Goal: Information Seeking & Learning: Learn about a topic

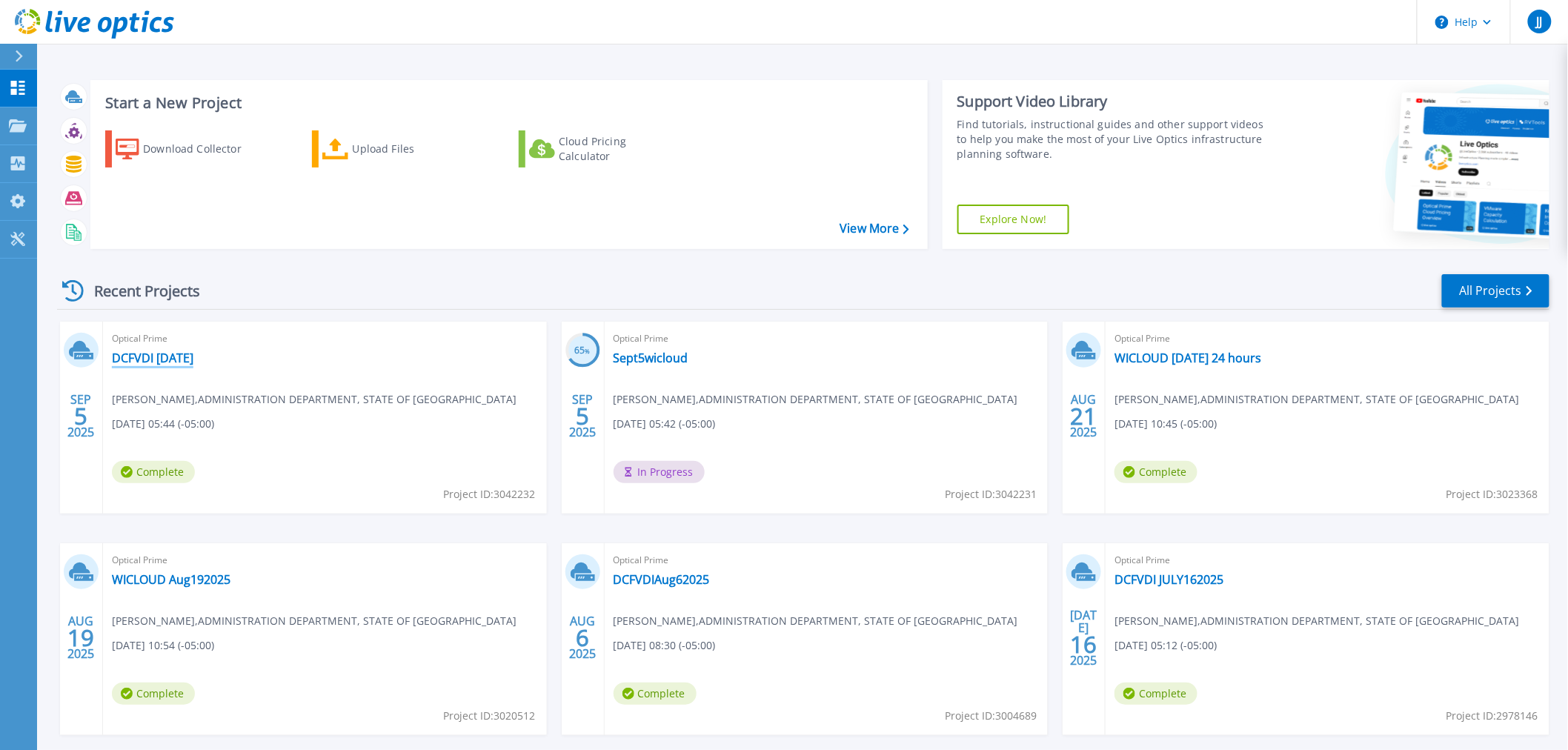
click at [154, 359] on link "DCFVDI [DATE]" at bounding box center [152, 358] width 81 height 15
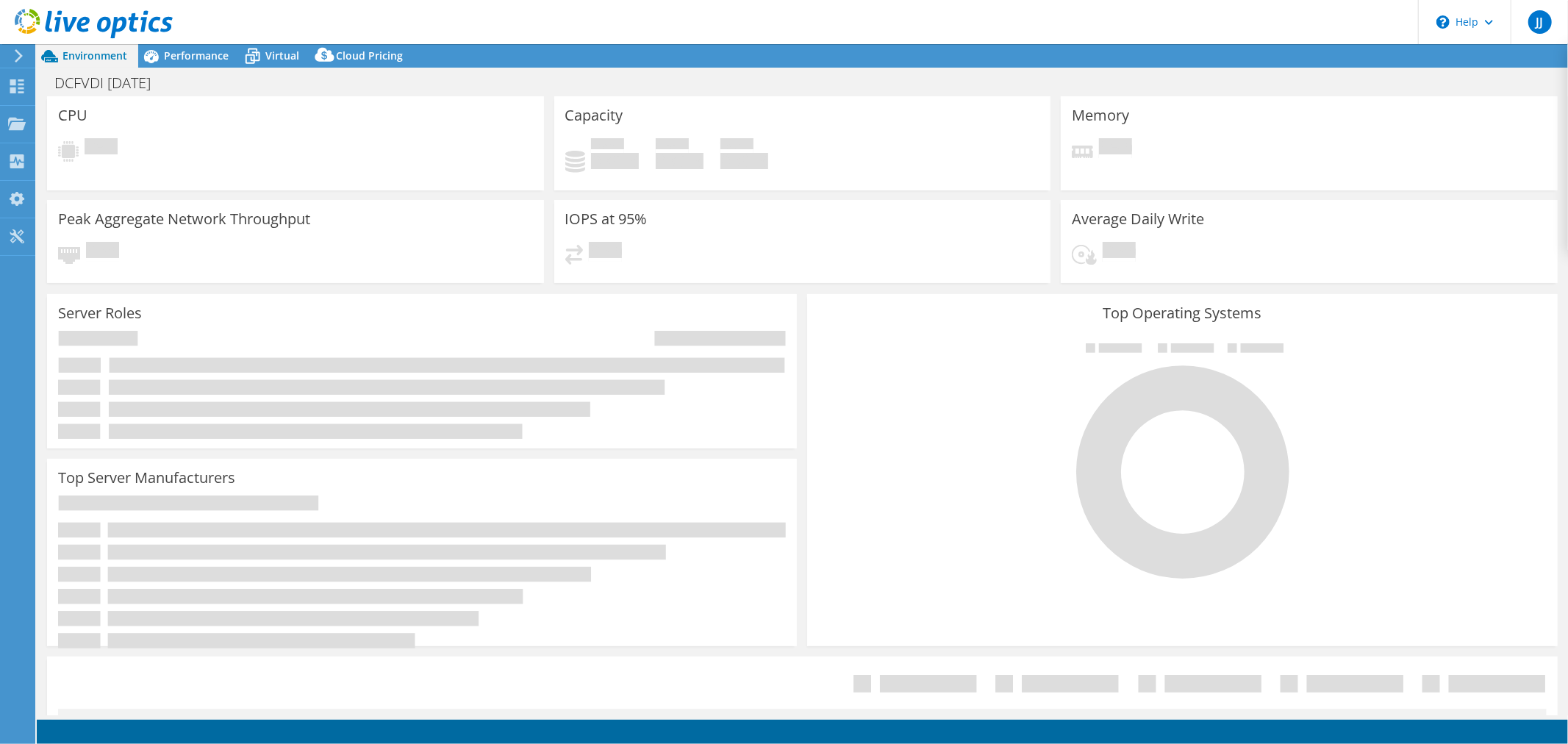
select select "USD"
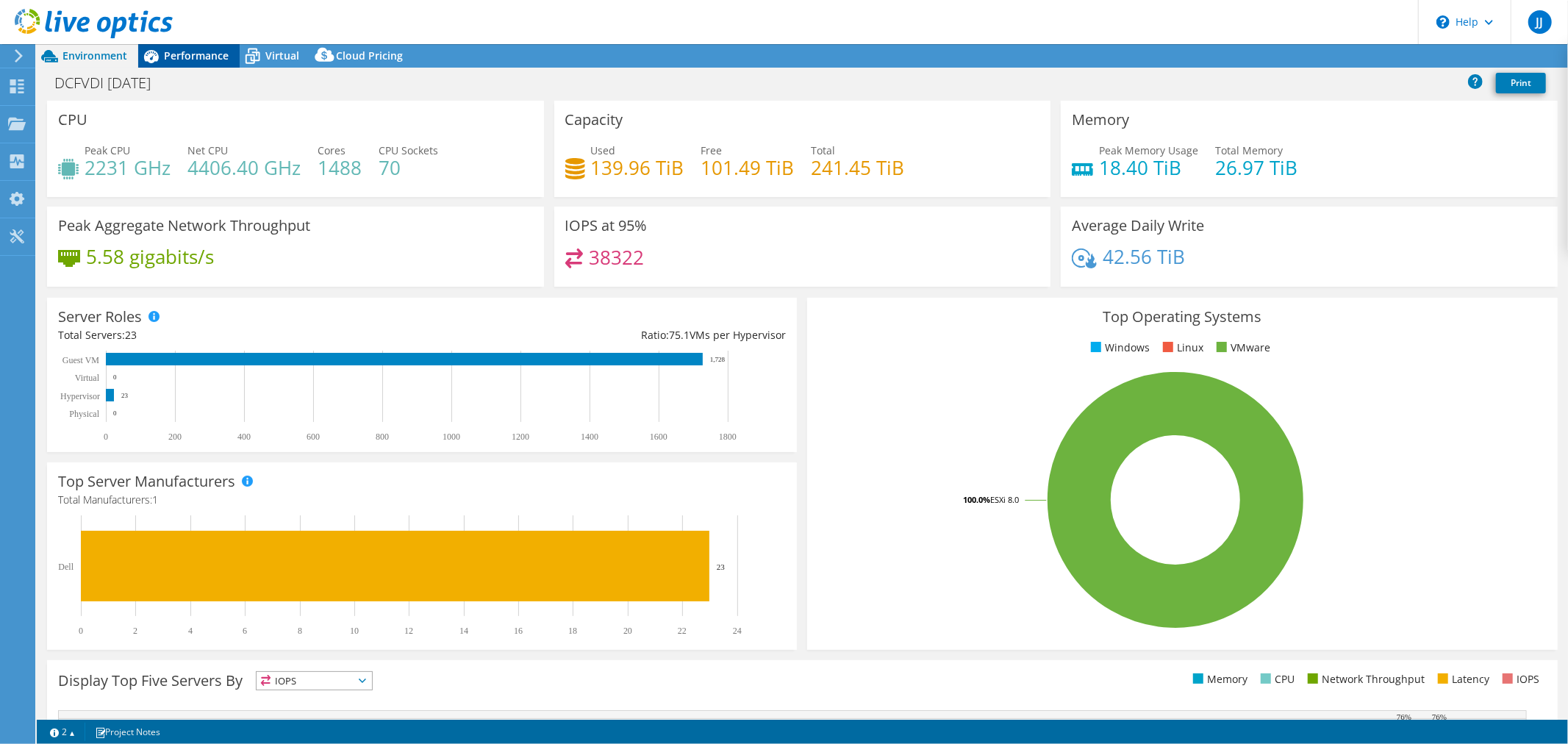
click at [208, 56] on span "Performance" at bounding box center [196, 55] width 65 height 14
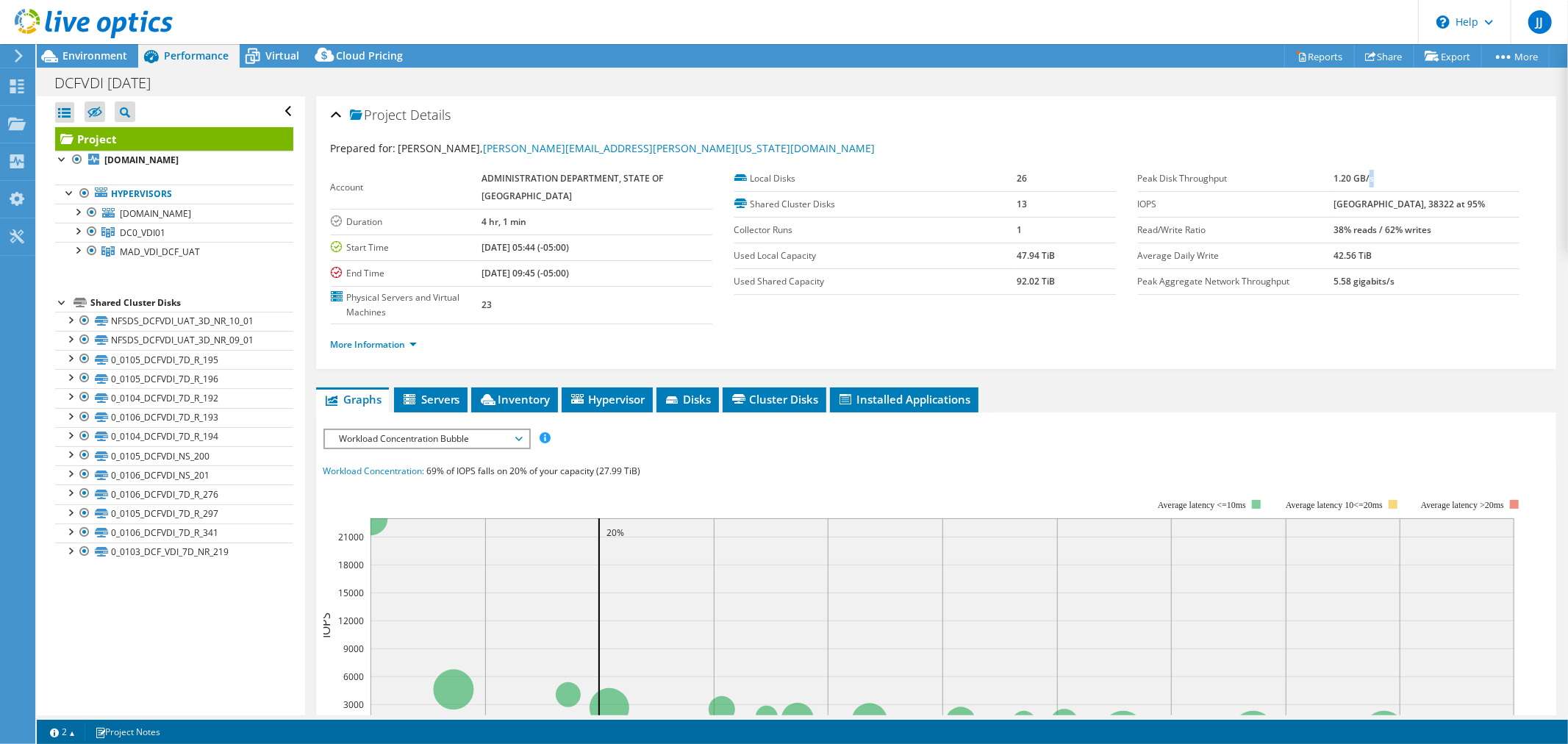
click at [1373, 179] on td "1.20 GB/s" at bounding box center [1426, 179] width 186 height 26
click at [519, 430] on span "Workload Concentration Bubble" at bounding box center [426, 438] width 189 height 17
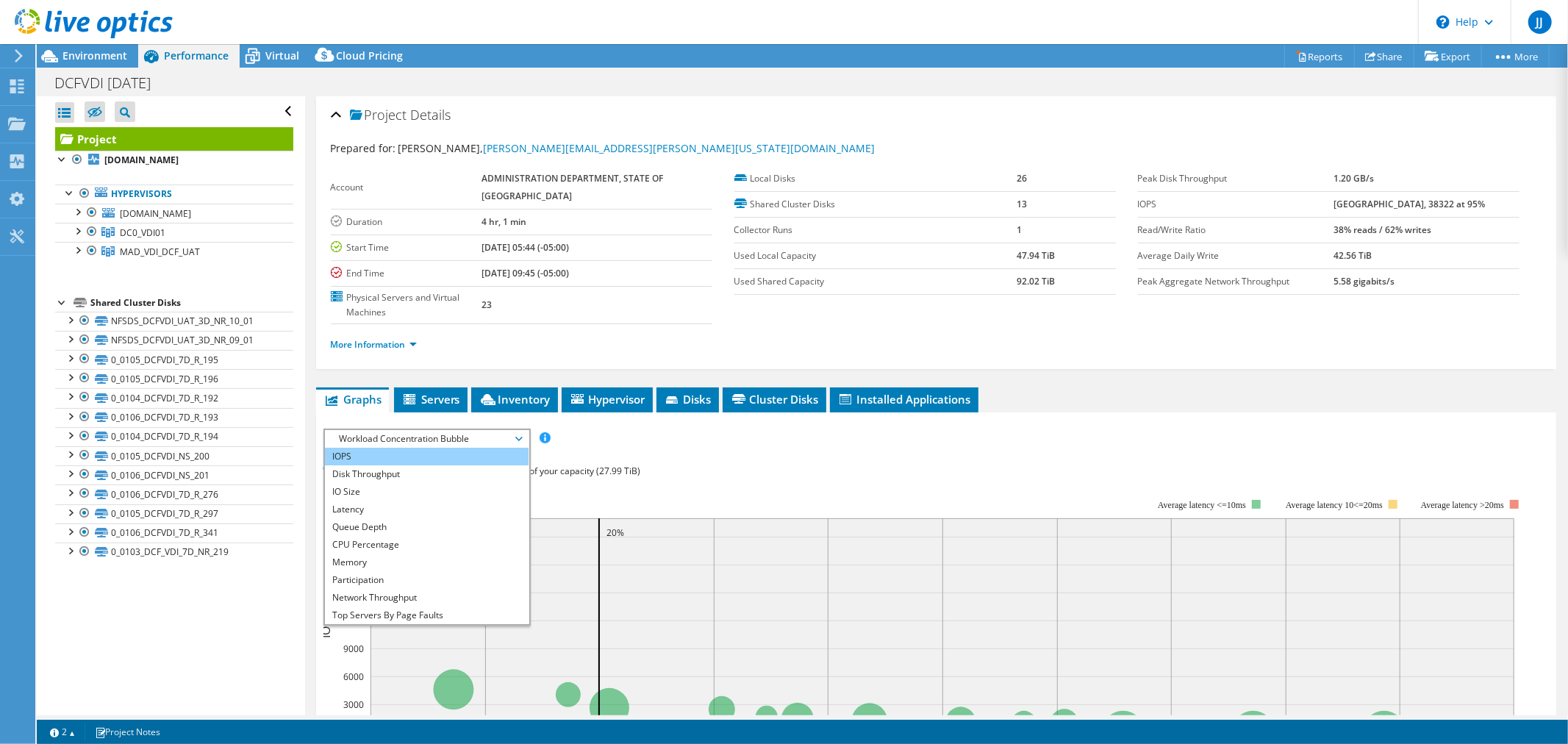
click at [377, 448] on li "IOPS" at bounding box center [427, 456] width 204 height 17
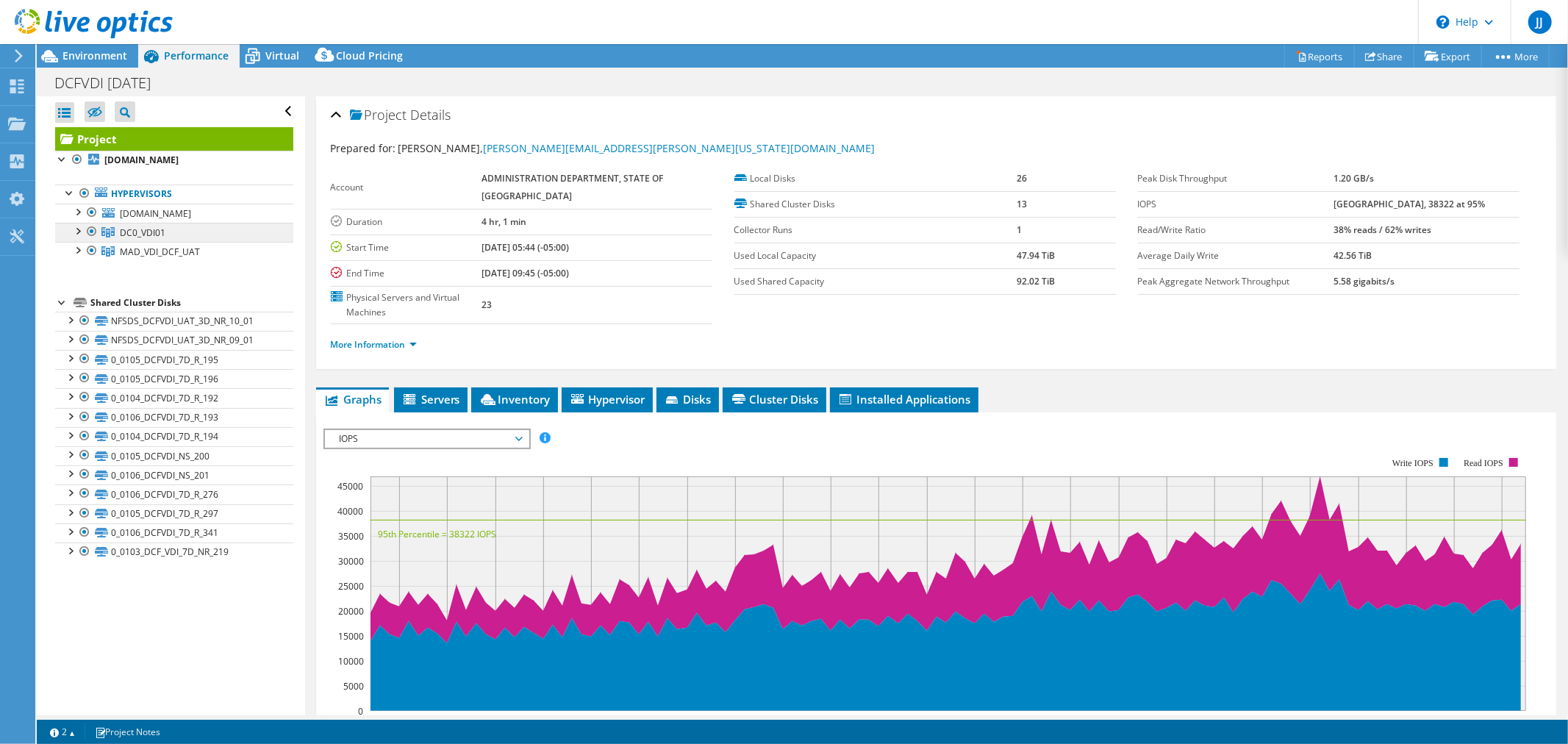
click at [146, 229] on span "DC0_VDI01" at bounding box center [143, 233] width 46 height 12
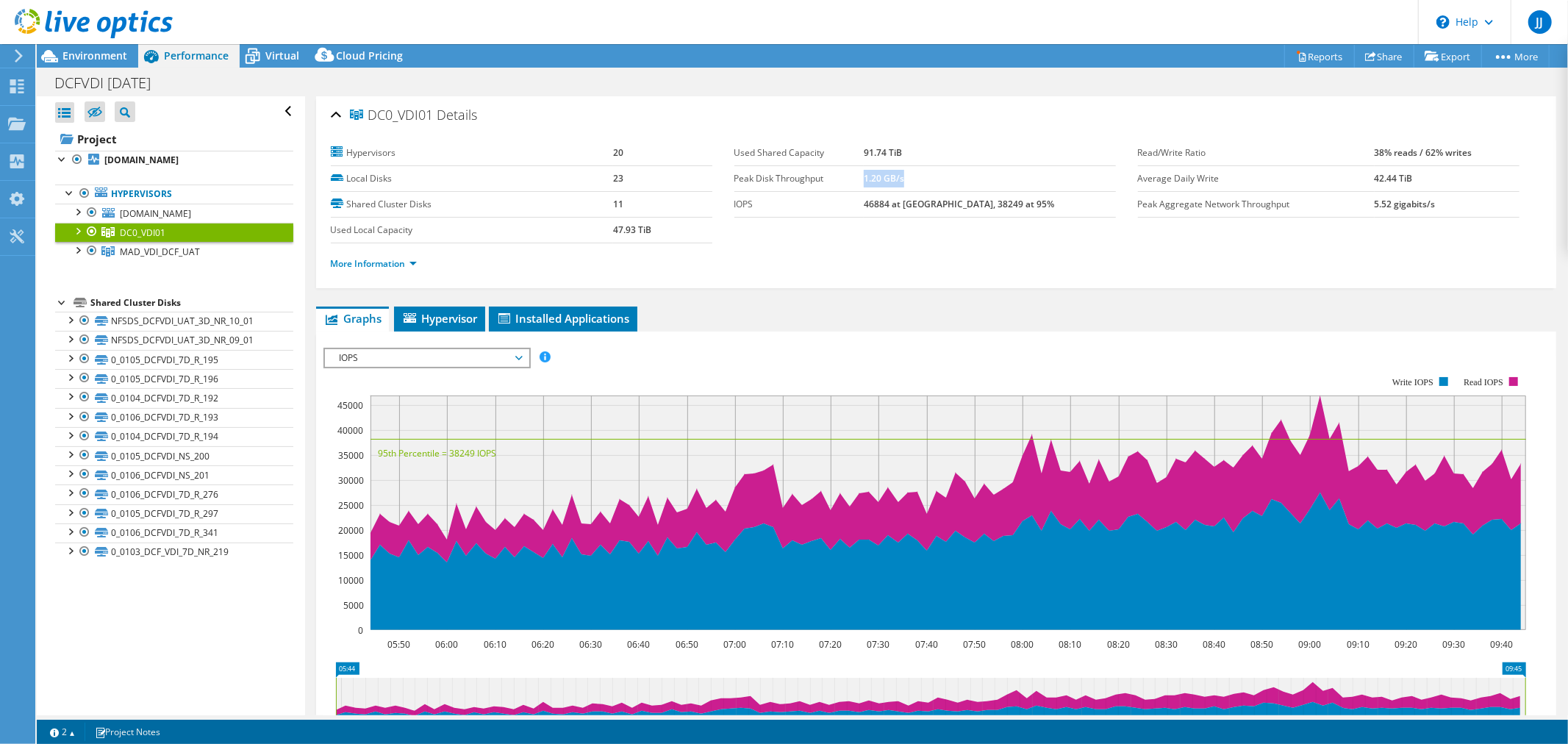
drag, startPoint x: 899, startPoint y: 177, endPoint x: 1009, endPoint y: 186, distance: 110.4
click at [978, 182] on td "1.20 GB/s" at bounding box center [990, 179] width 252 height 26
click at [454, 350] on span "IOPS" at bounding box center [426, 358] width 189 height 17
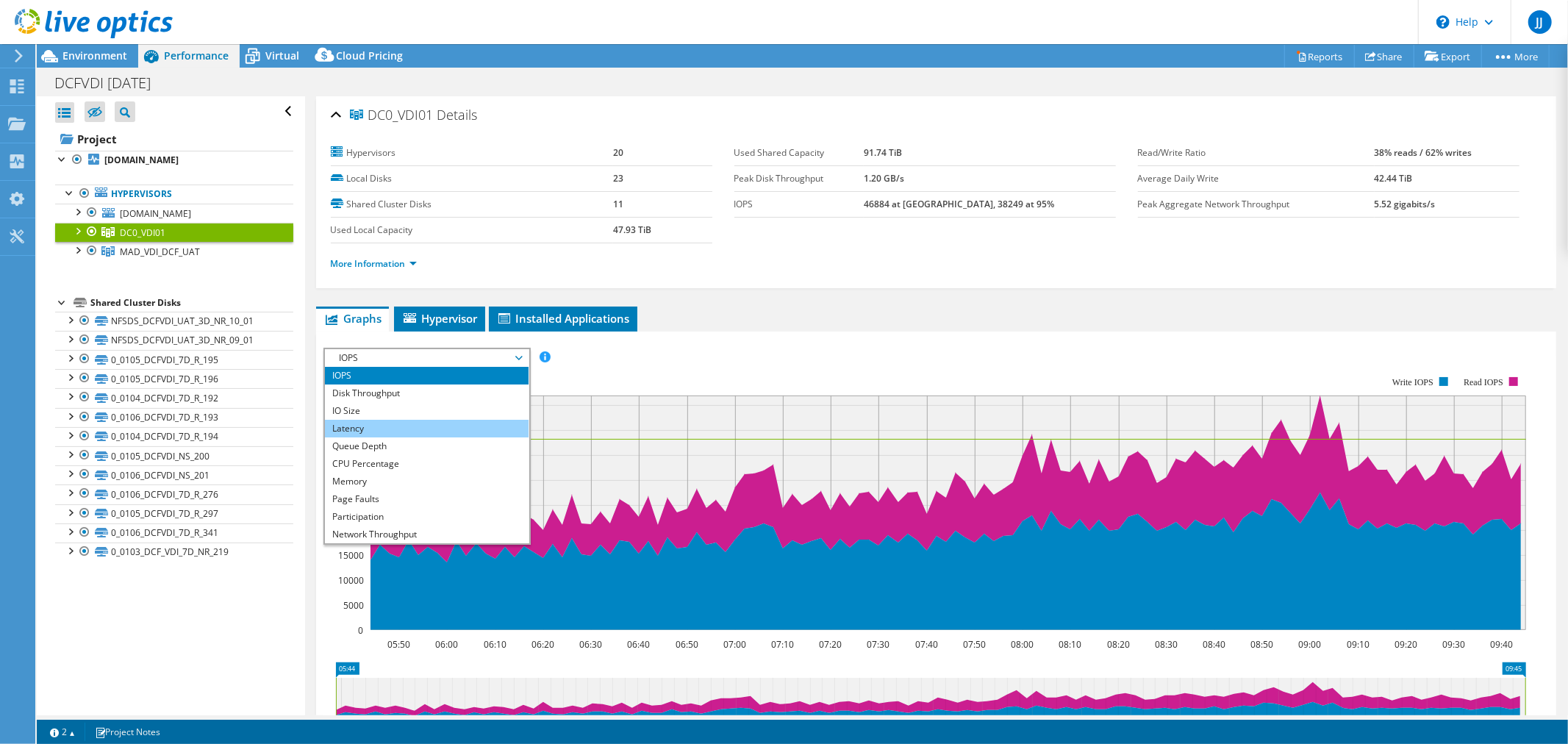
click at [356, 430] on li "Latency" at bounding box center [427, 428] width 204 height 17
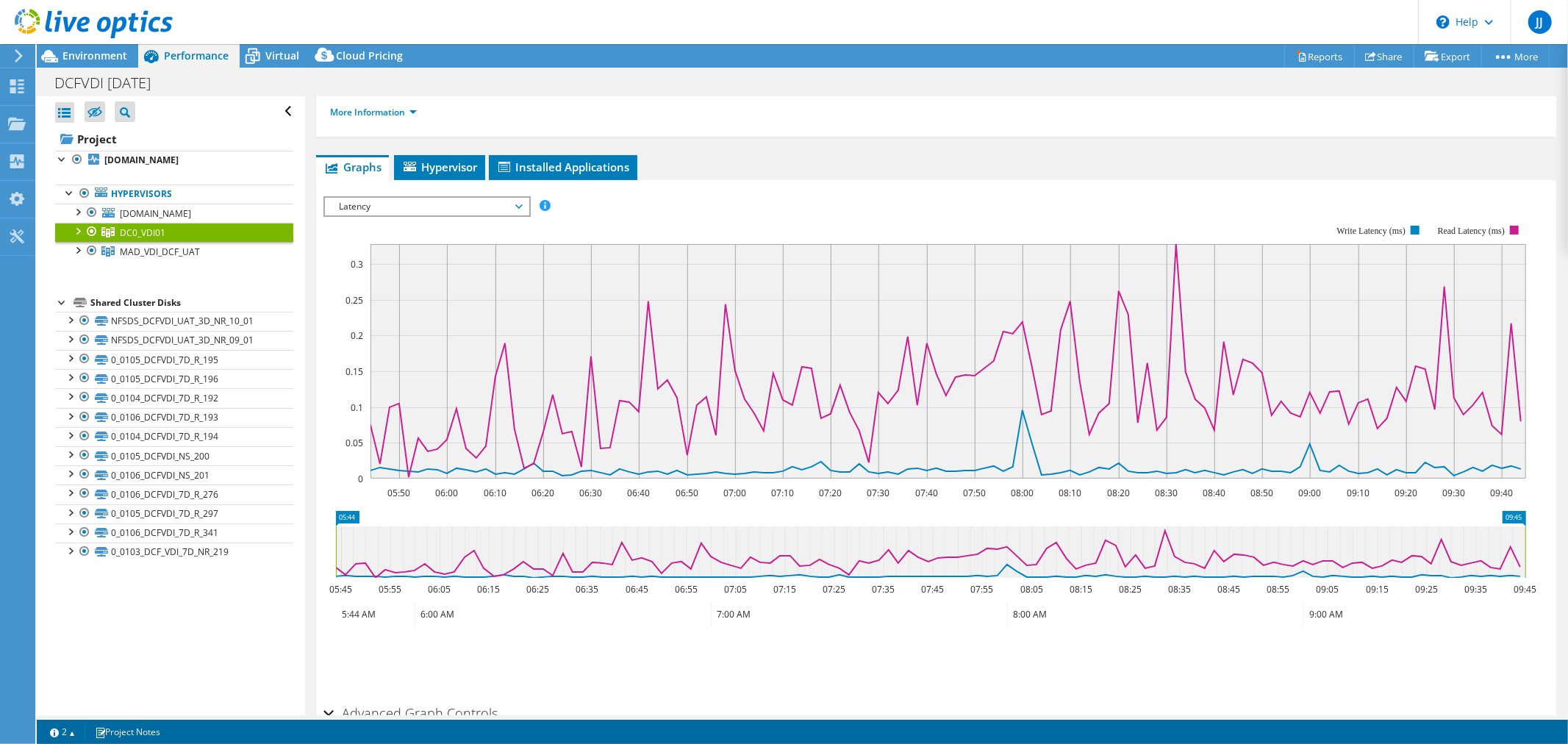
scroll to position [70, 0]
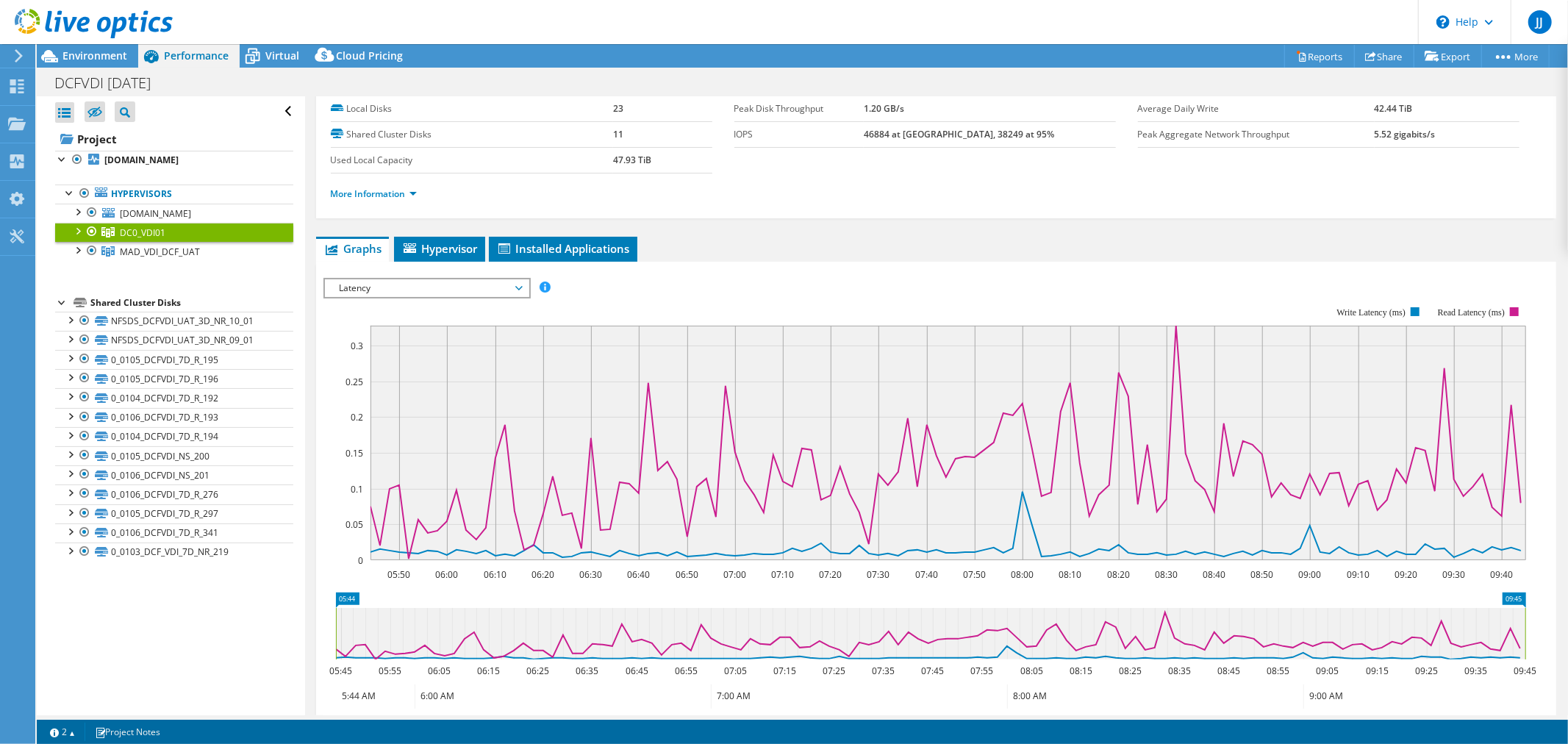
click at [82, 226] on div at bounding box center [77, 230] width 14 height 14
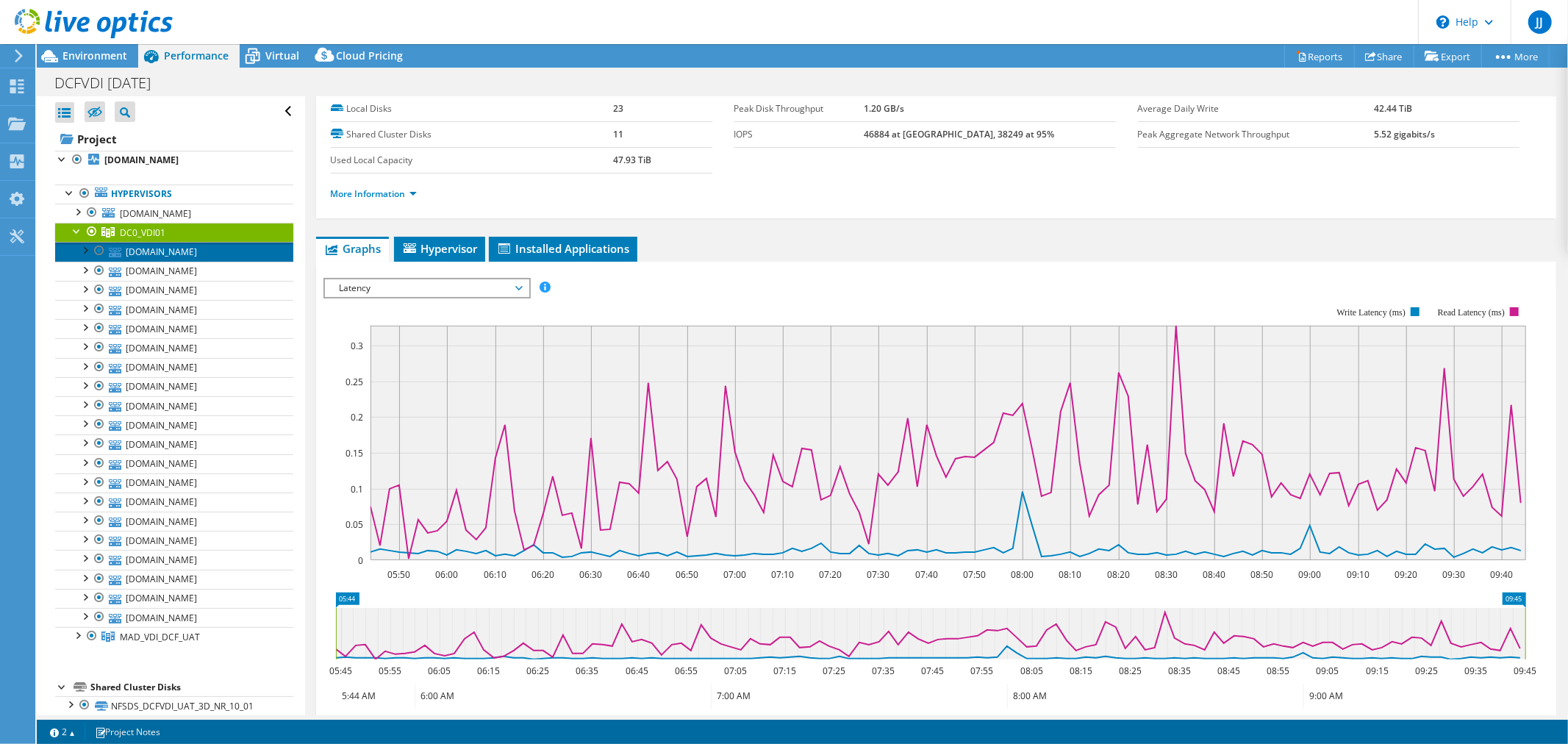
click at [199, 252] on link "utomad0p5439.enterprise.wistate.us" at bounding box center [174, 251] width 238 height 19
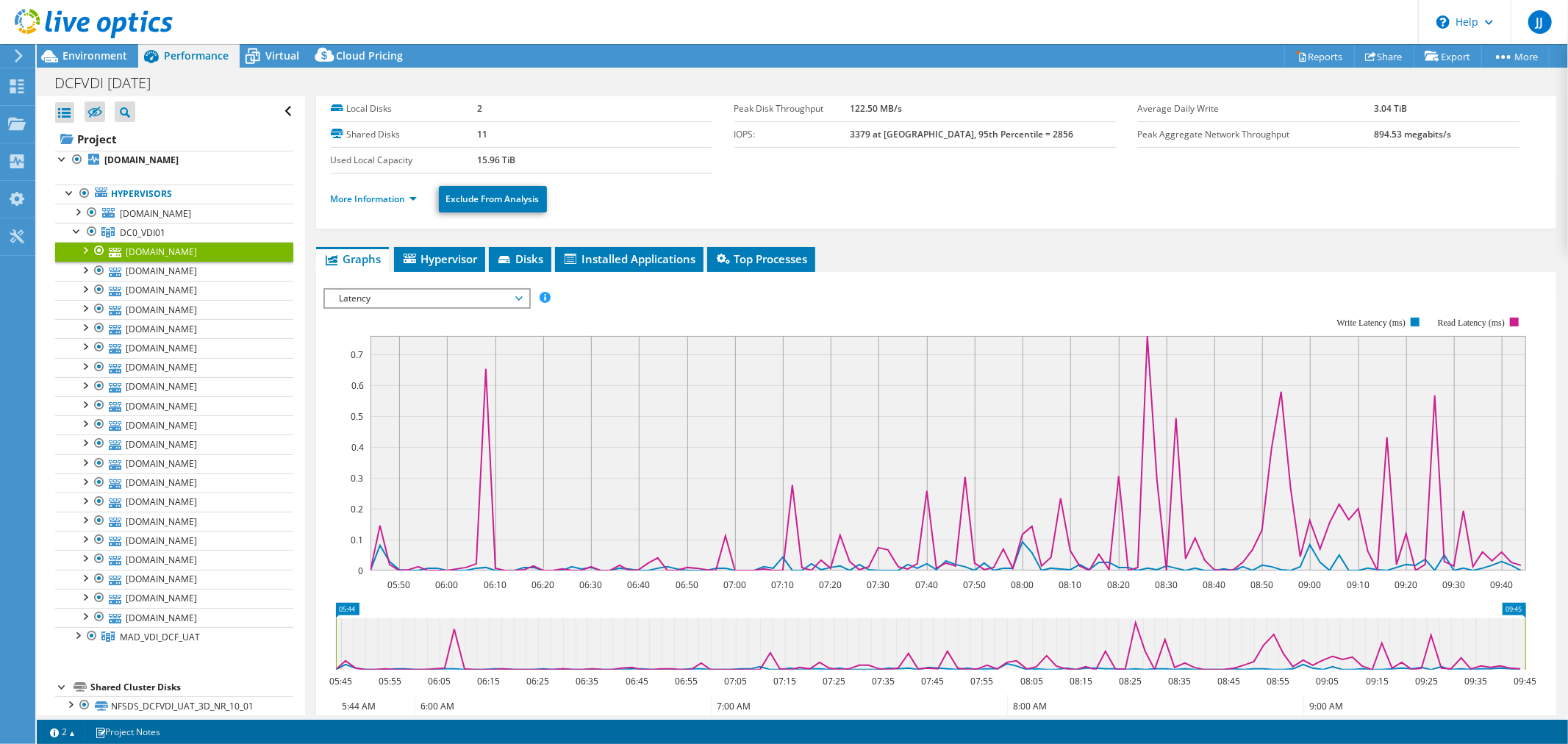
click at [484, 296] on span "Latency" at bounding box center [426, 298] width 189 height 17
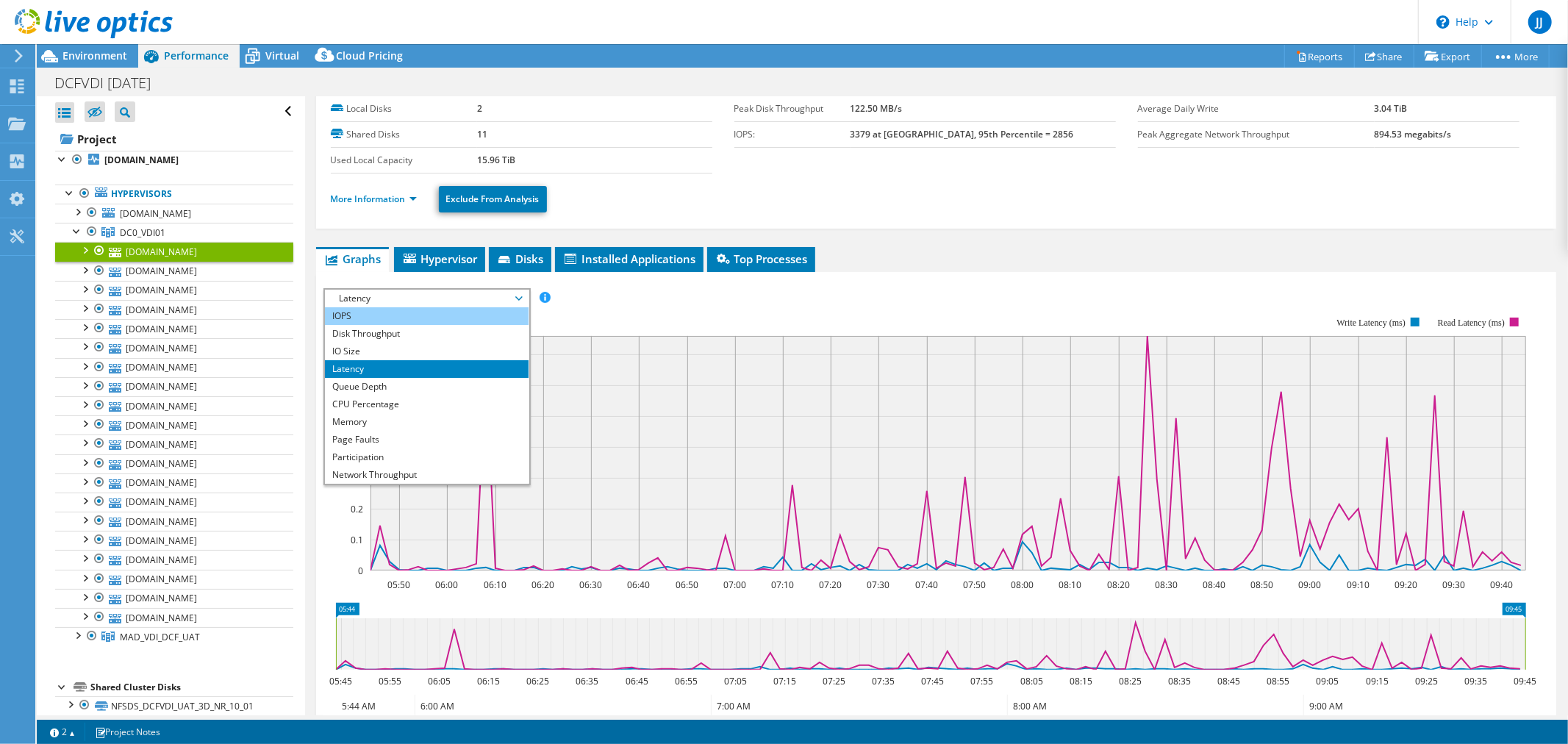
click at [376, 314] on li "IOPS" at bounding box center [427, 315] width 204 height 17
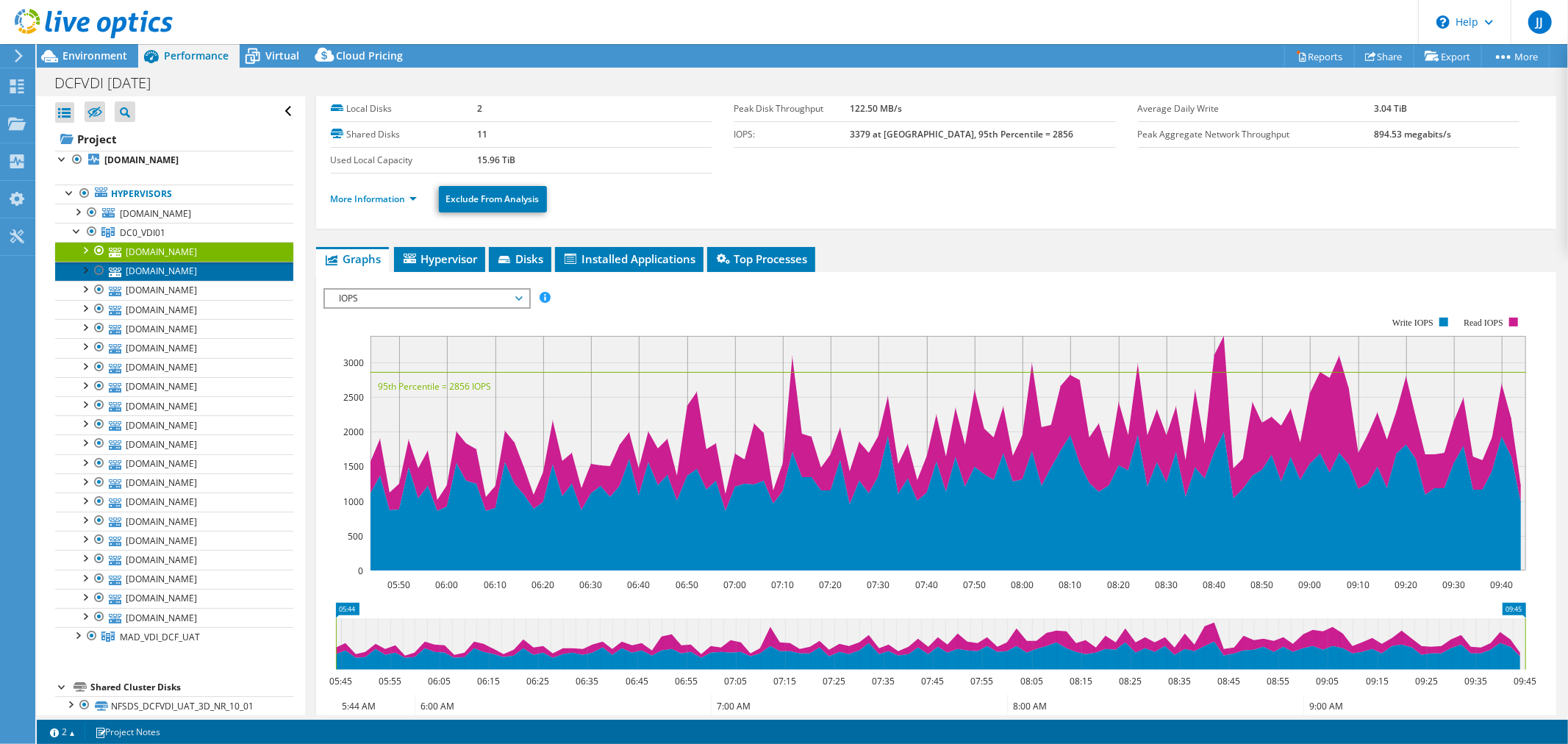
click at [156, 274] on link "utomad0p5445.enterprise.wistate.us" at bounding box center [174, 271] width 238 height 19
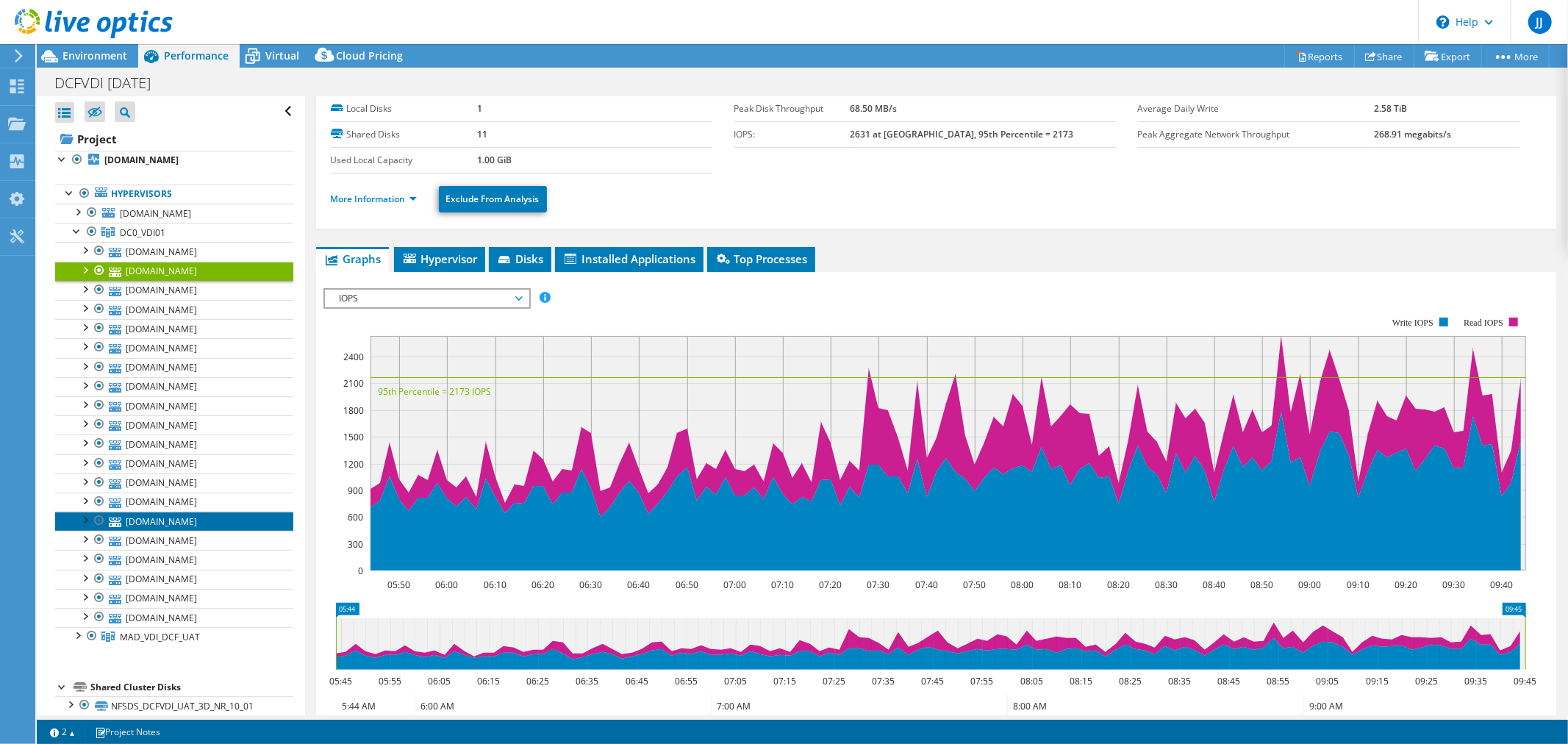
click at [174, 525] on link "utomad0p0873.enterprise.wistate.us" at bounding box center [174, 521] width 238 height 19
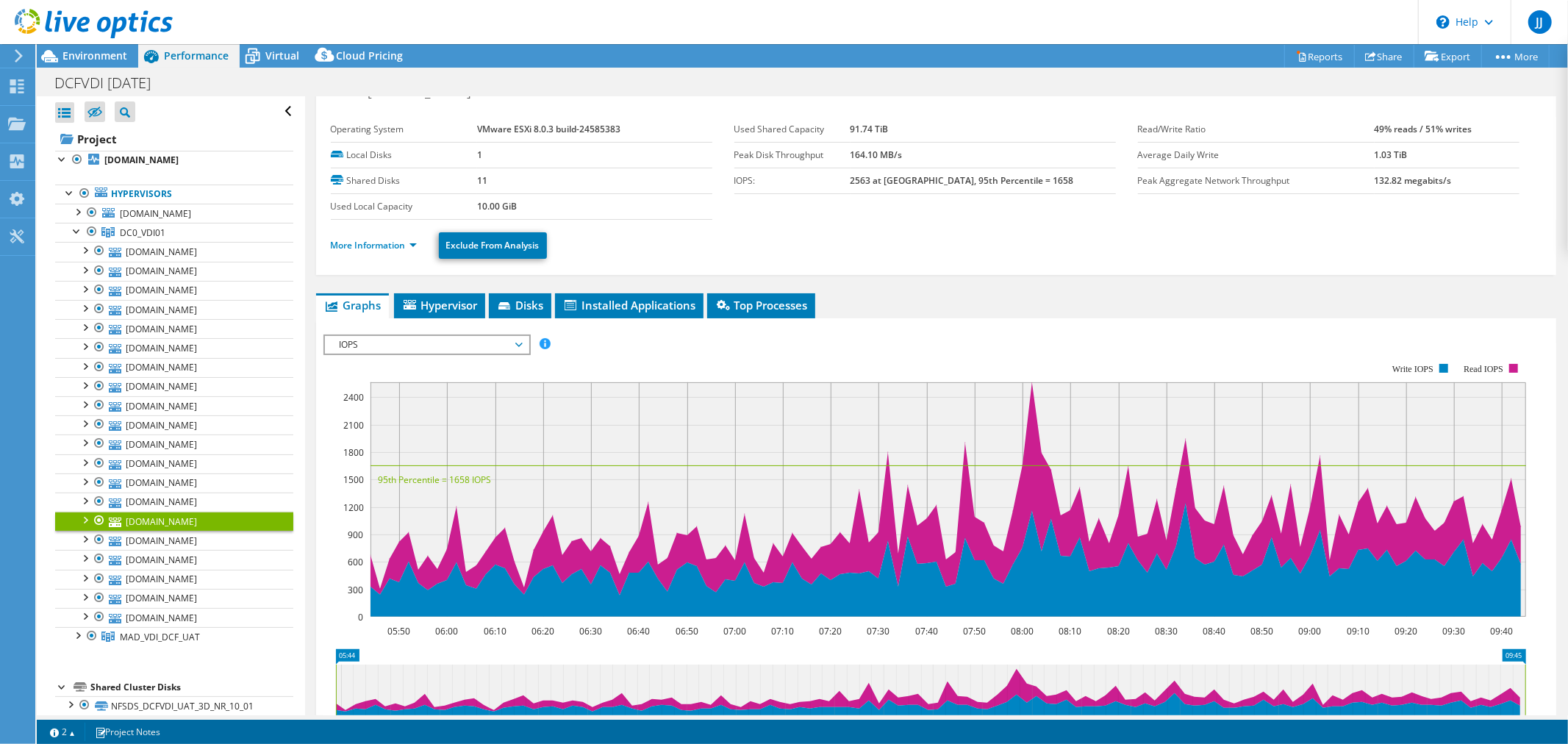
scroll to position [0, 0]
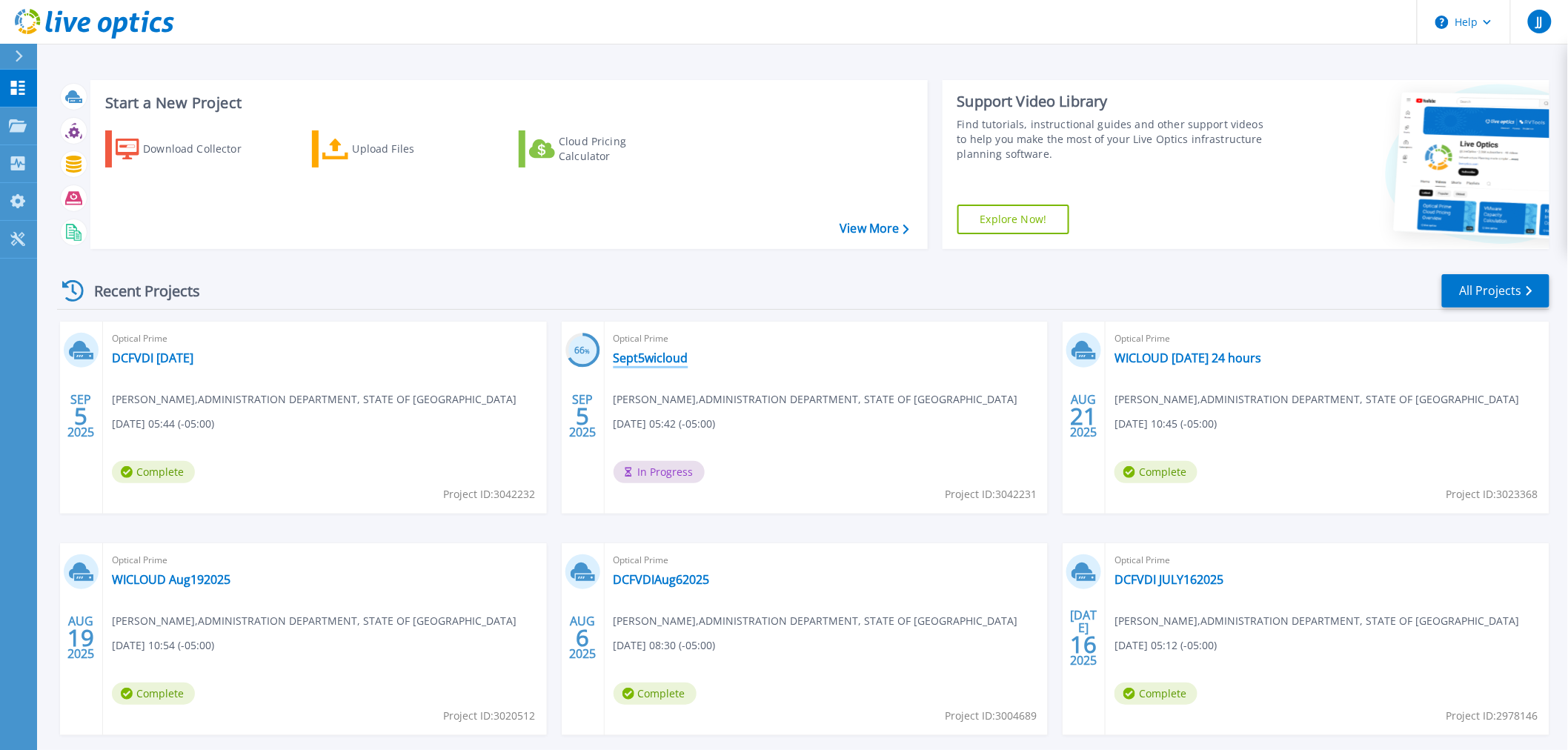
click at [664, 359] on link "Sept5wicloud" at bounding box center [651, 358] width 75 height 15
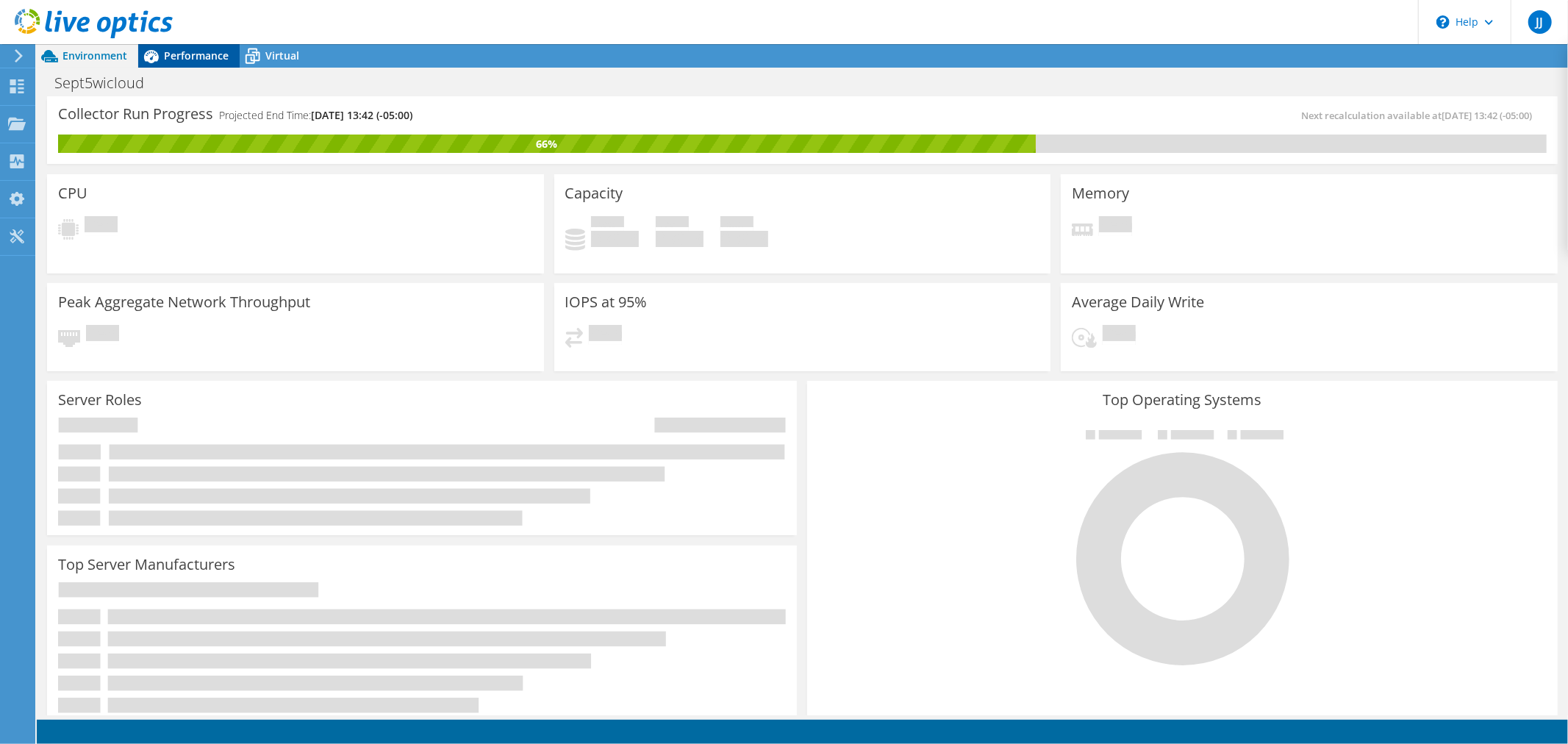
click at [185, 55] on span "Performance" at bounding box center [196, 55] width 65 height 14
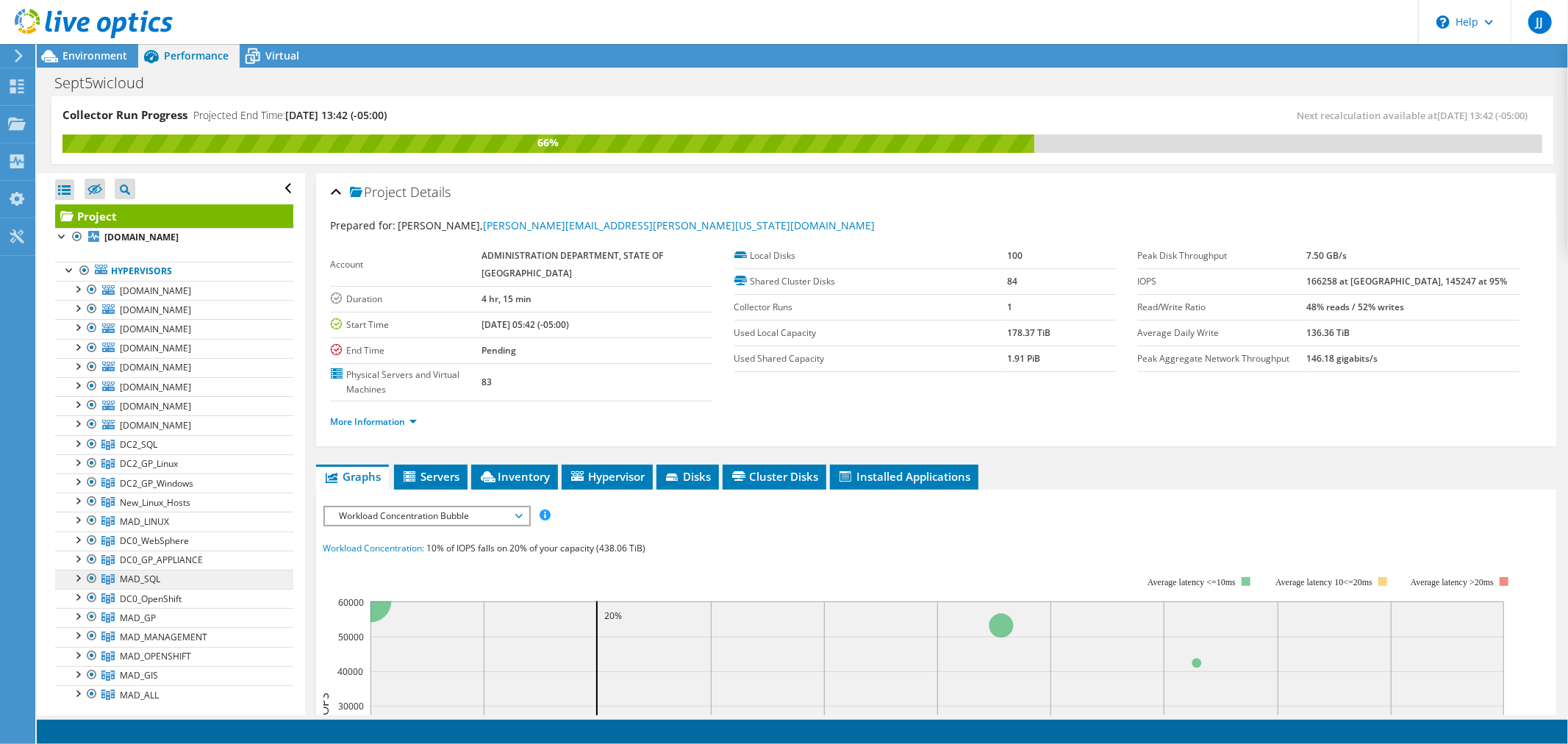
click at [133, 581] on span "MAD_SQL" at bounding box center [140, 579] width 40 height 12
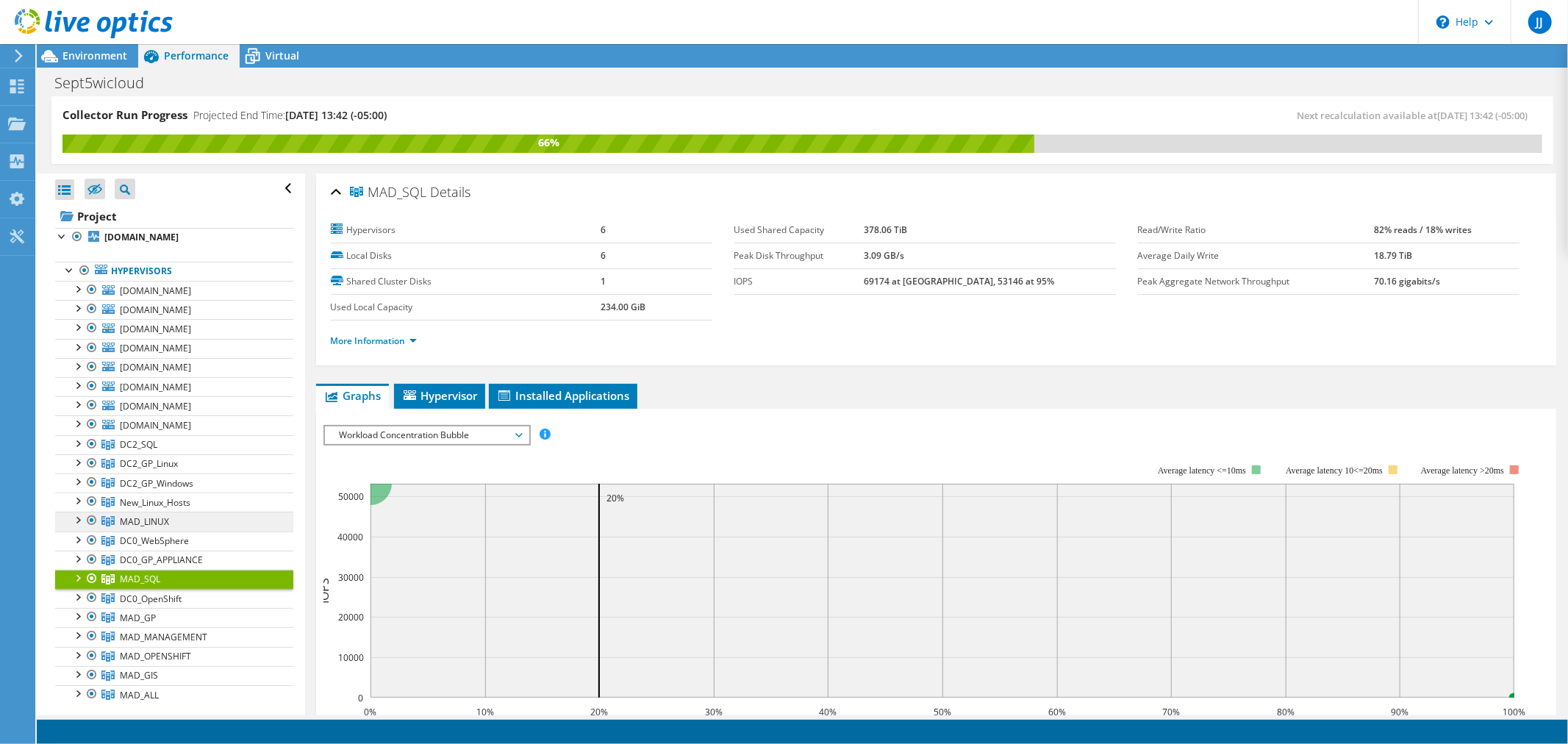
click at [134, 525] on span "MAD_LINUX" at bounding box center [144, 521] width 49 height 12
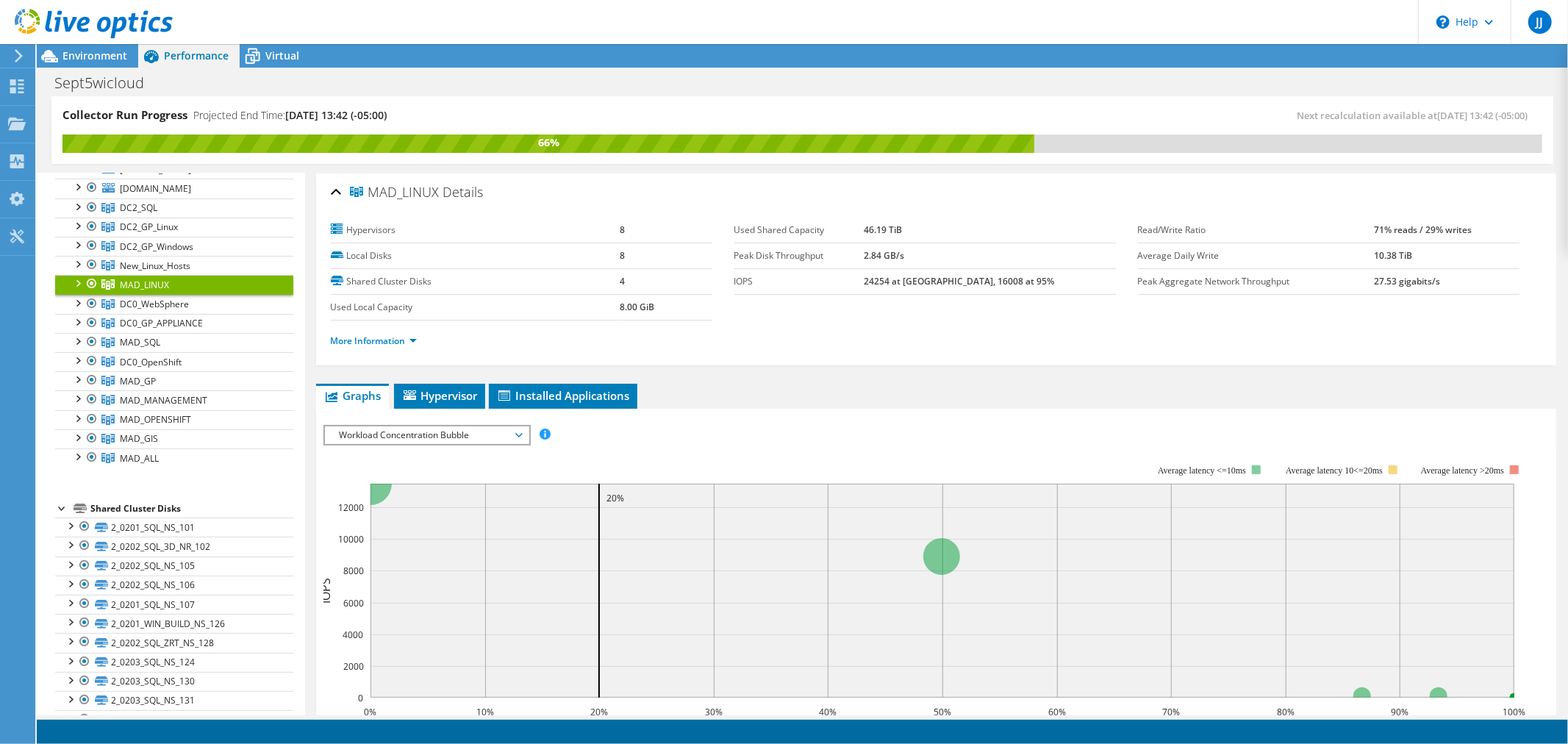
scroll to position [327, 0]
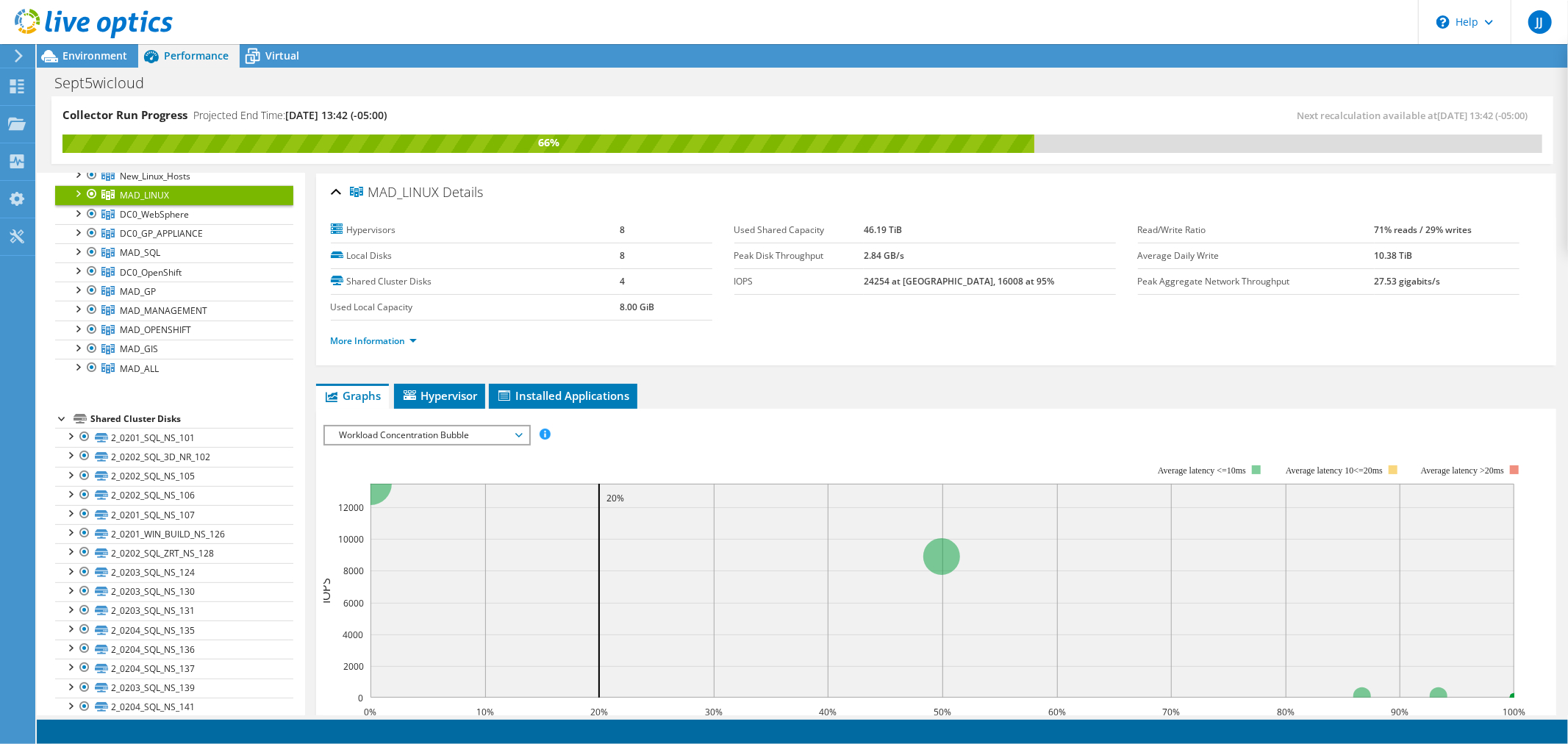
click at [77, 194] on div at bounding box center [77, 192] width 14 height 14
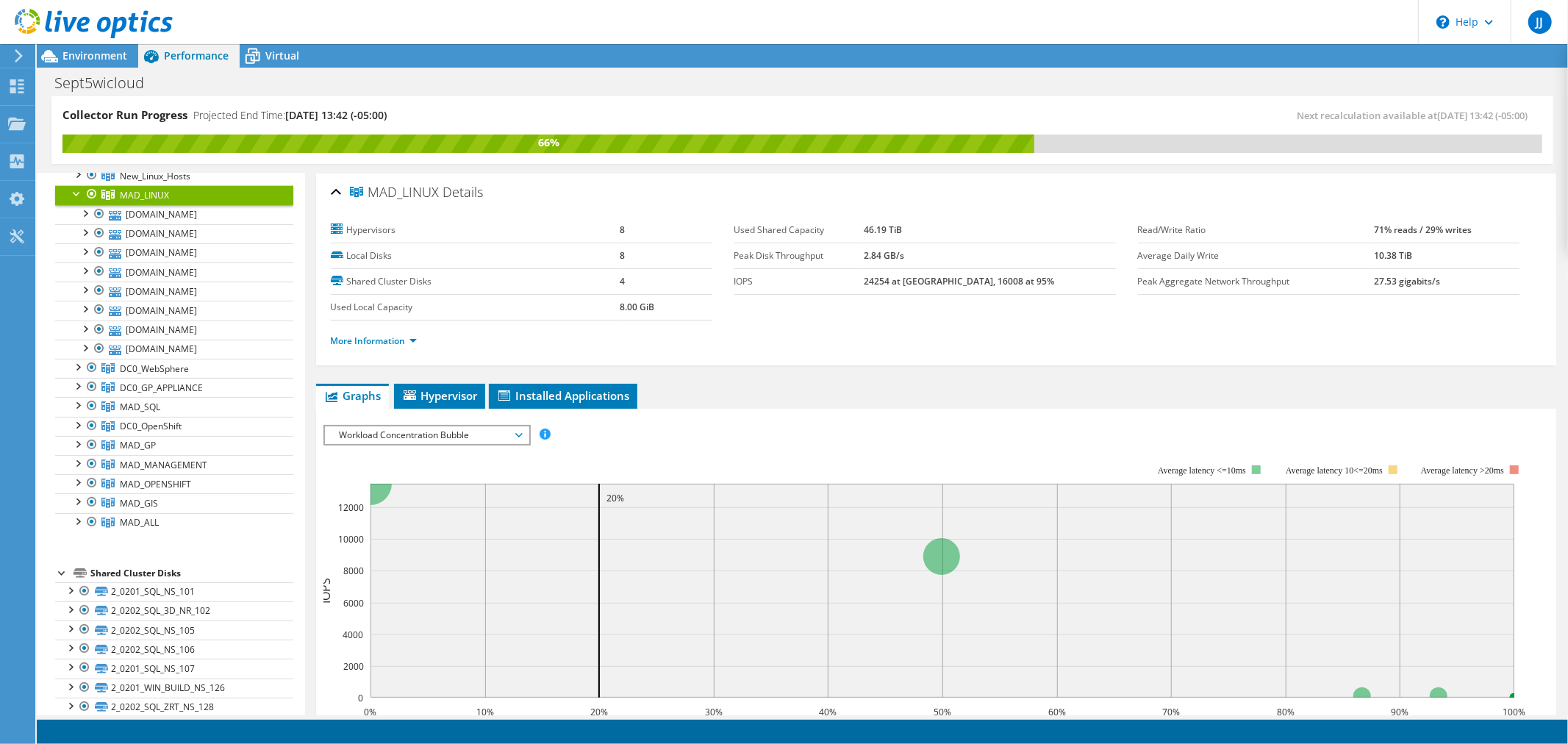
click at [474, 436] on span "Workload Concentration Bubble" at bounding box center [426, 435] width 189 height 17
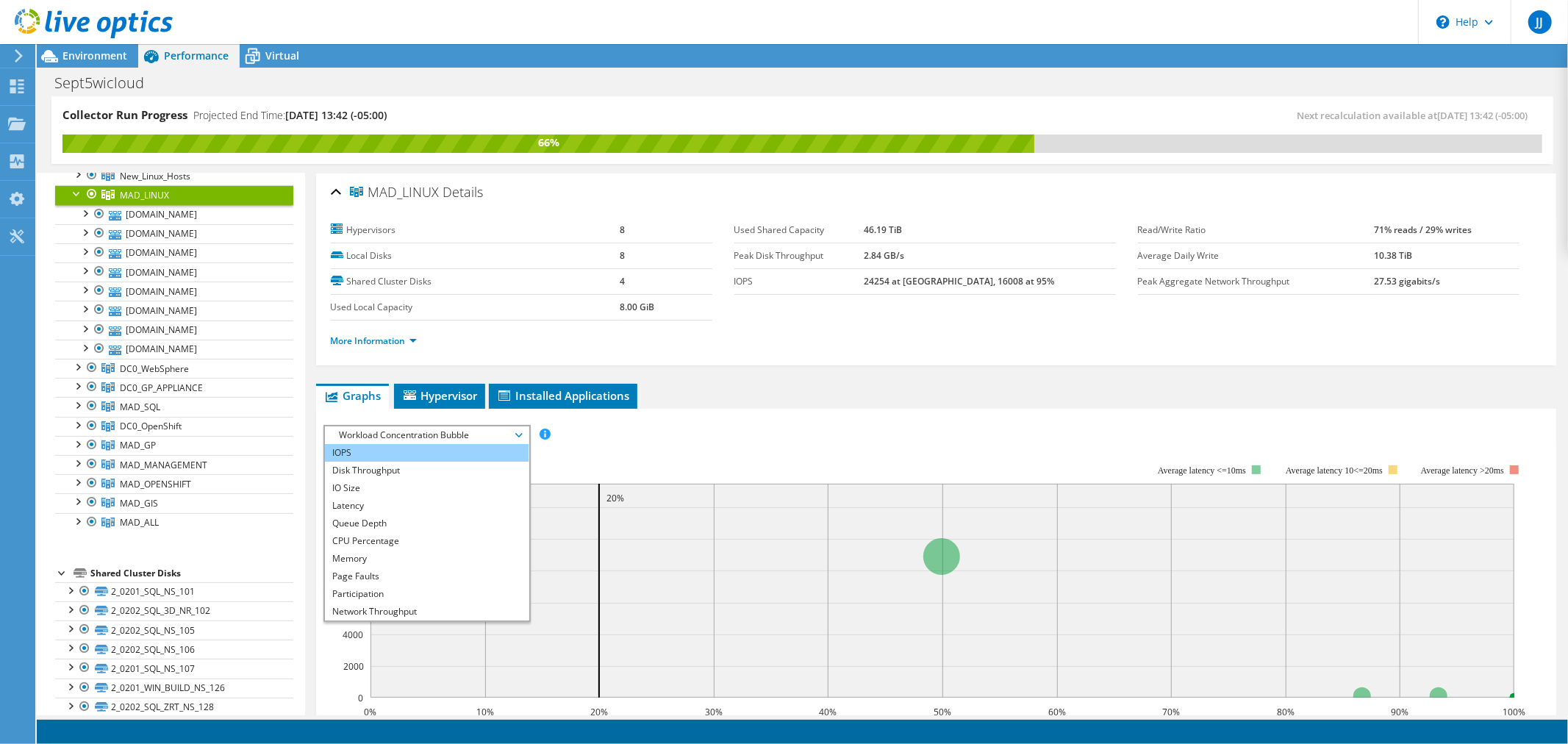
click at [397, 454] on li "IOPS" at bounding box center [427, 452] width 204 height 17
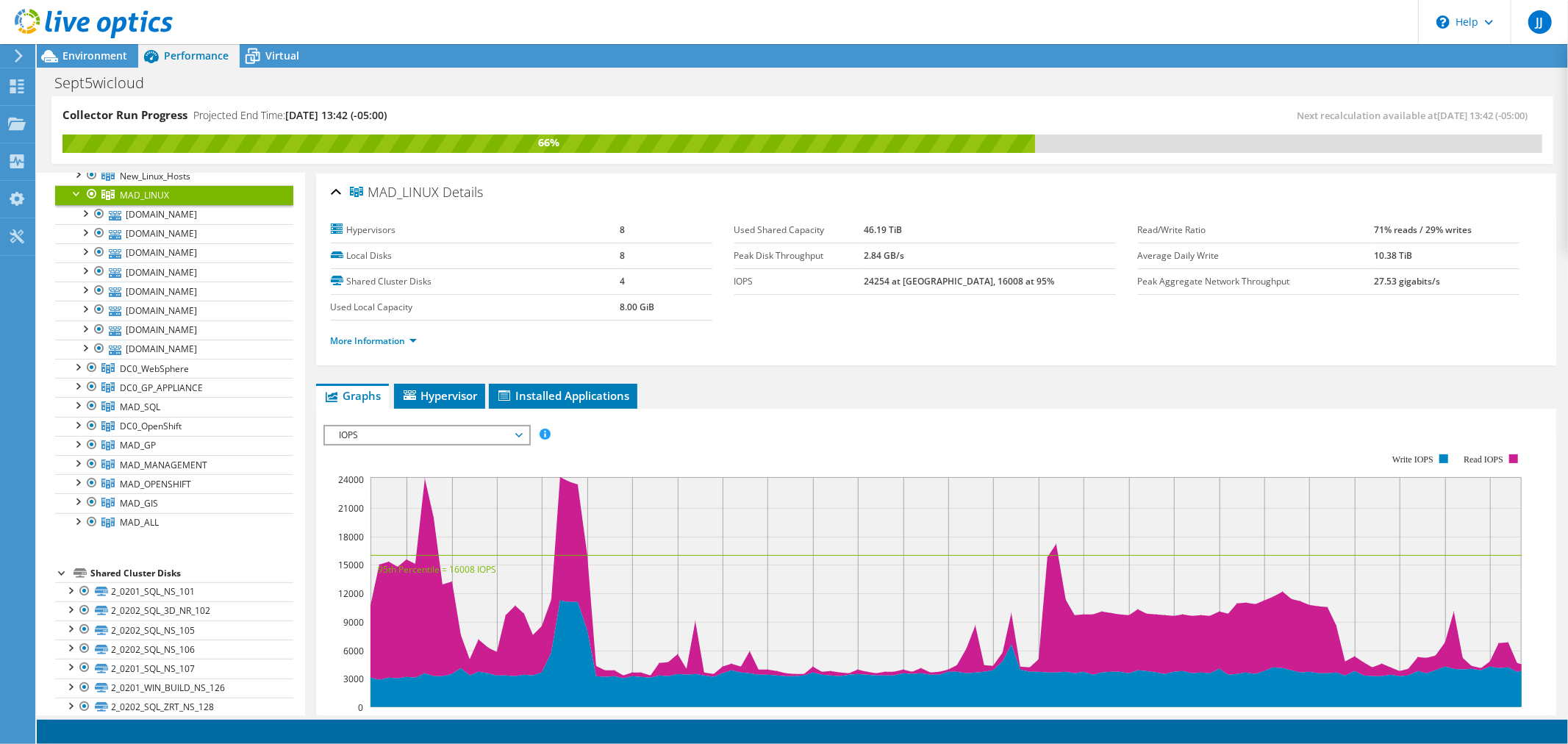
click at [406, 440] on span "IOPS" at bounding box center [426, 435] width 189 height 17
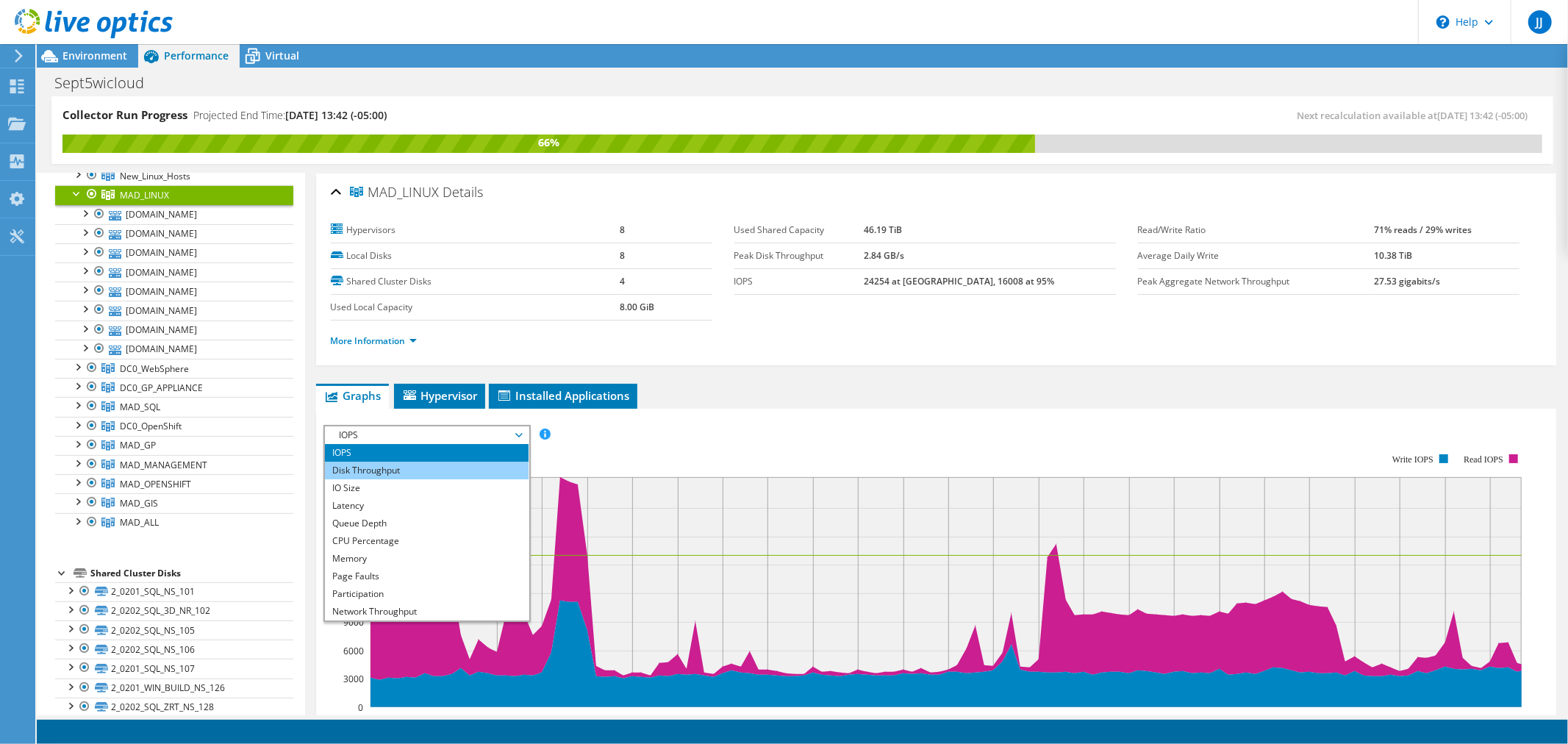
click at [416, 467] on li "Disk Throughput" at bounding box center [427, 470] width 204 height 17
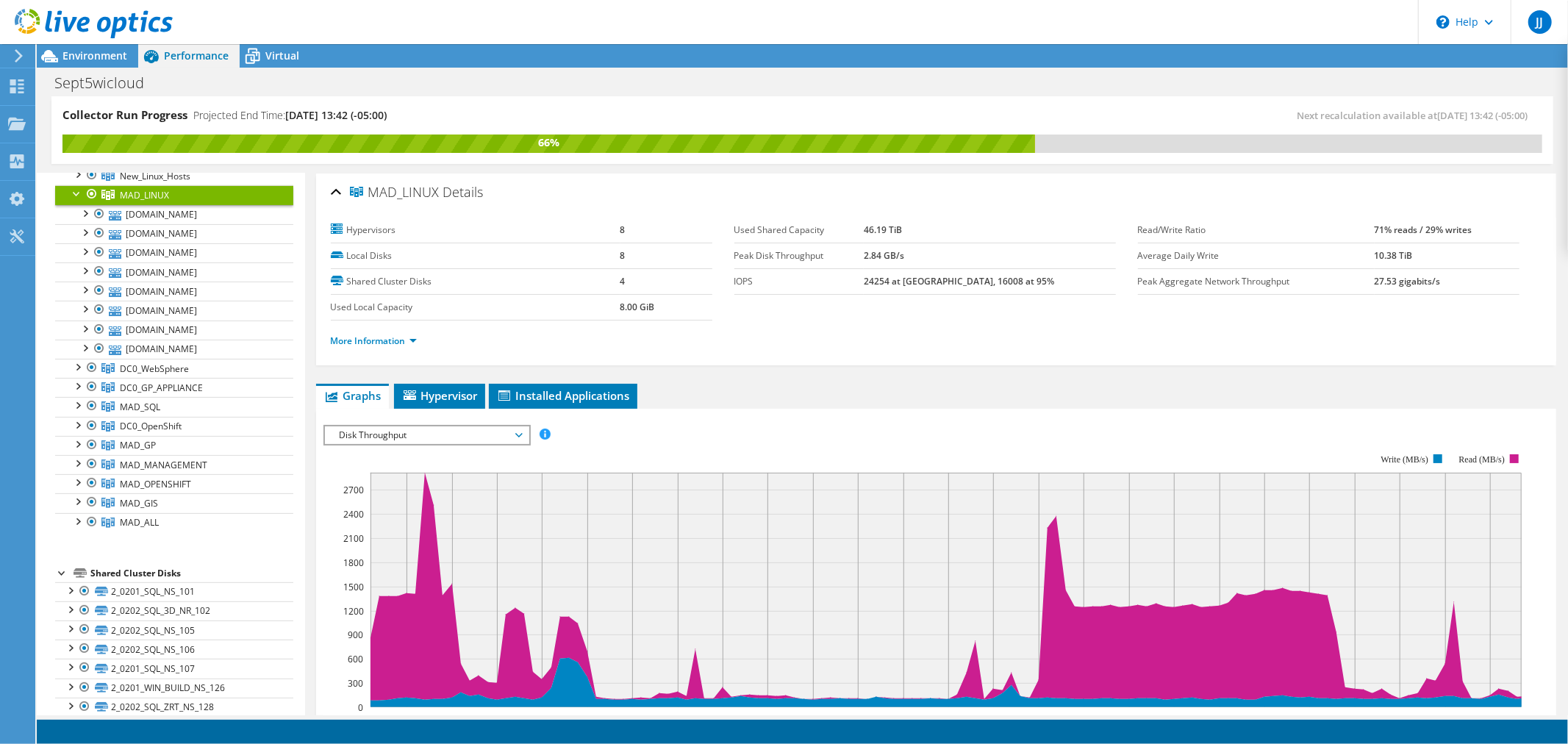
drag, startPoint x: 891, startPoint y: 254, endPoint x: 944, endPoint y: 255, distance: 53.0
click at [944, 255] on tr "Peak Disk Throughput 2.84 GB/s" at bounding box center [925, 255] width 381 height 26
click at [171, 211] on link "[DOMAIN_NAME]" at bounding box center [174, 214] width 238 height 19
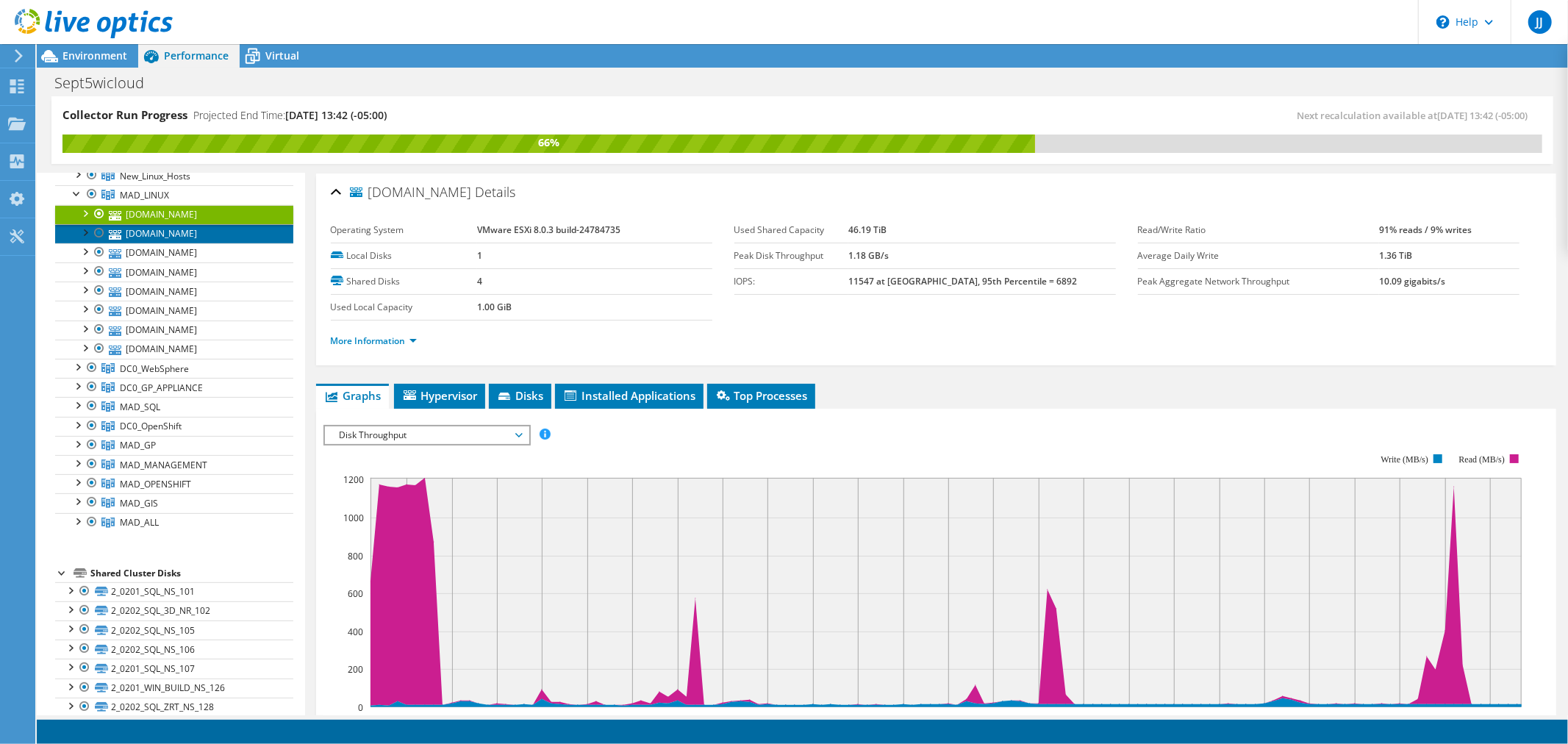
click at [172, 236] on link "[DOMAIN_NAME]" at bounding box center [174, 233] width 238 height 19
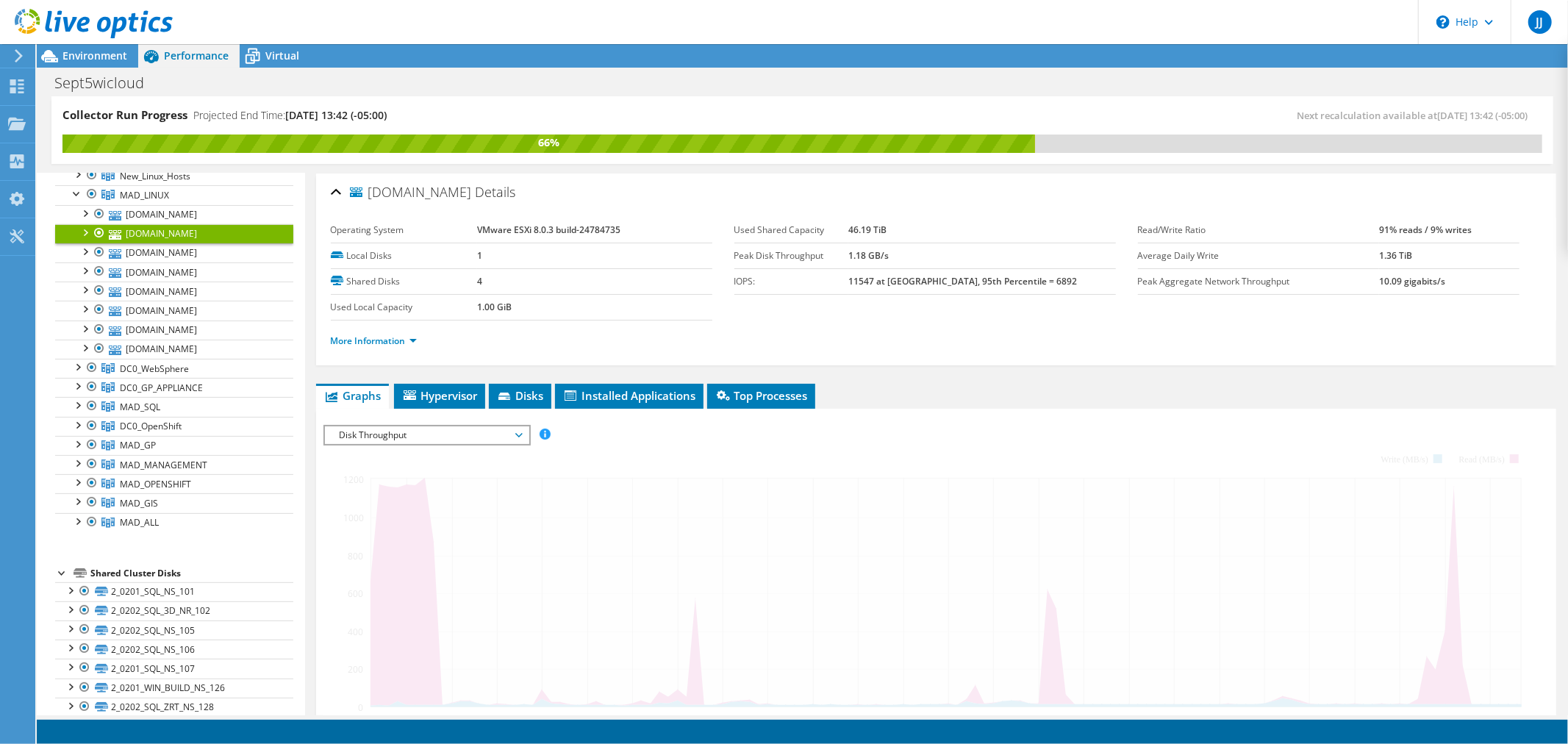
click at [172, 236] on link "[DOMAIN_NAME]" at bounding box center [174, 233] width 238 height 19
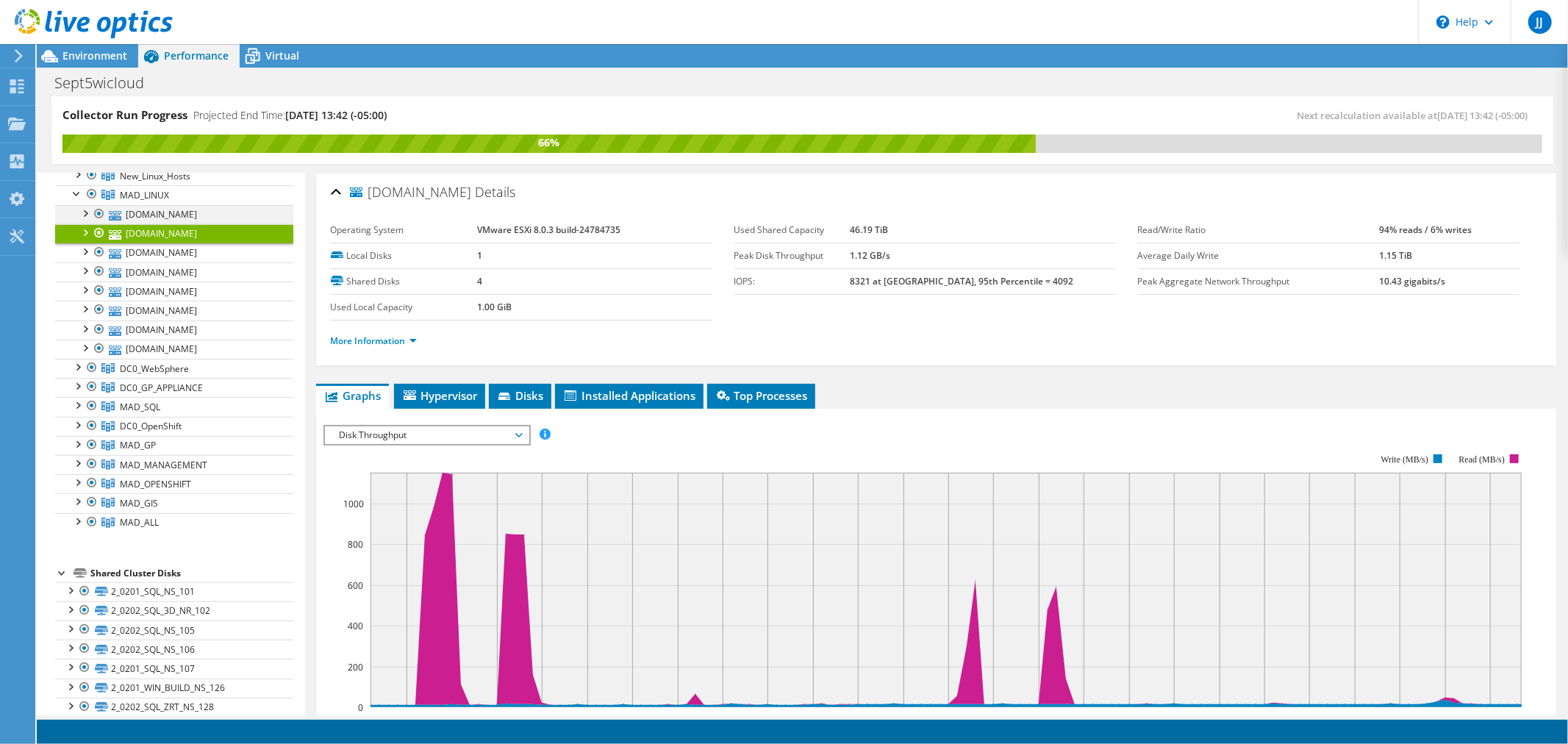
click at [84, 211] on div at bounding box center [84, 212] width 14 height 14
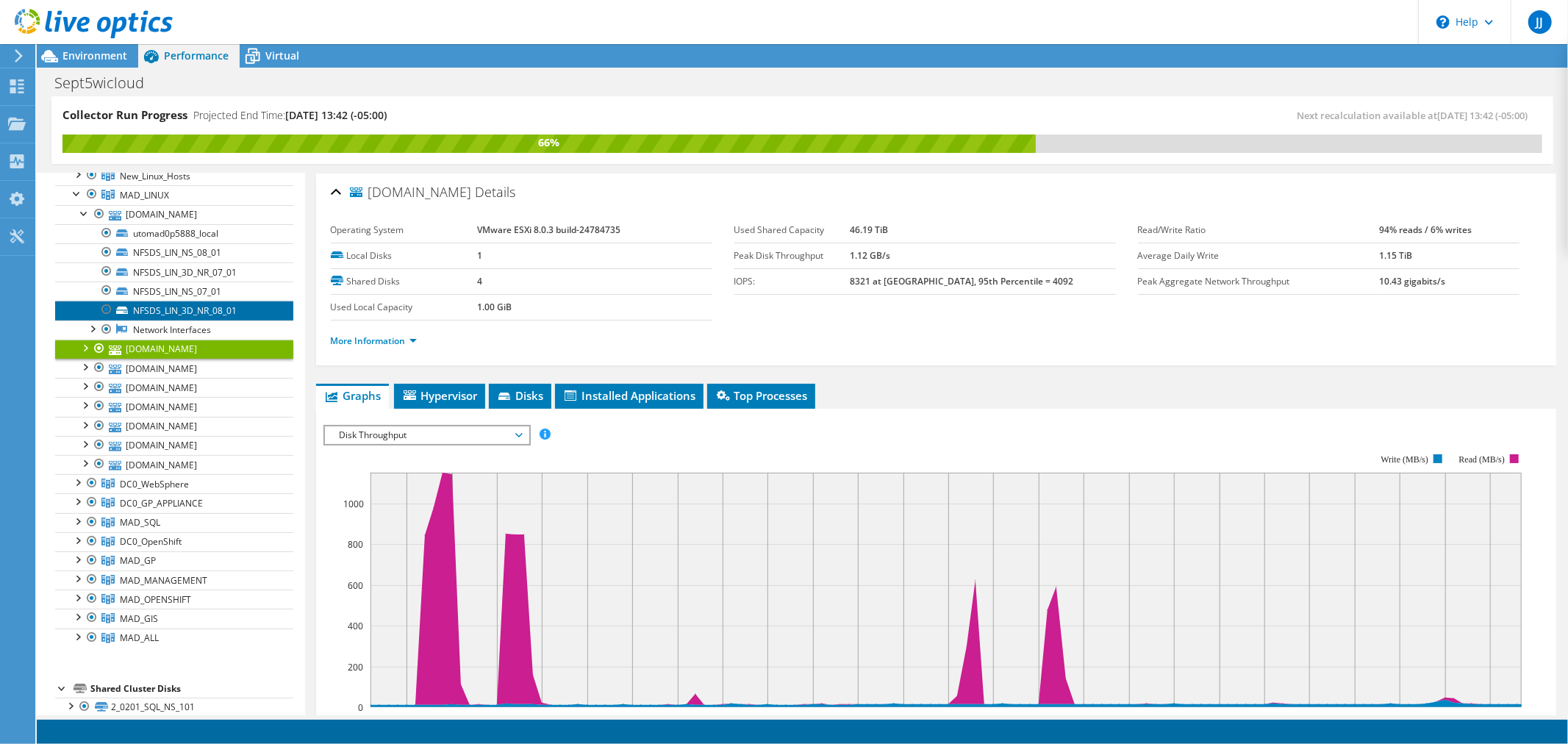
click at [197, 310] on link "NFSDS_LIN_3D_NR_08_01" at bounding box center [174, 310] width 238 height 19
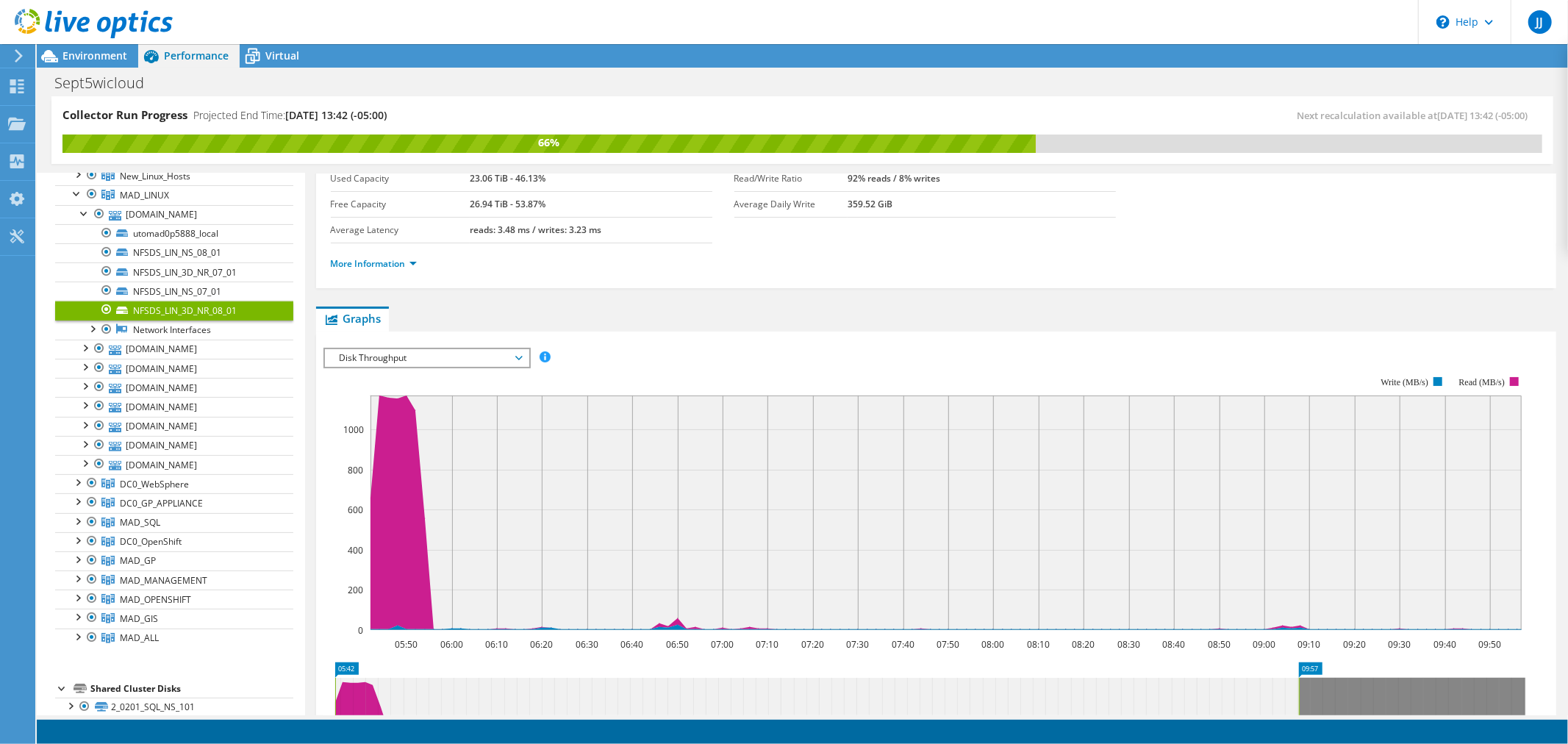
scroll to position [90, 0]
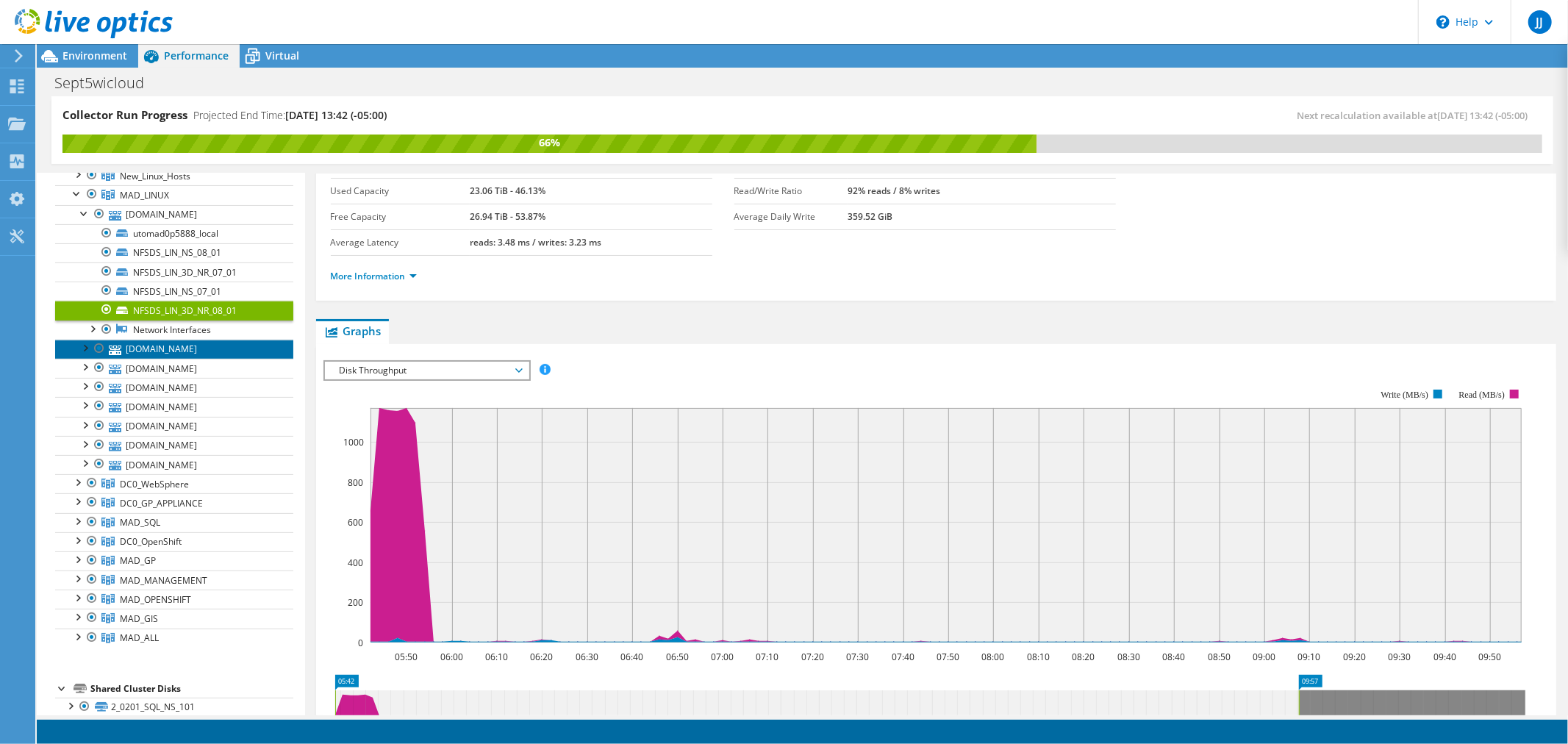
click at [215, 353] on link "[DOMAIN_NAME]" at bounding box center [174, 349] width 238 height 19
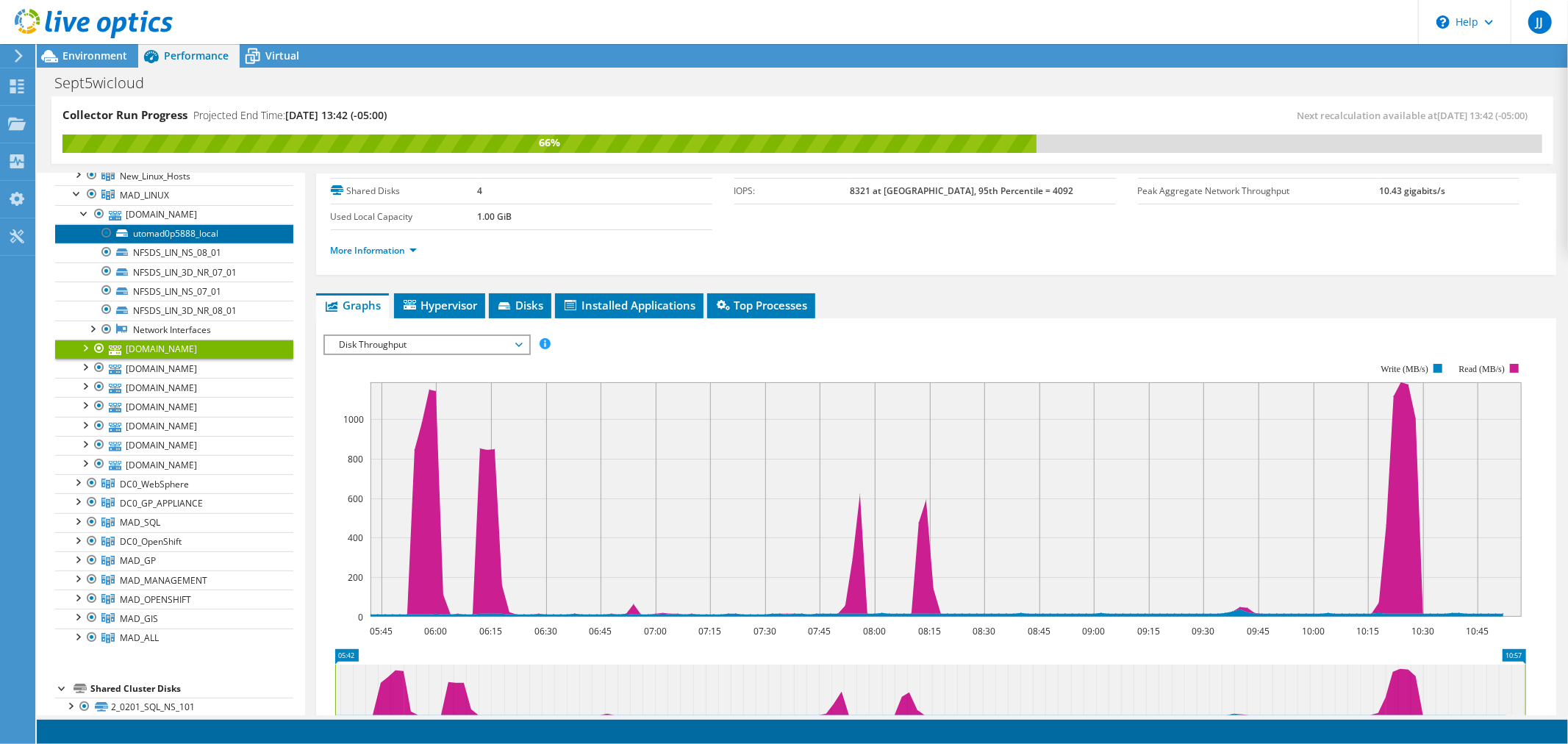
click at [191, 236] on link "utomad0p5888_local" at bounding box center [174, 233] width 238 height 19
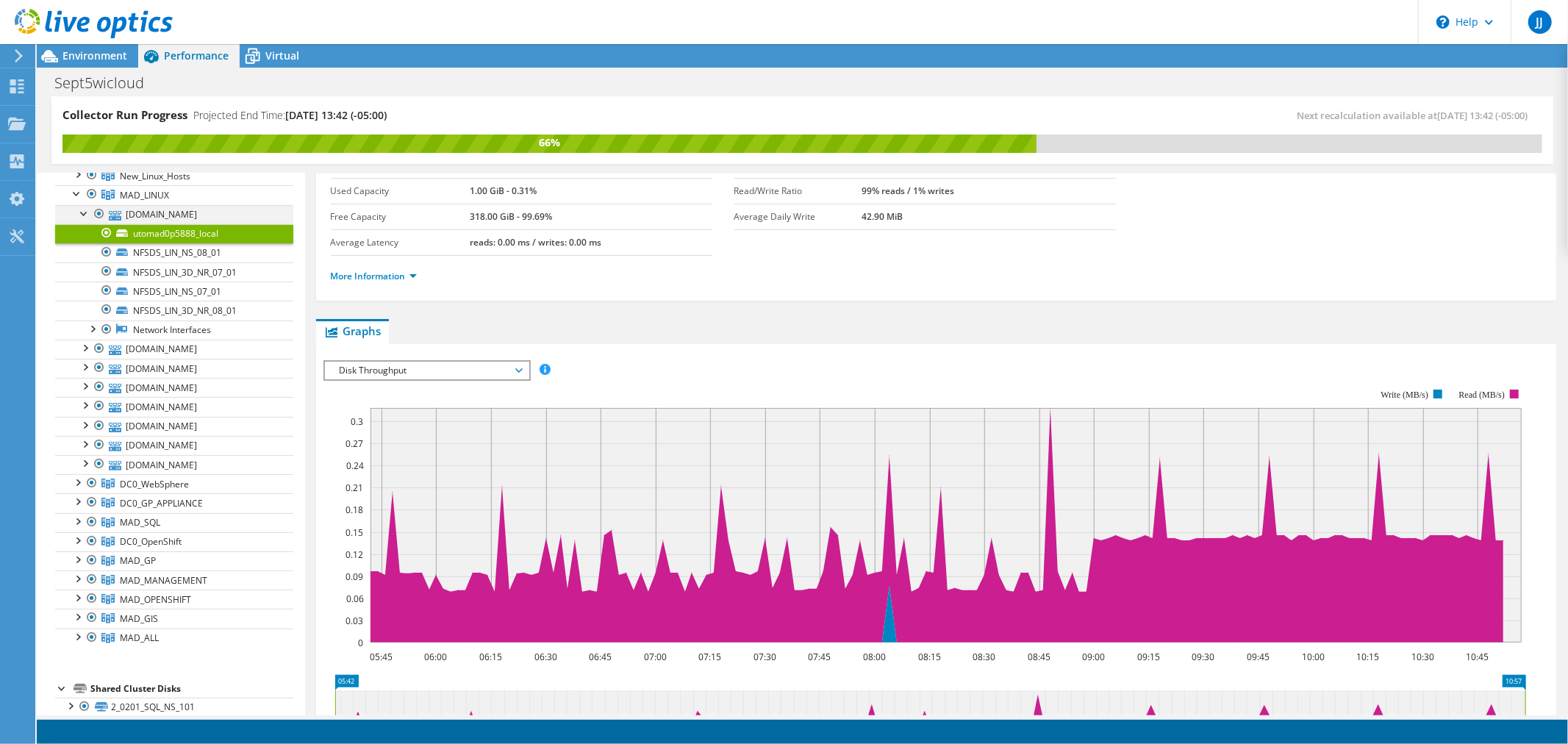
click at [81, 214] on div at bounding box center [84, 212] width 14 height 14
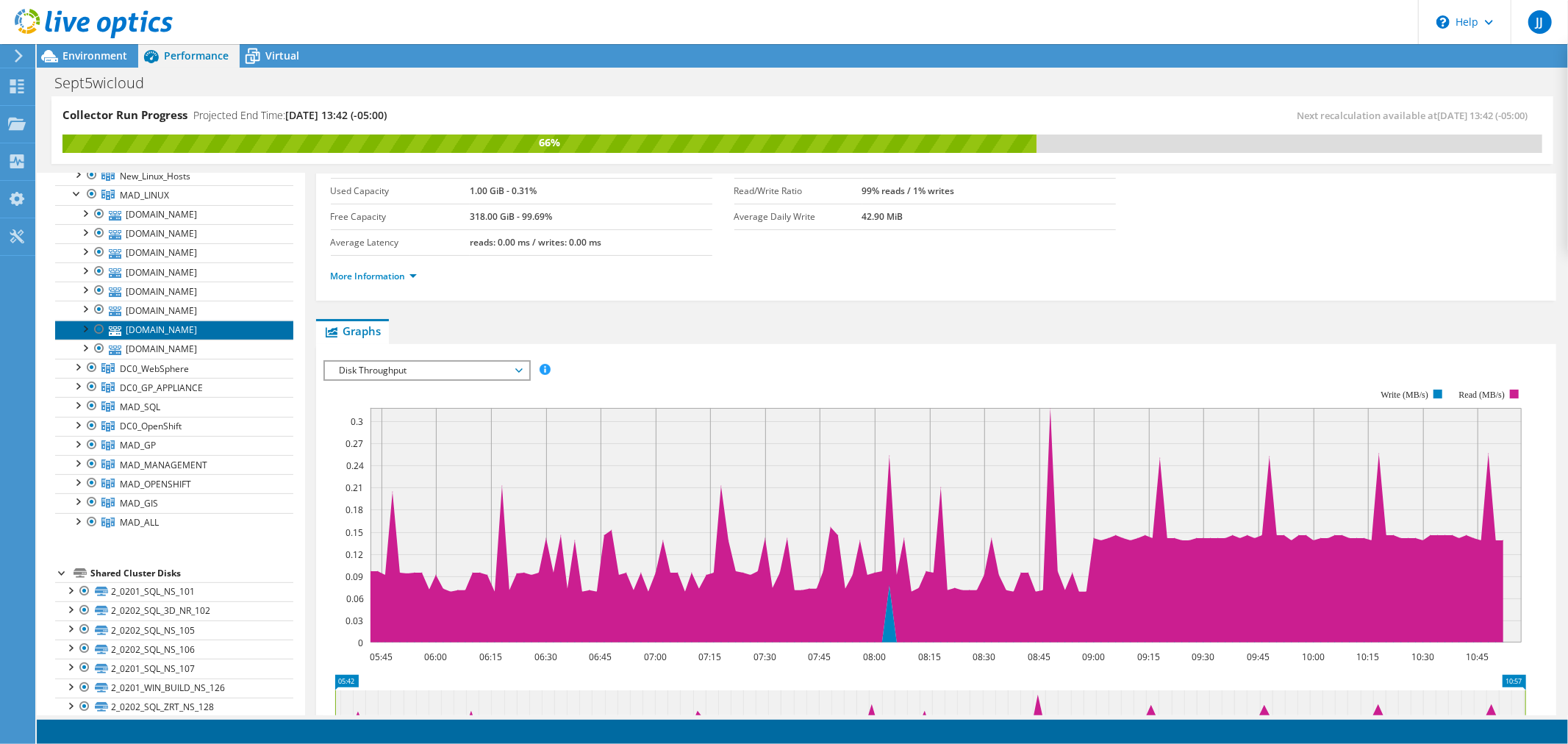
click at [173, 332] on link "[DOMAIN_NAME]" at bounding box center [174, 330] width 238 height 19
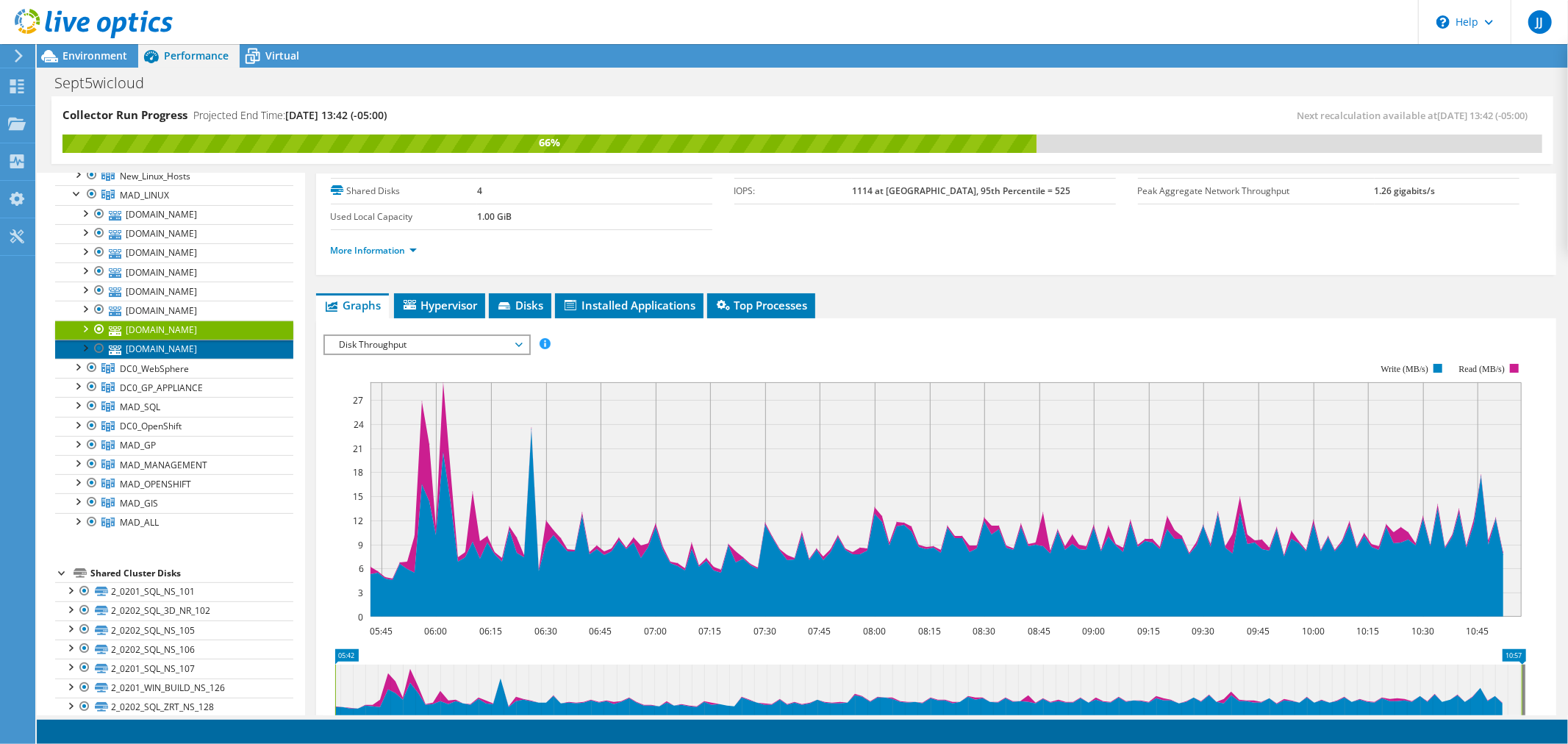
click at [160, 350] on link "[DOMAIN_NAME]" at bounding box center [174, 349] width 238 height 19
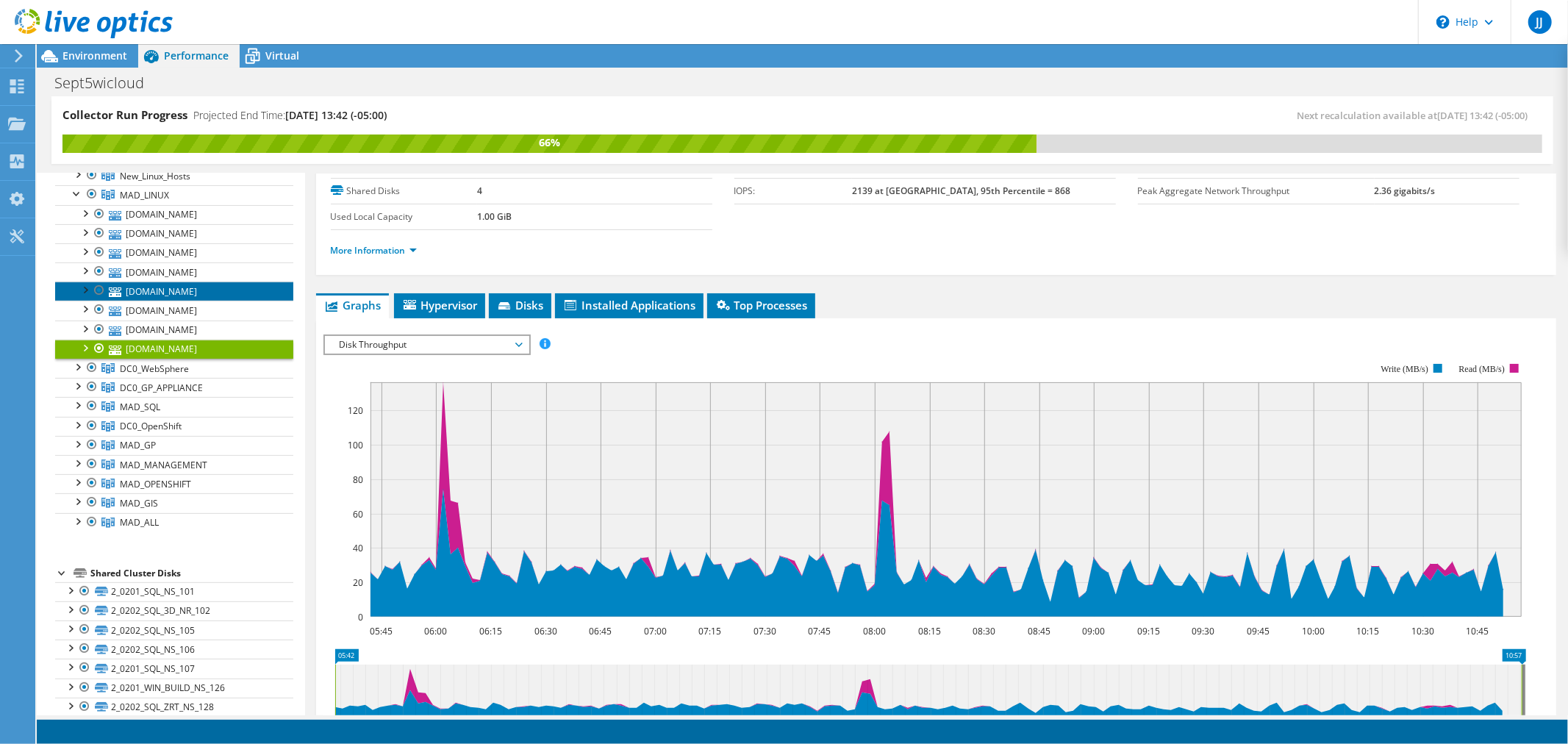
click at [185, 296] on link "[DOMAIN_NAME]" at bounding box center [174, 291] width 238 height 19
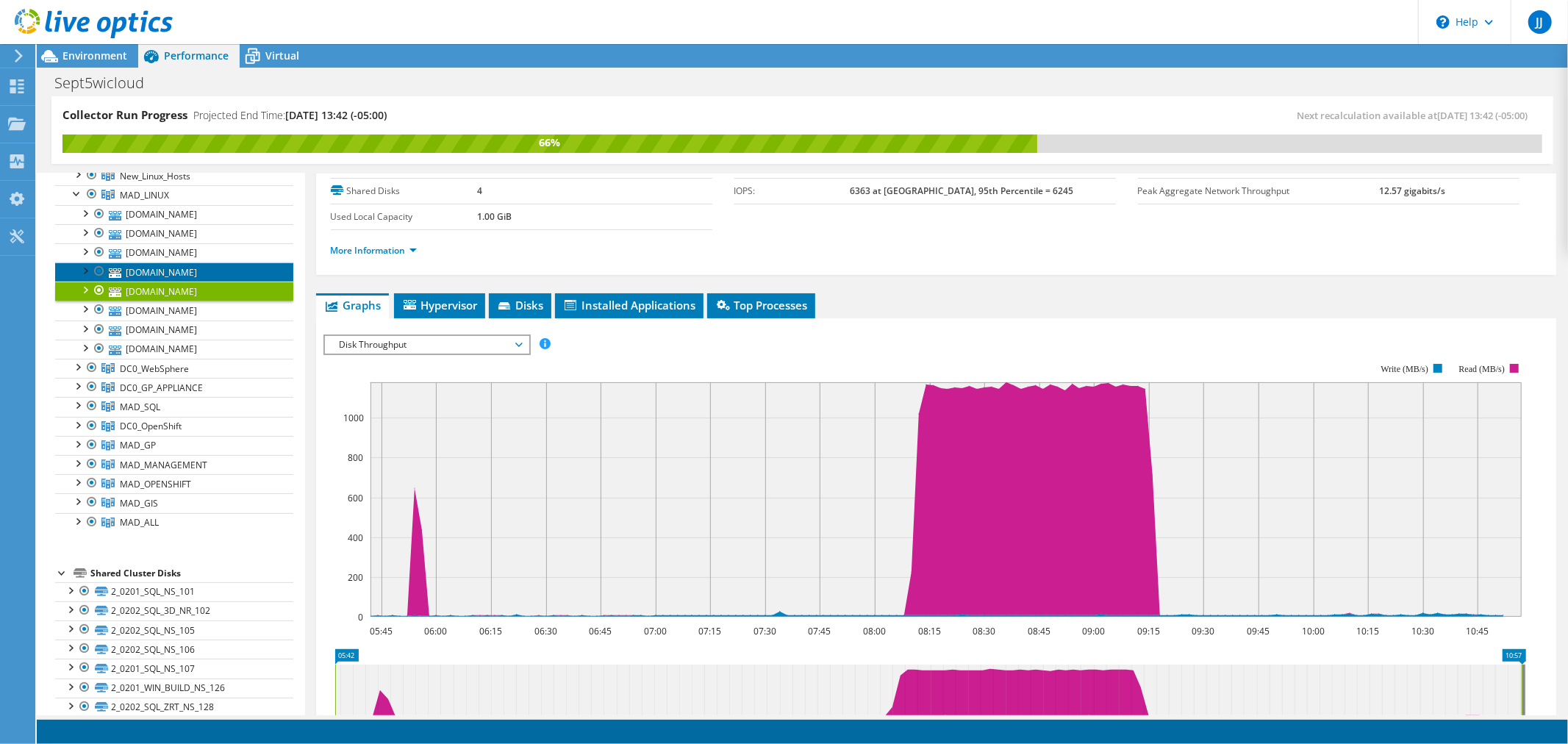
click at [191, 272] on link "[DOMAIN_NAME]" at bounding box center [174, 271] width 238 height 19
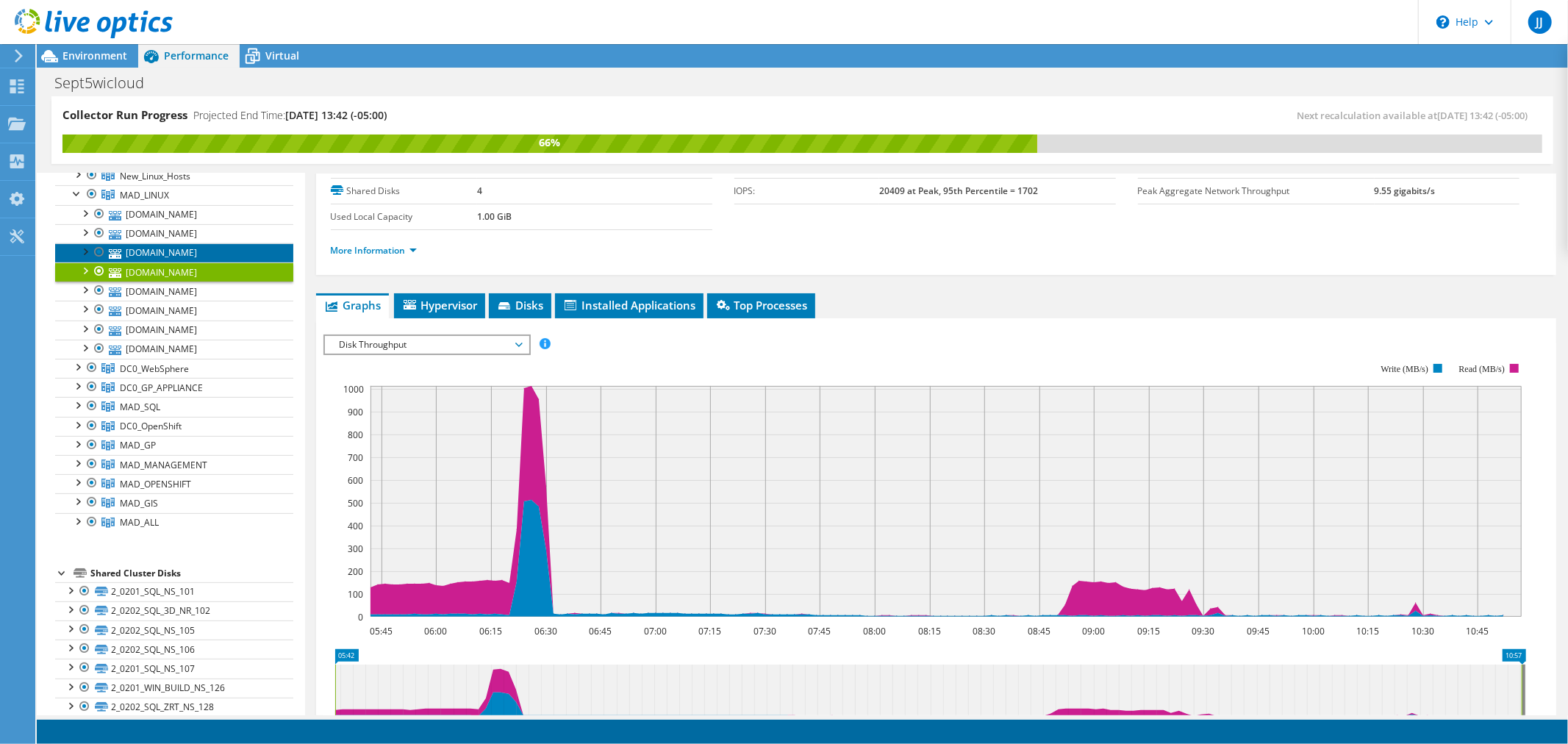
click at [217, 254] on link "[DOMAIN_NAME]" at bounding box center [174, 252] width 238 height 19
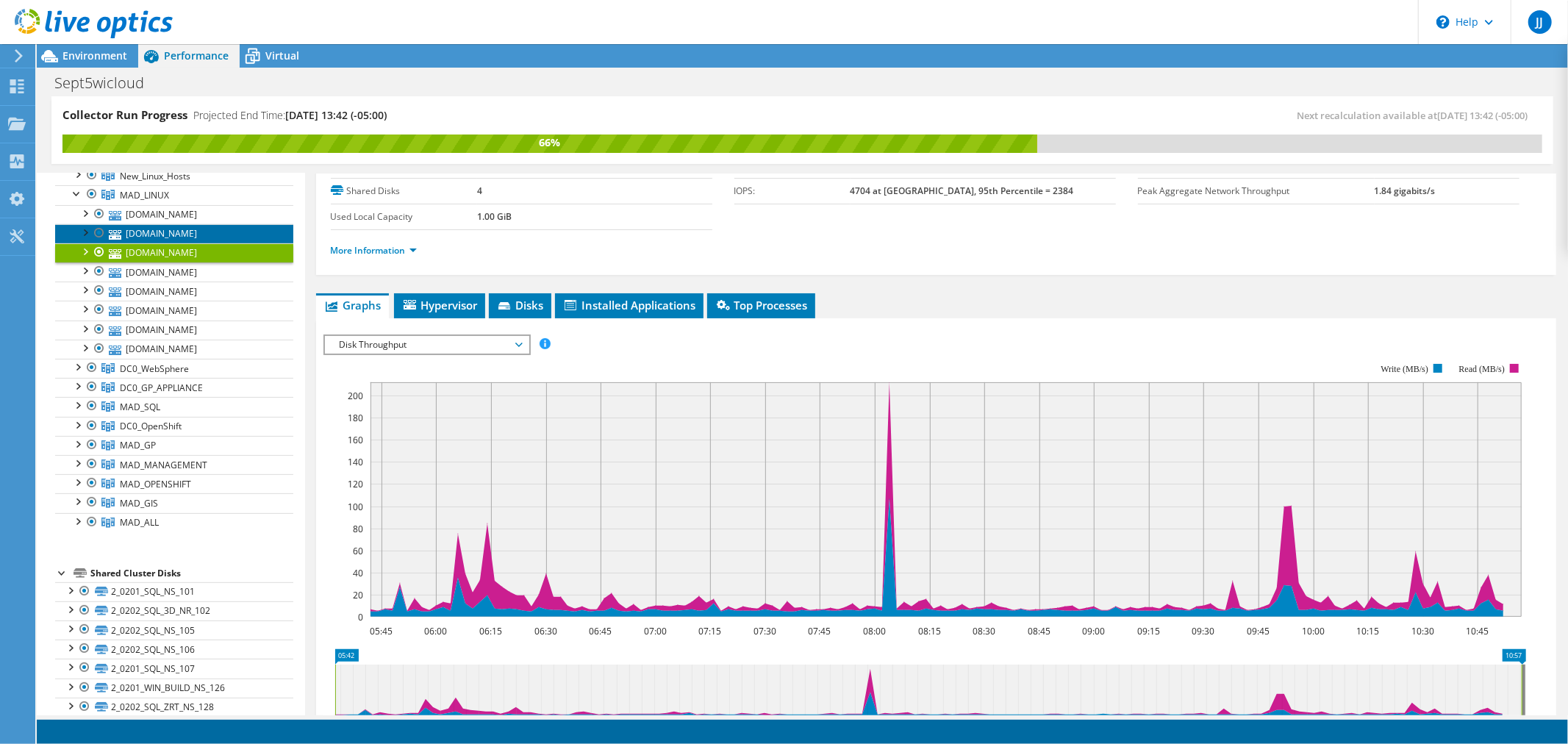
click at [228, 232] on link "[DOMAIN_NAME]" at bounding box center [174, 233] width 238 height 19
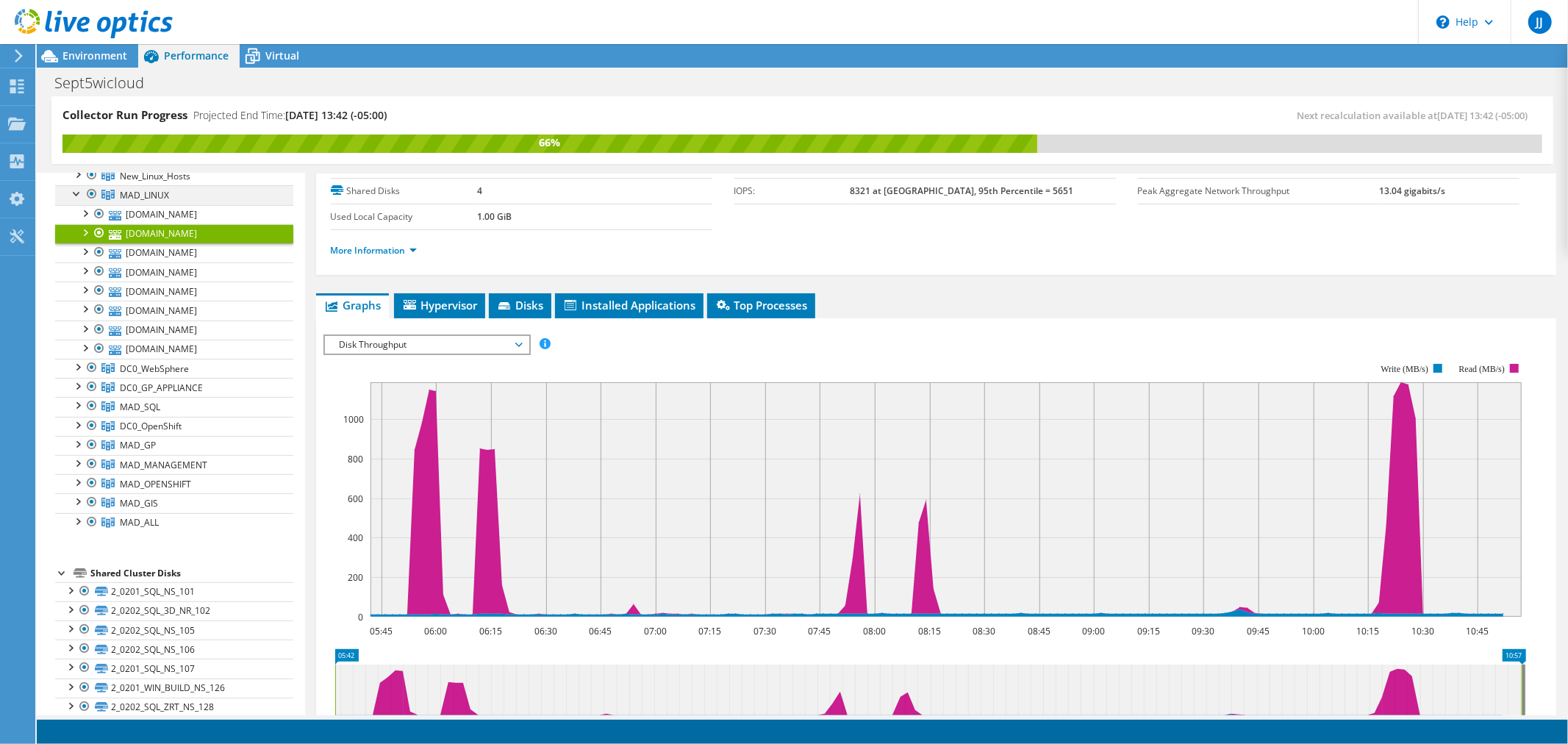
click at [74, 192] on div at bounding box center [77, 192] width 14 height 14
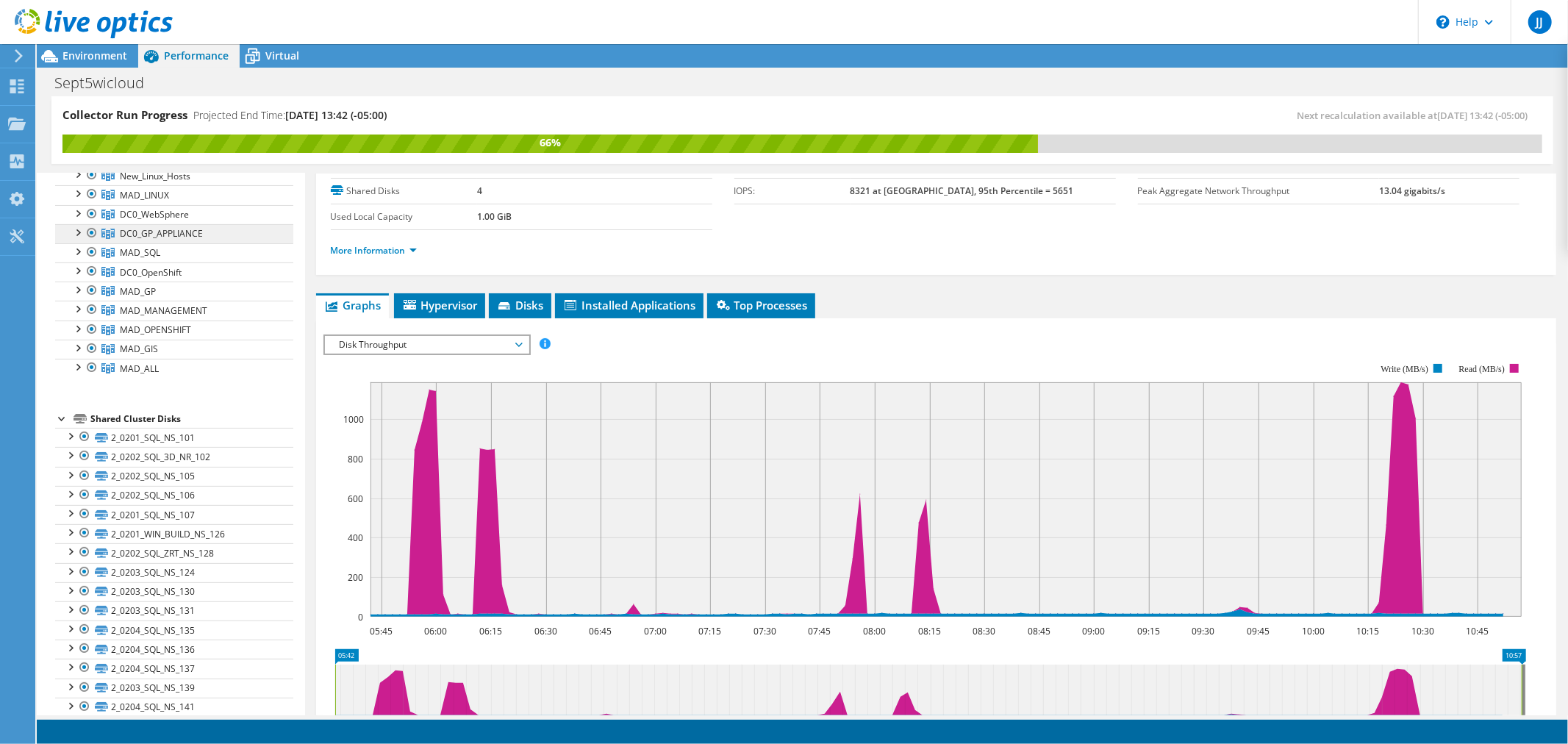
click at [143, 237] on span "DC0_GP_APPLIANCE" at bounding box center [161, 233] width 83 height 12
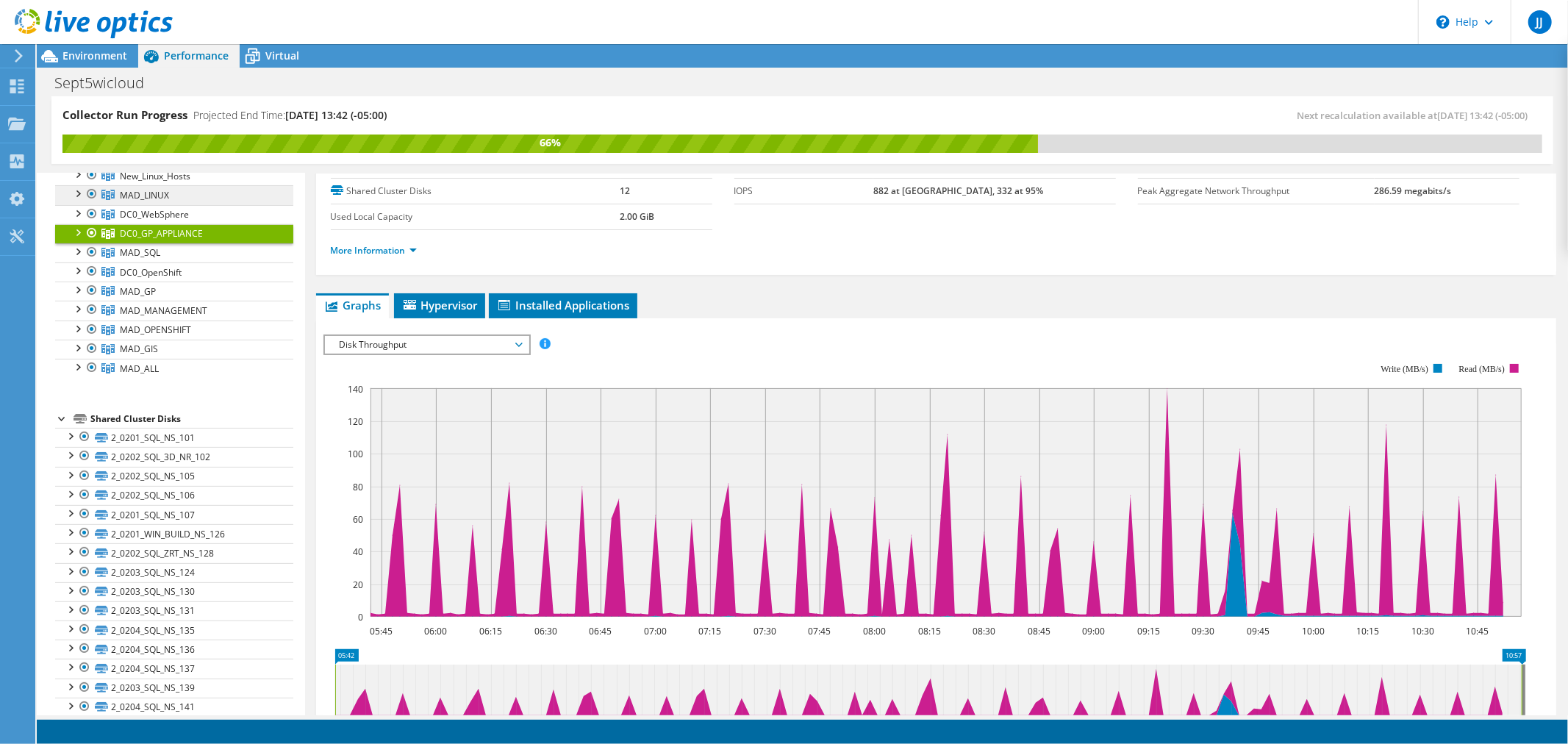
click at [152, 194] on span "MAD_LINUX" at bounding box center [144, 195] width 49 height 12
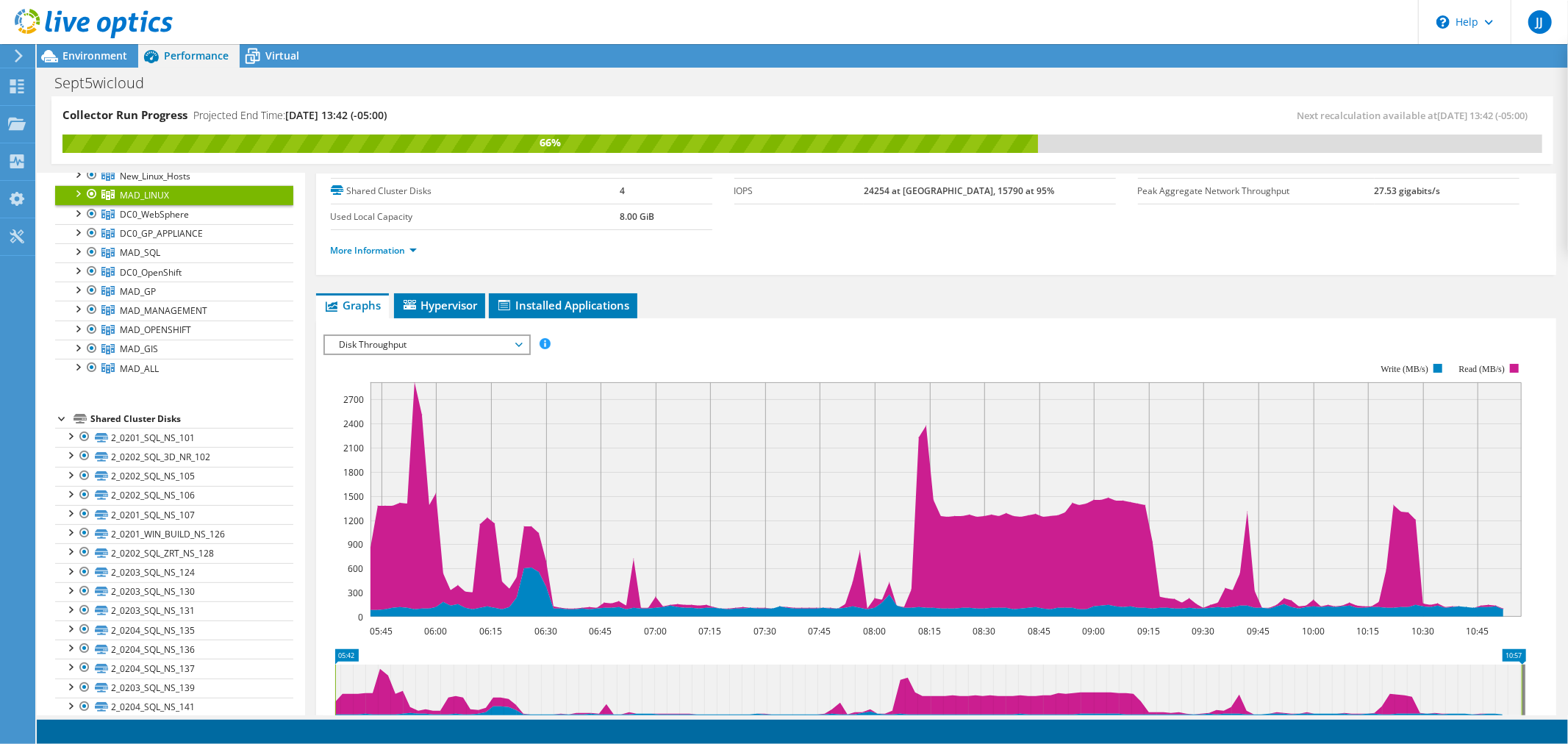
click at [432, 337] on span "Disk Throughput" at bounding box center [426, 344] width 189 height 17
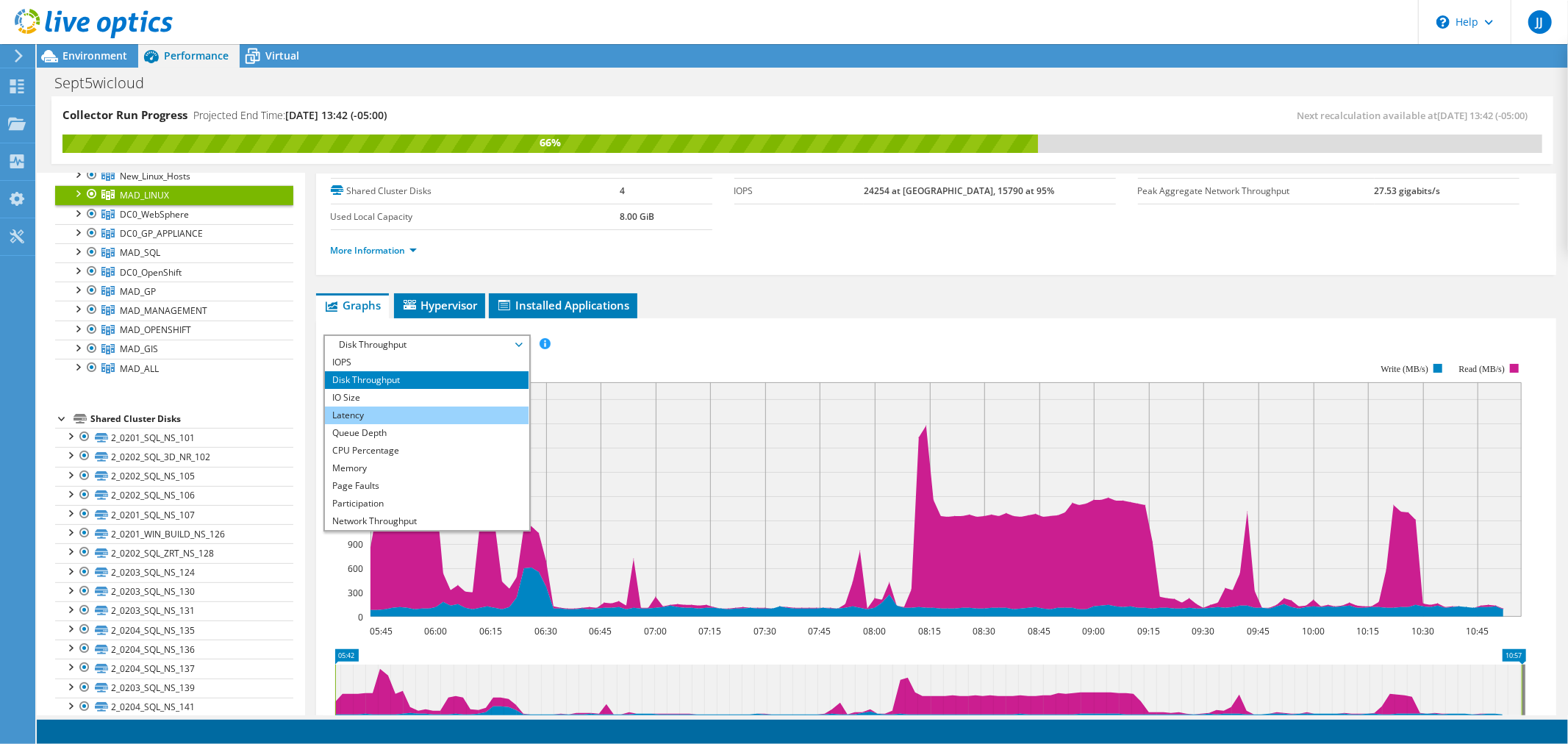
click at [391, 410] on li "Latency" at bounding box center [427, 415] width 204 height 17
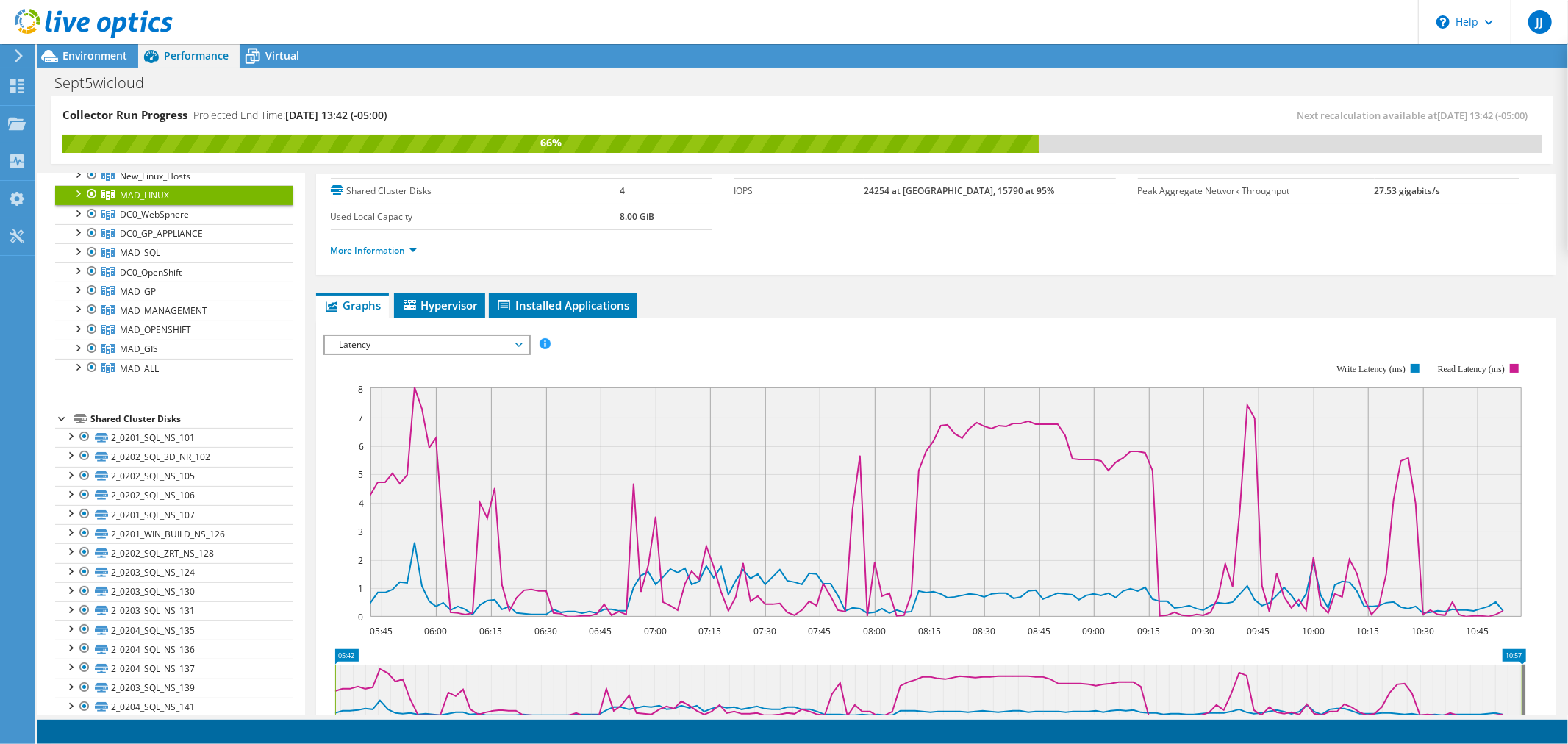
click at [81, 192] on div at bounding box center [77, 192] width 14 height 14
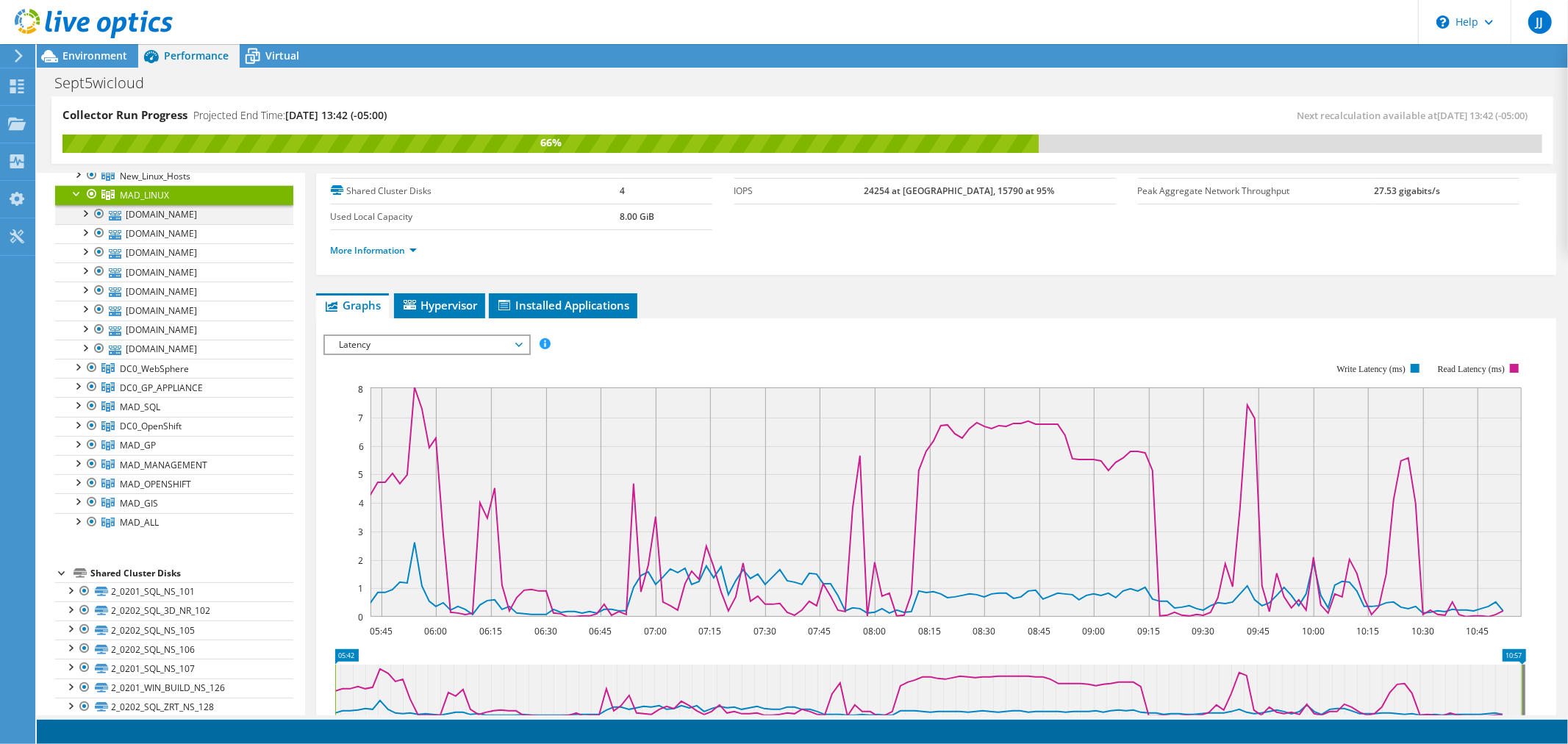
click at [85, 214] on div at bounding box center [84, 212] width 14 height 14
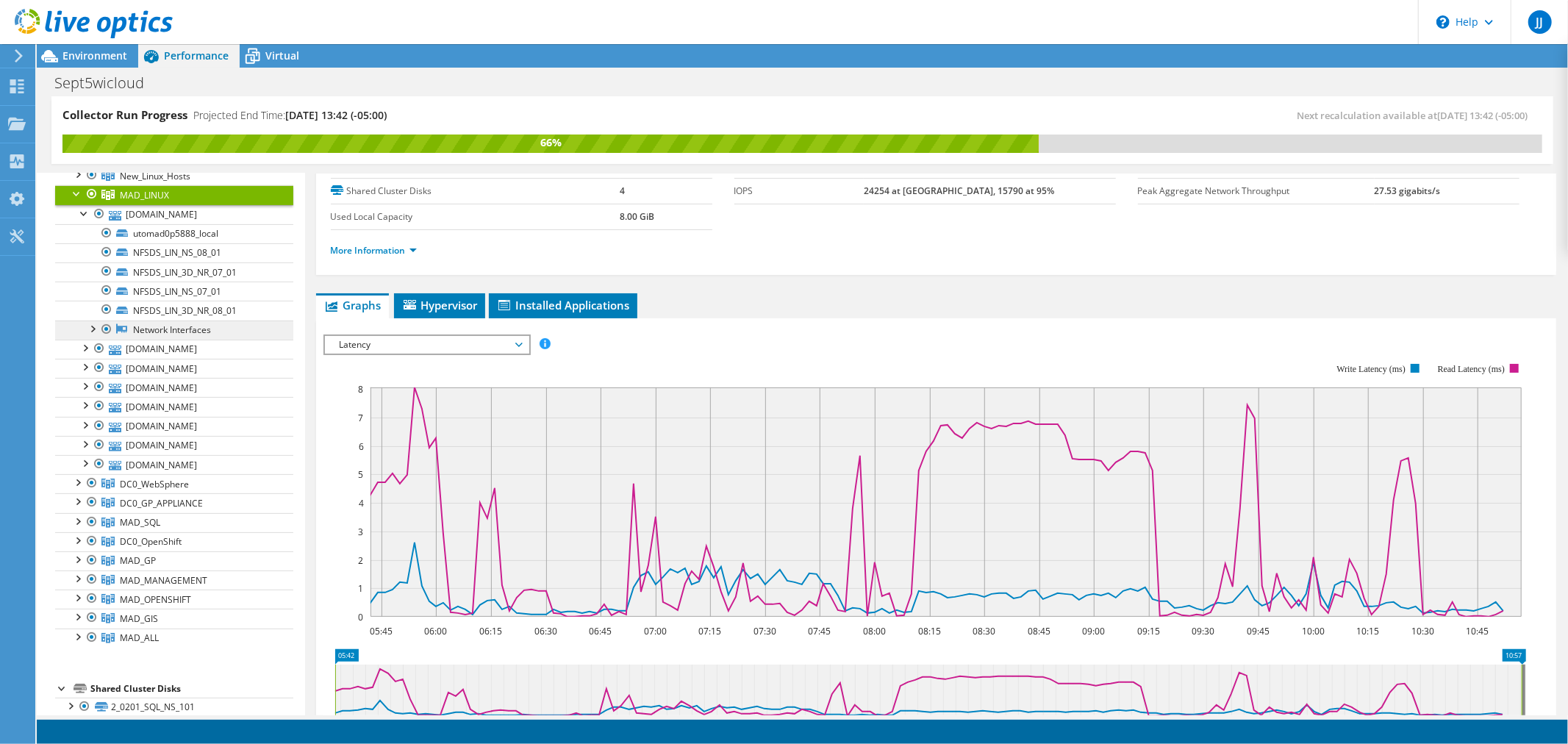
click at [185, 326] on link "Network Interfaces" at bounding box center [174, 330] width 238 height 19
click at [209, 312] on link "NFSDS_LIN_3D_NR_08_01" at bounding box center [174, 310] width 238 height 19
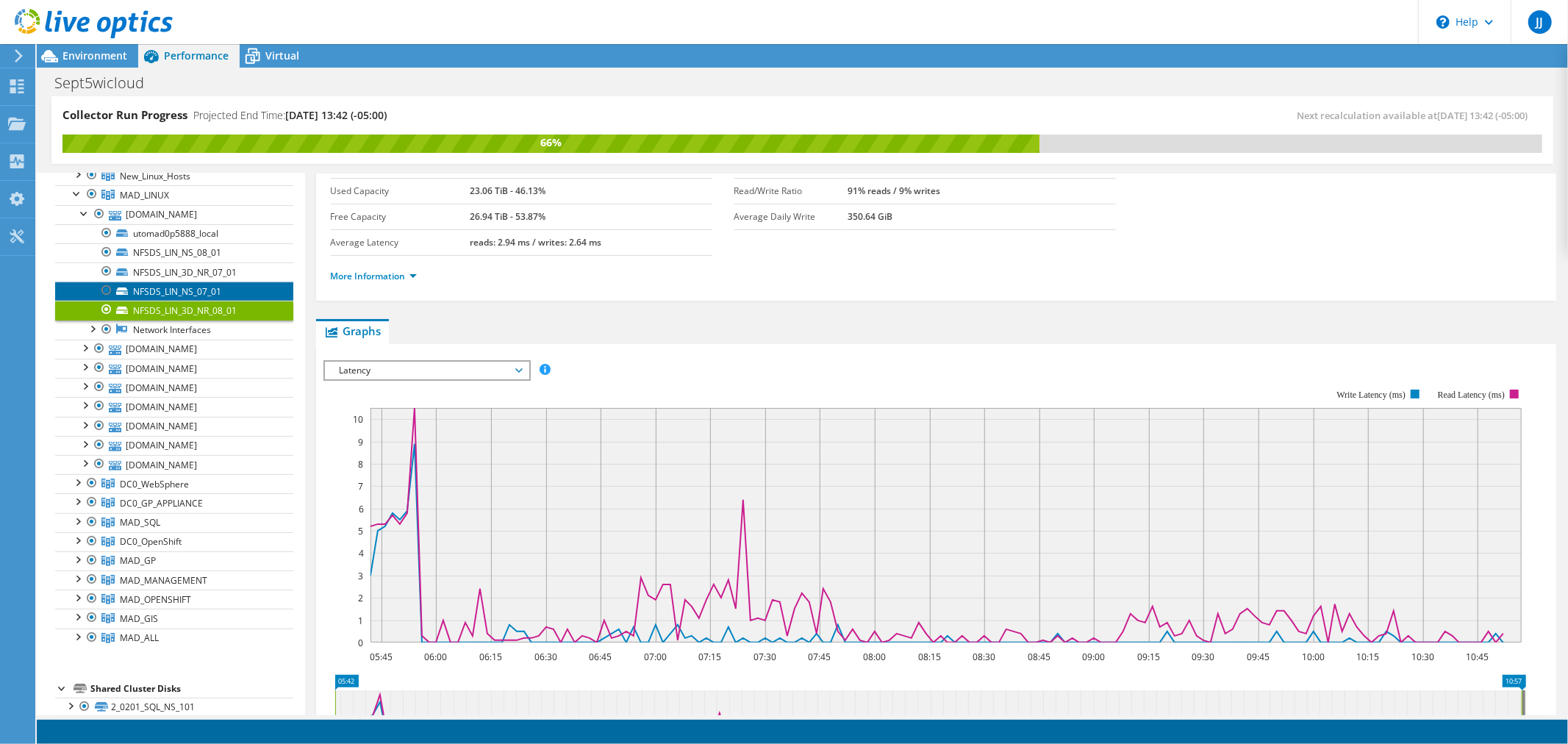
click at [200, 291] on link "NFSDS_LIN_NS_07_01" at bounding box center [174, 291] width 238 height 19
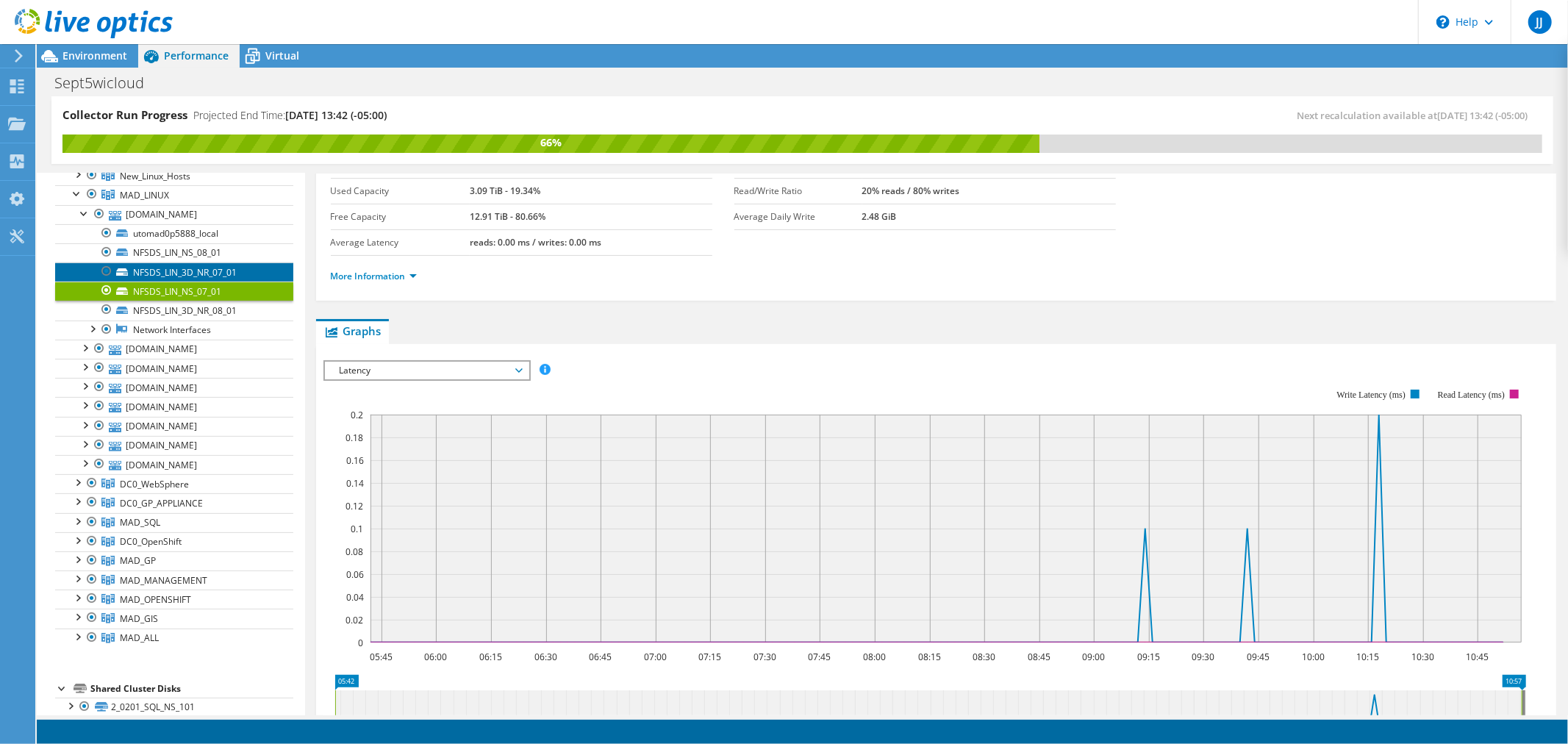
click at [214, 273] on link "NFSDS_LIN_3D_NR_07_01" at bounding box center [174, 271] width 238 height 19
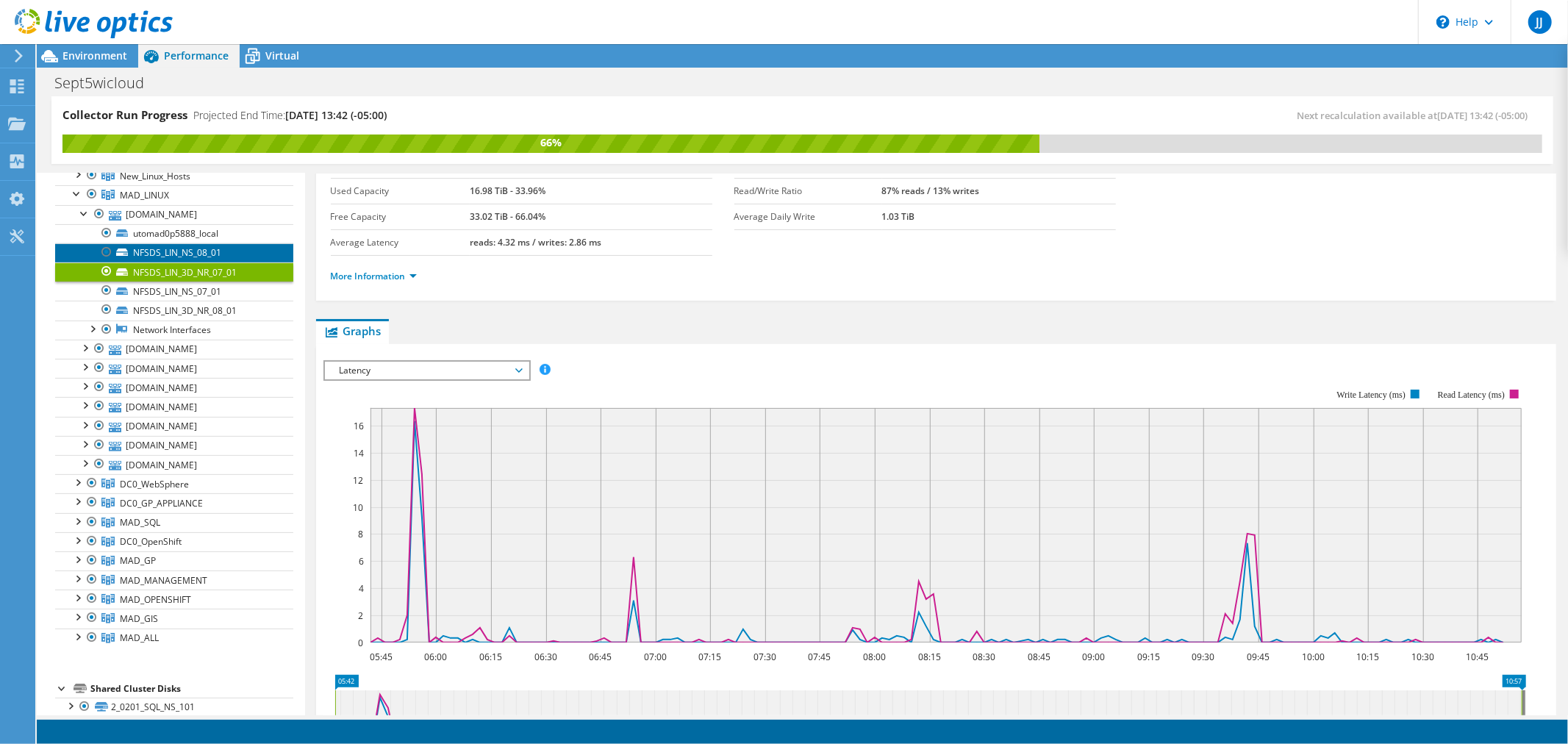
click at [222, 258] on link "NFSDS_LIN_NS_08_01" at bounding box center [174, 252] width 238 height 19
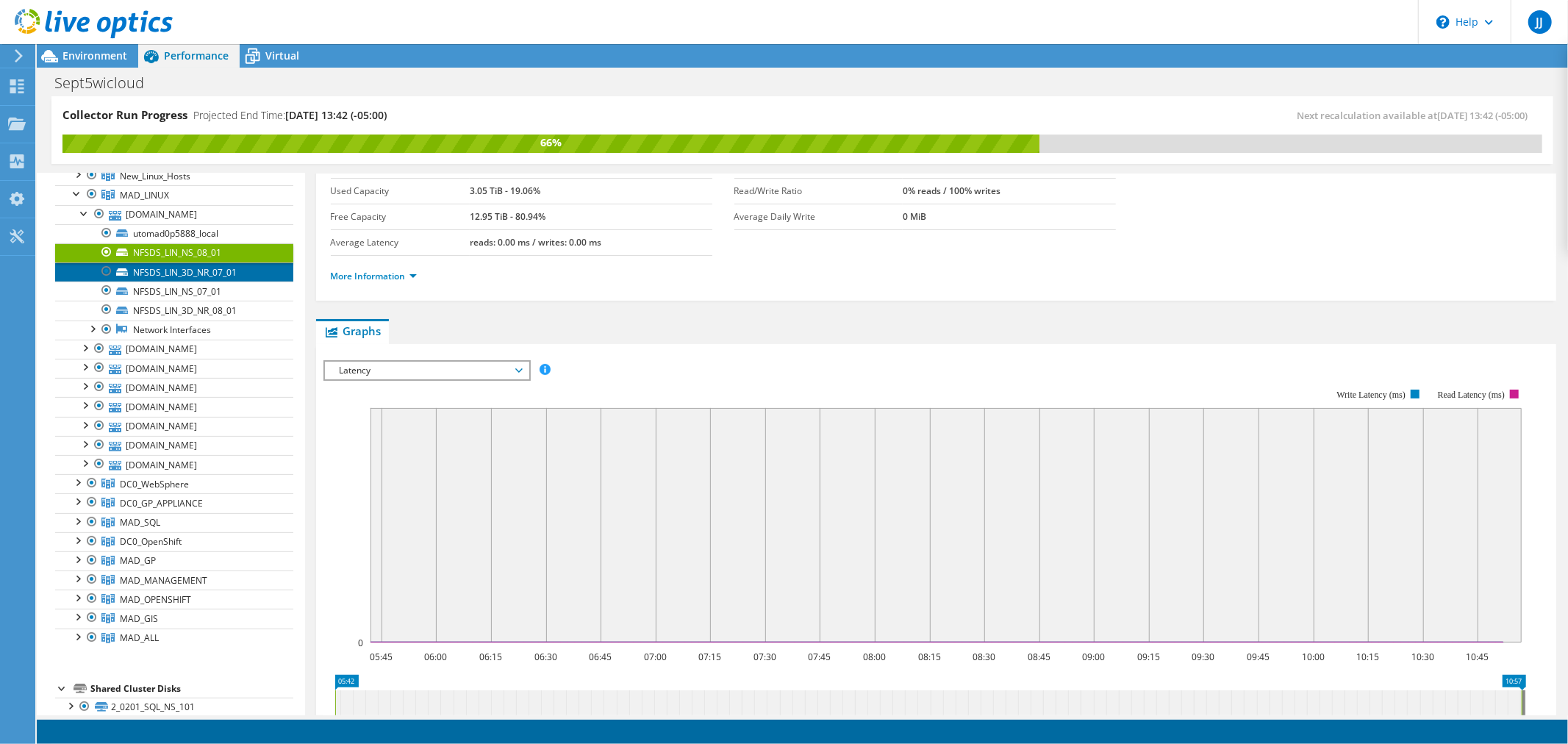
click at [221, 274] on link "NFSDS_LIN_3D_NR_07_01" at bounding box center [174, 271] width 238 height 19
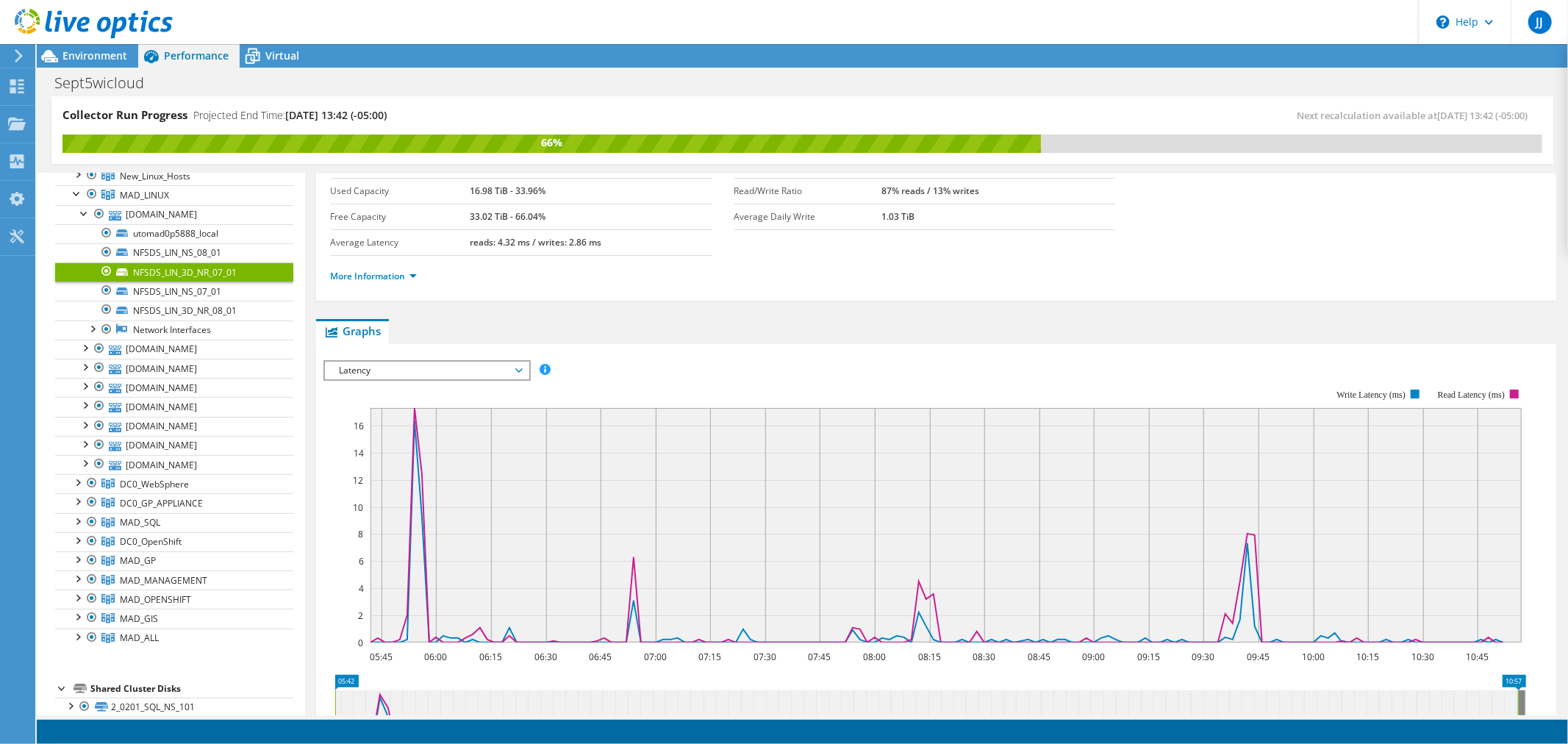
click at [517, 365] on span "Latency" at bounding box center [426, 370] width 189 height 17
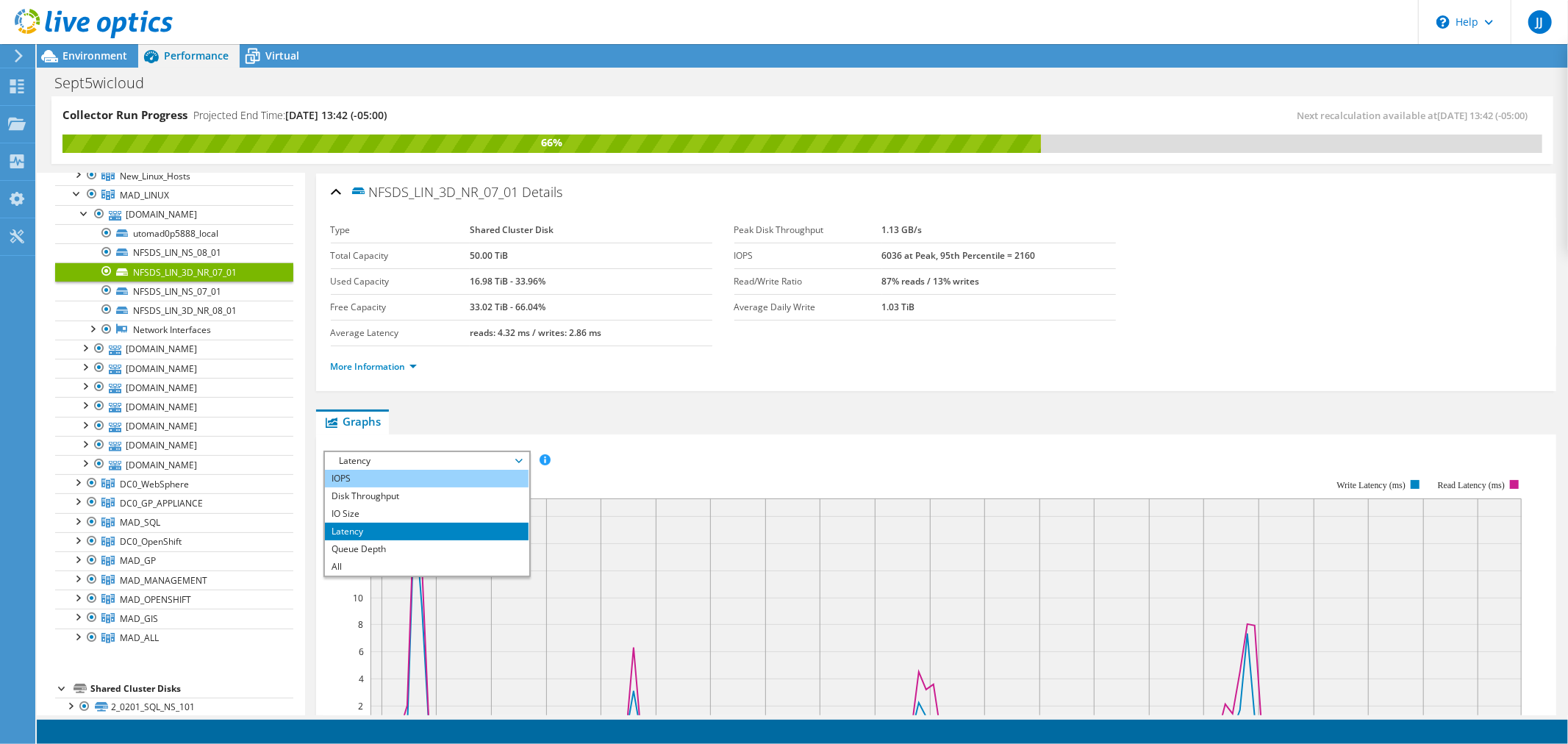
click at [388, 473] on li "IOPS" at bounding box center [427, 478] width 204 height 17
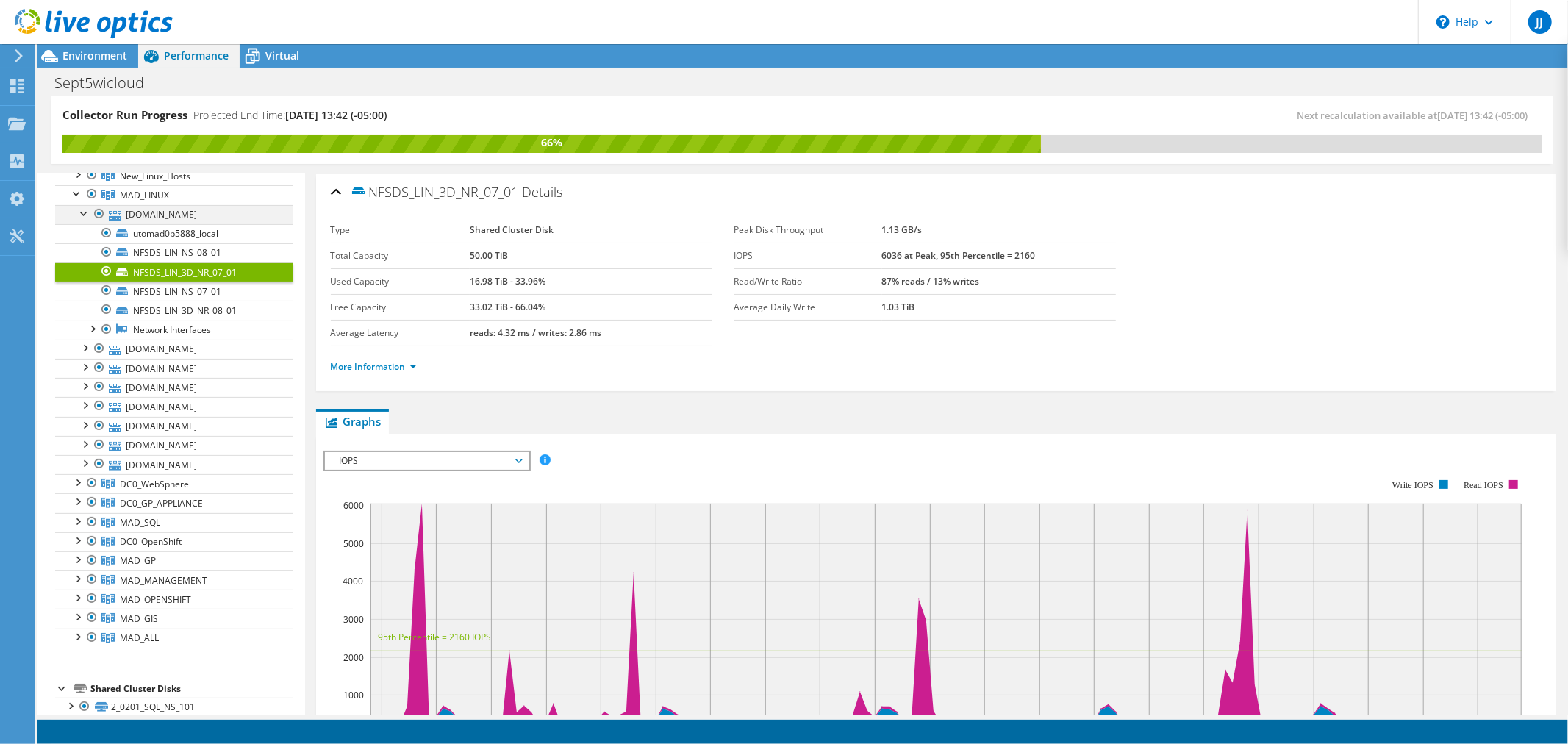
click at [84, 215] on div at bounding box center [84, 212] width 14 height 14
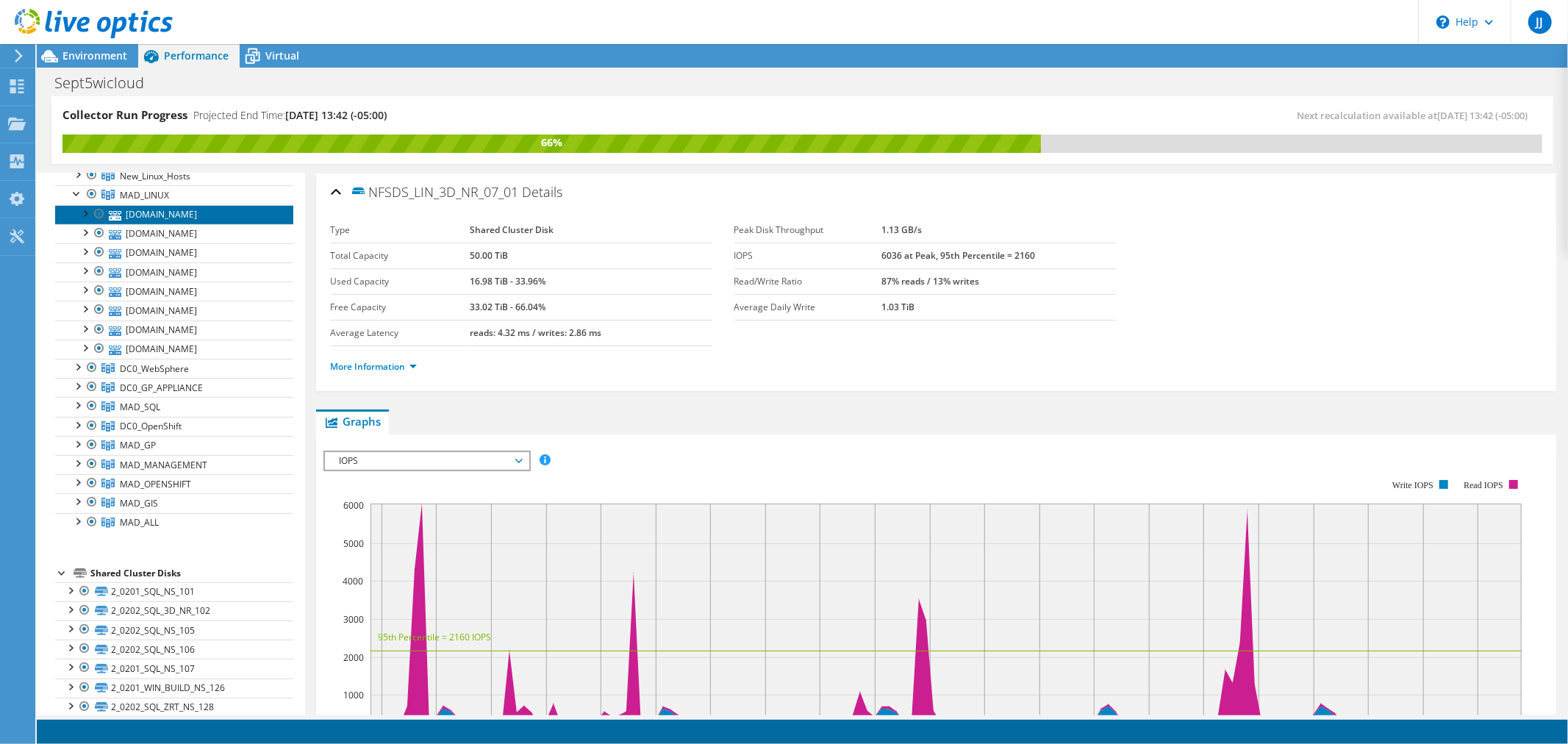
click at [229, 211] on link "[DOMAIN_NAME]" at bounding box center [174, 214] width 238 height 19
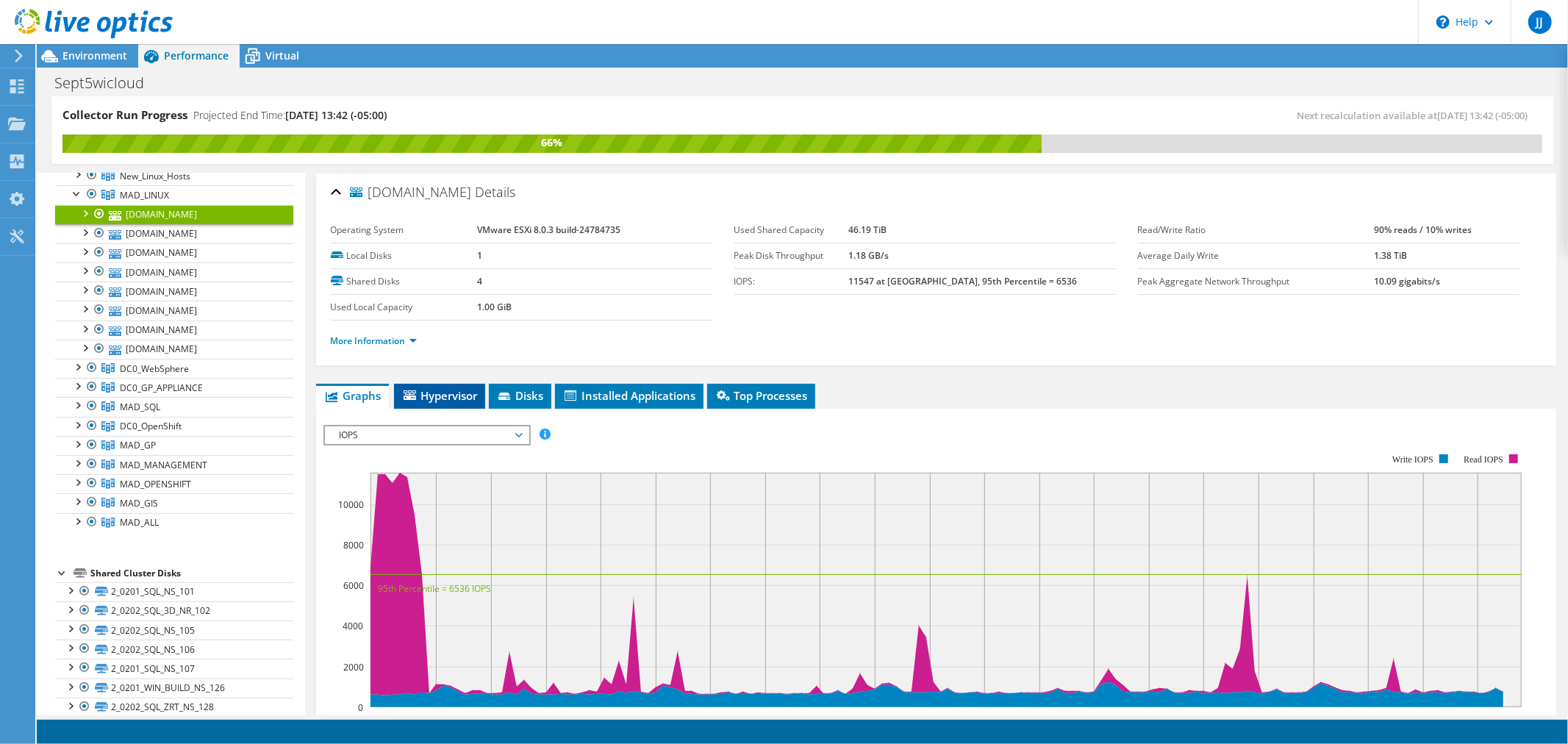
click at [448, 392] on span "Hypervisor" at bounding box center [439, 395] width 77 height 14
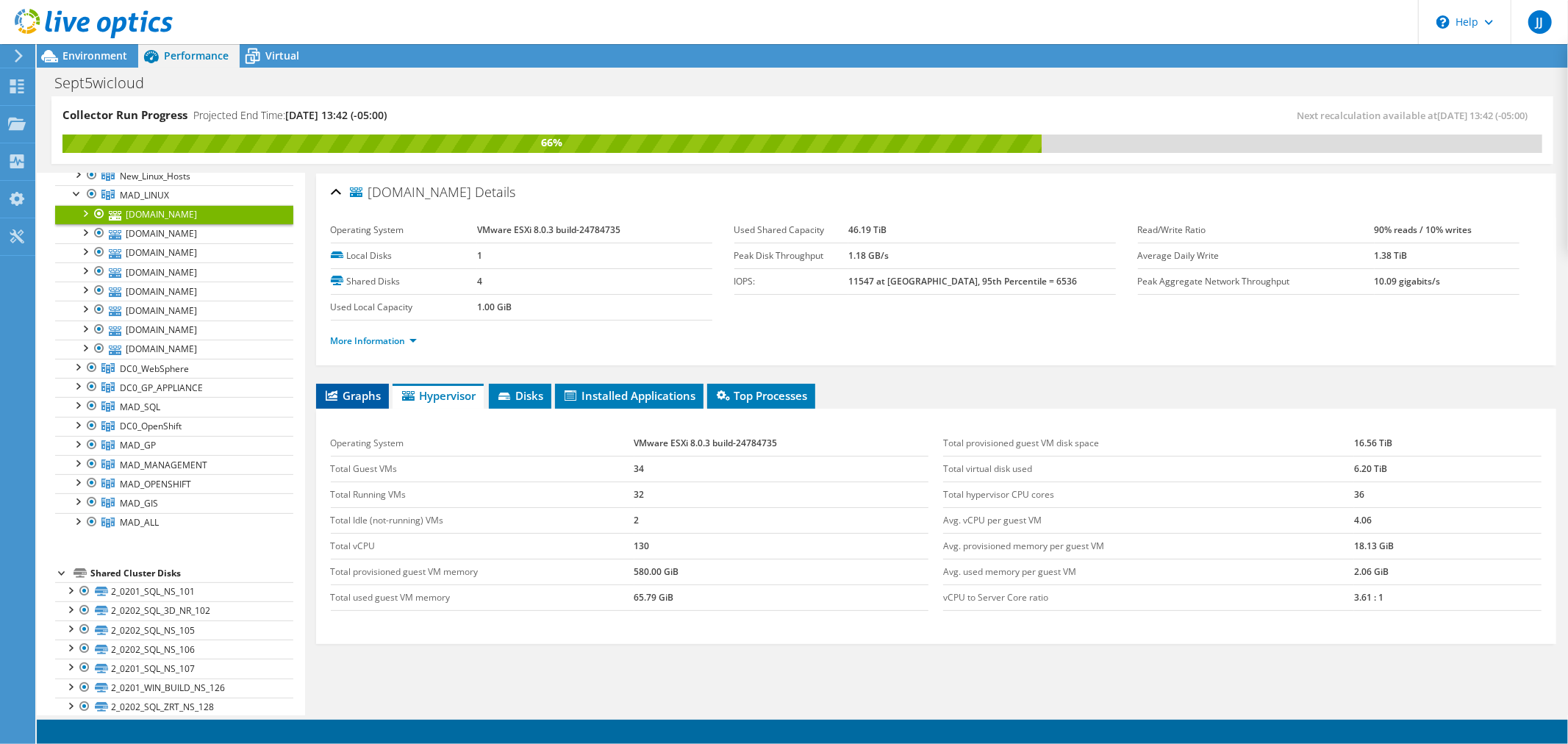
click at [349, 390] on span "Graphs" at bounding box center [352, 395] width 58 height 14
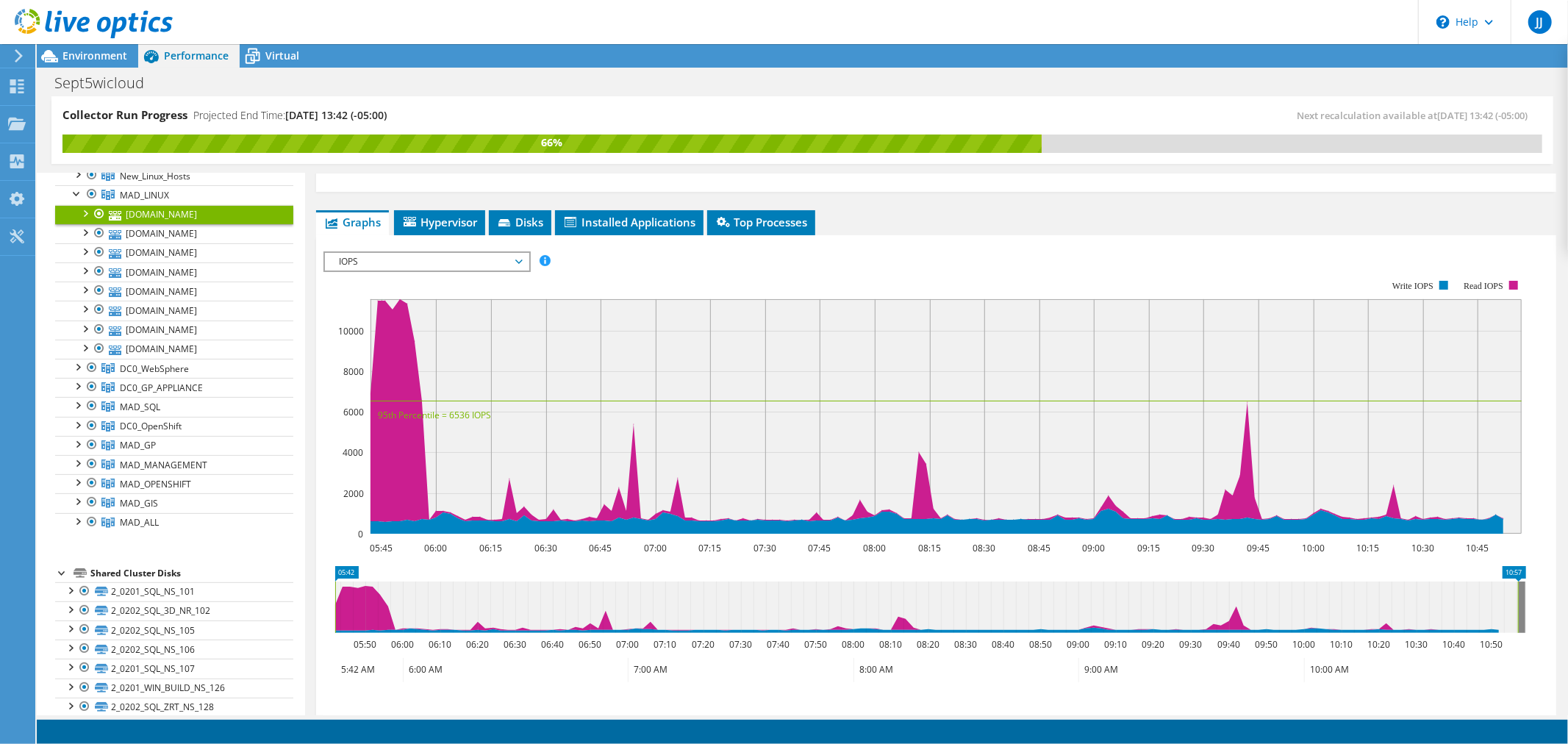
scroll to position [163, 0]
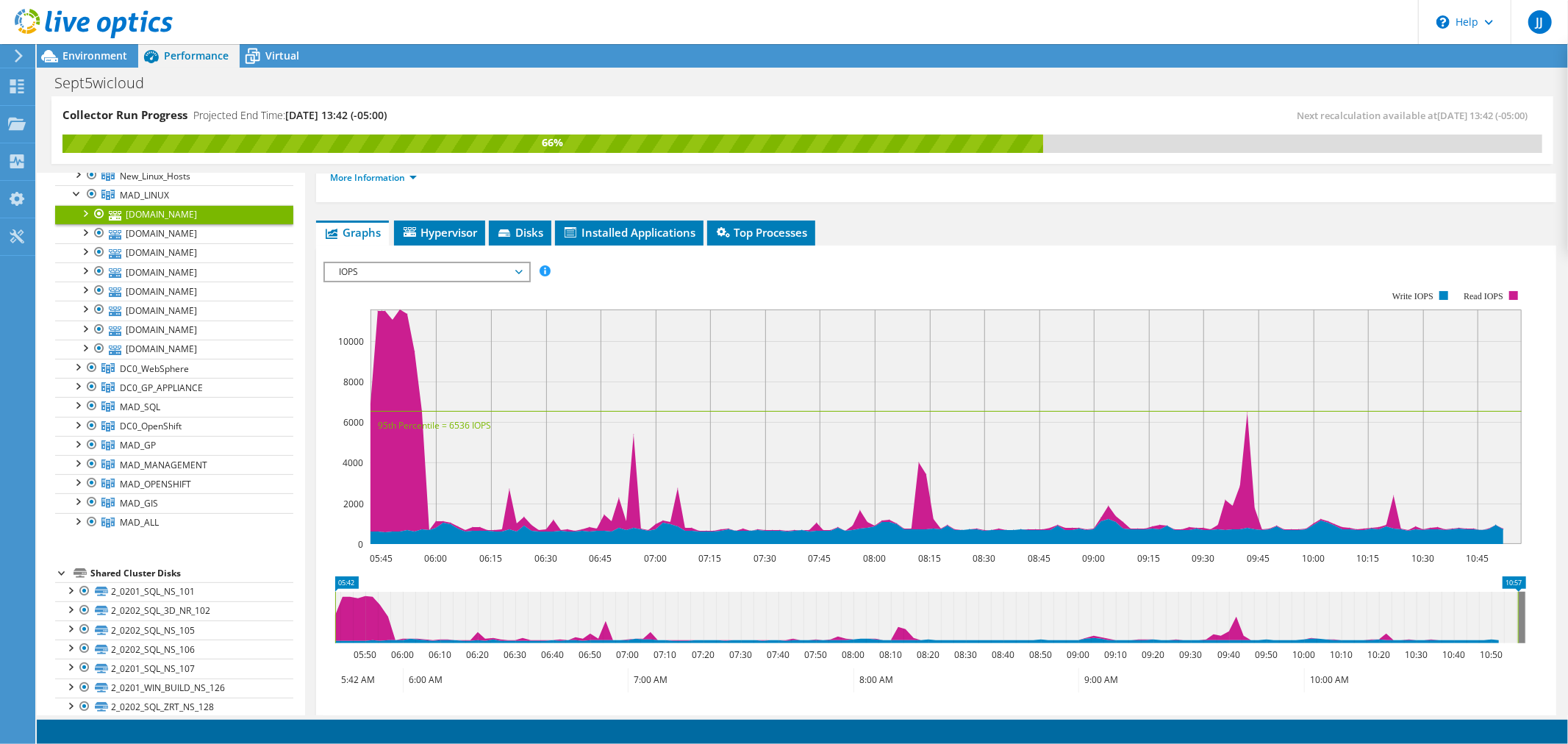
click at [520, 270] on span "IOPS" at bounding box center [426, 271] width 189 height 17
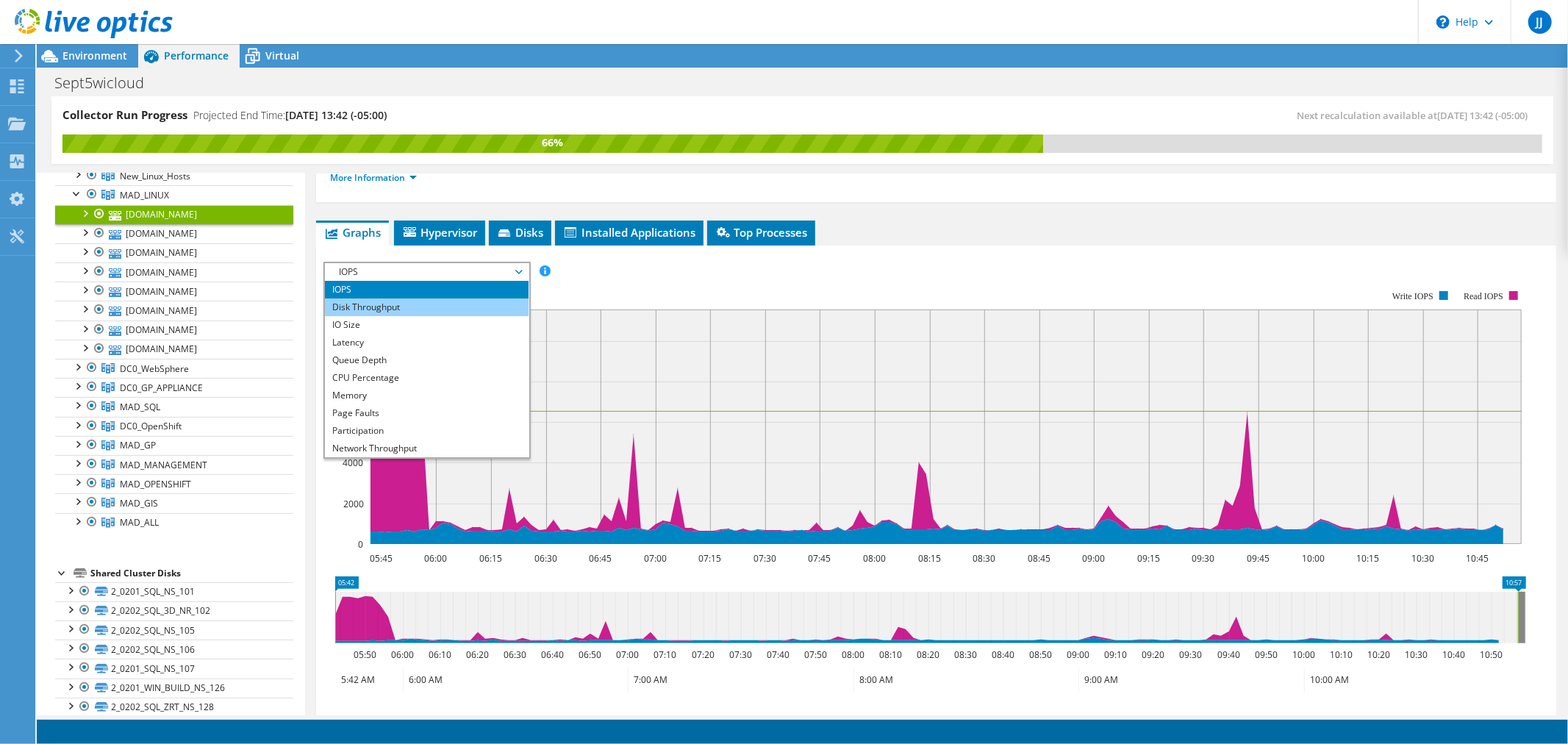
click at [416, 307] on li "Disk Throughput" at bounding box center [427, 307] width 204 height 17
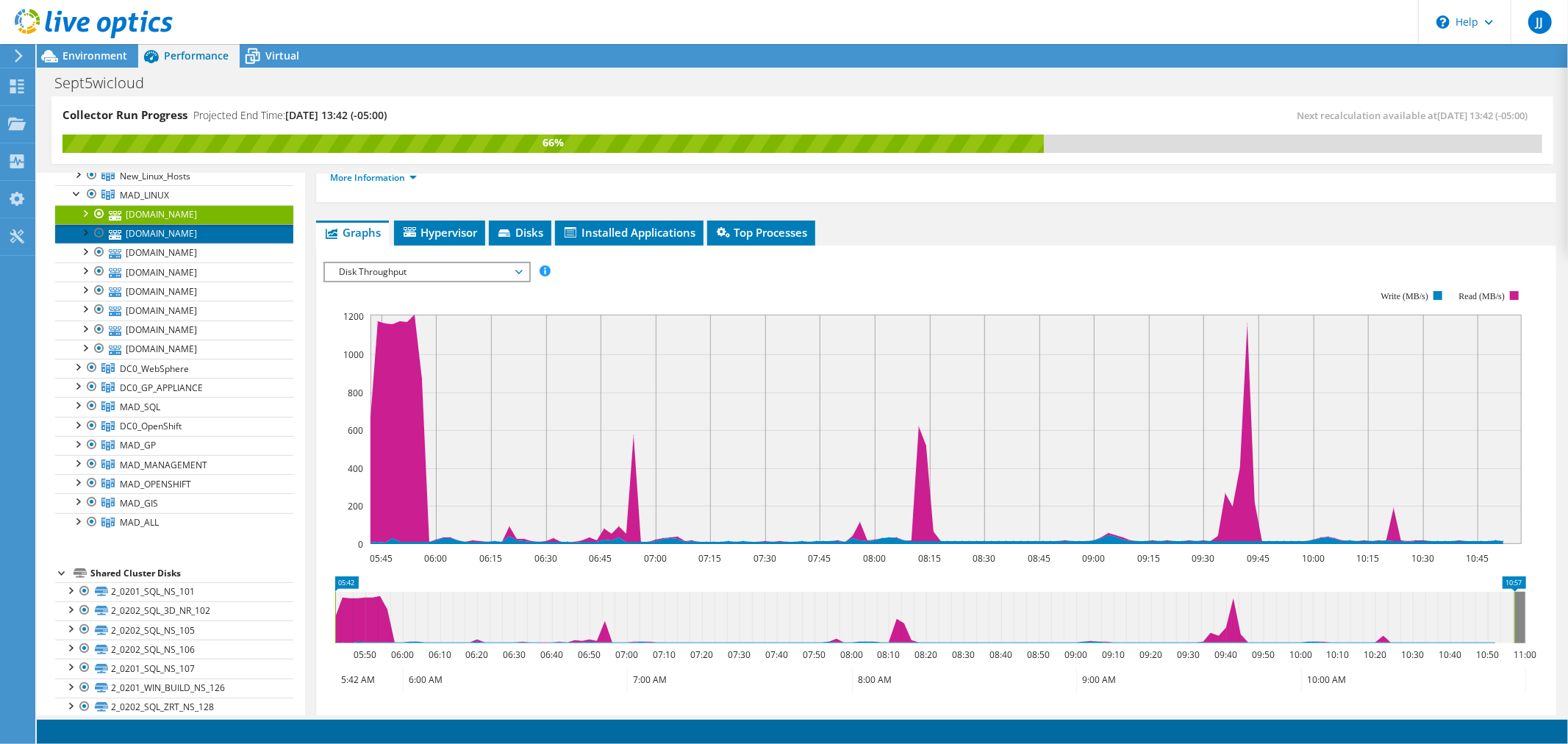
click at [206, 236] on link "[DOMAIN_NAME]" at bounding box center [174, 233] width 238 height 19
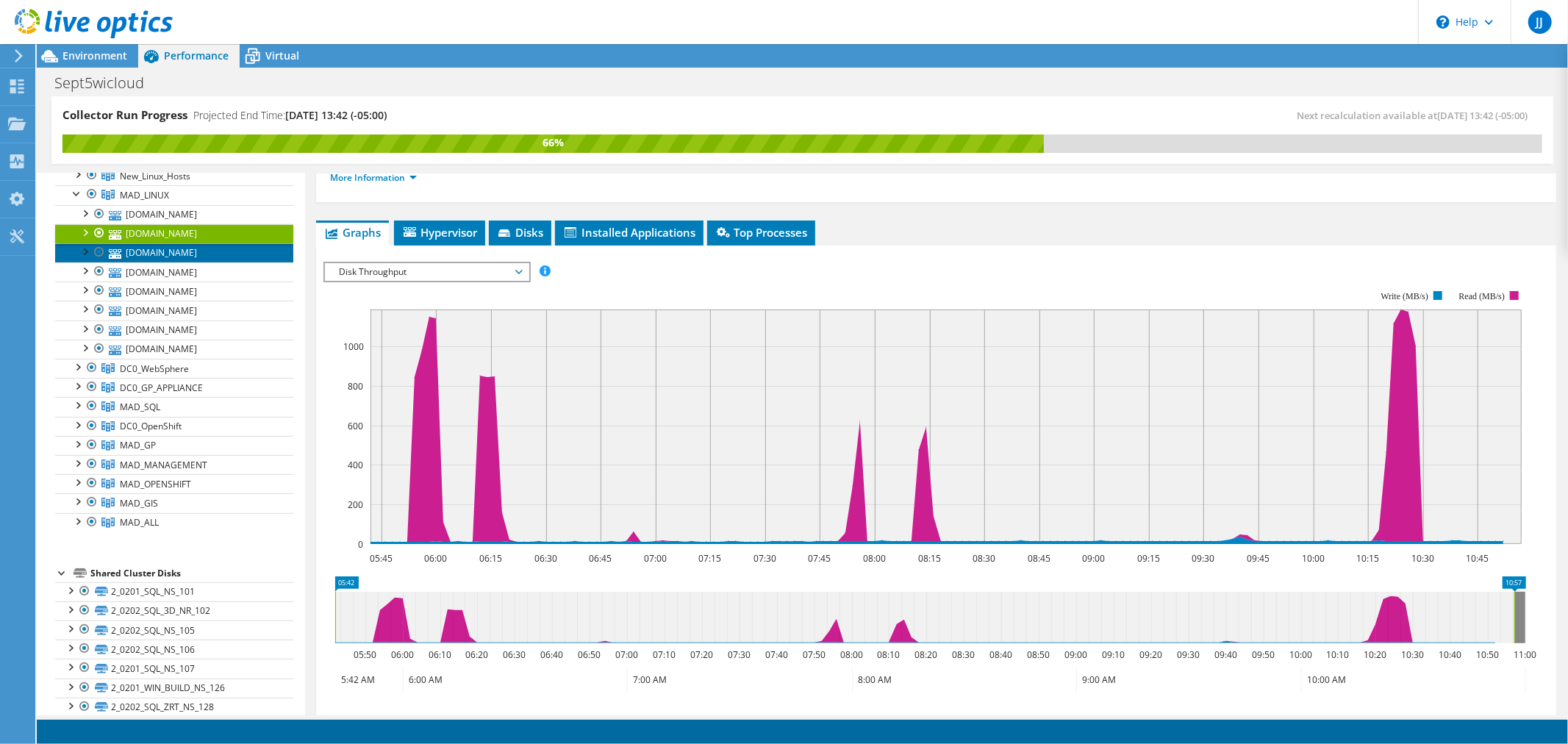
click at [210, 254] on link "[DOMAIN_NAME]" at bounding box center [174, 252] width 238 height 19
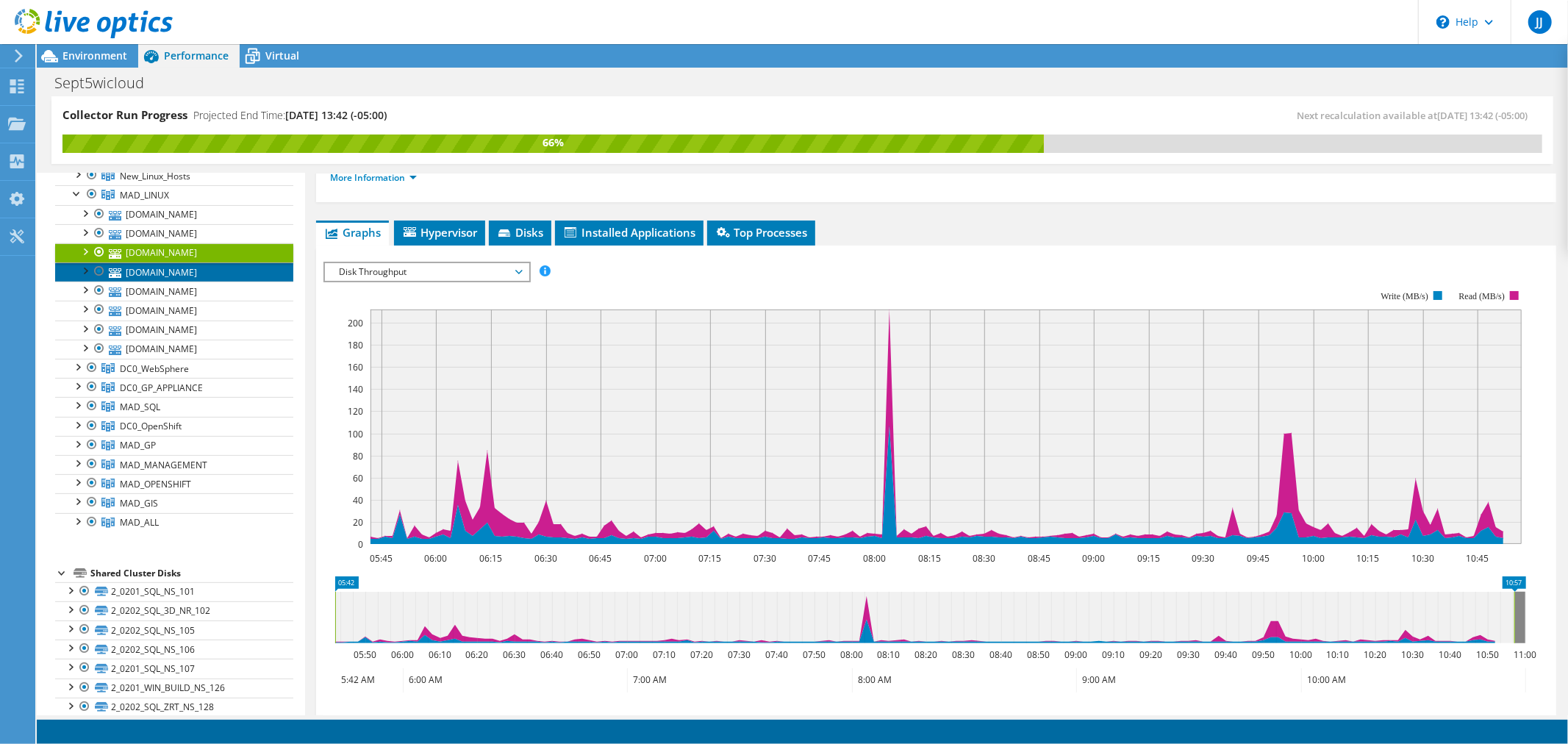
click at [207, 271] on link "[DOMAIN_NAME]" at bounding box center [174, 271] width 238 height 19
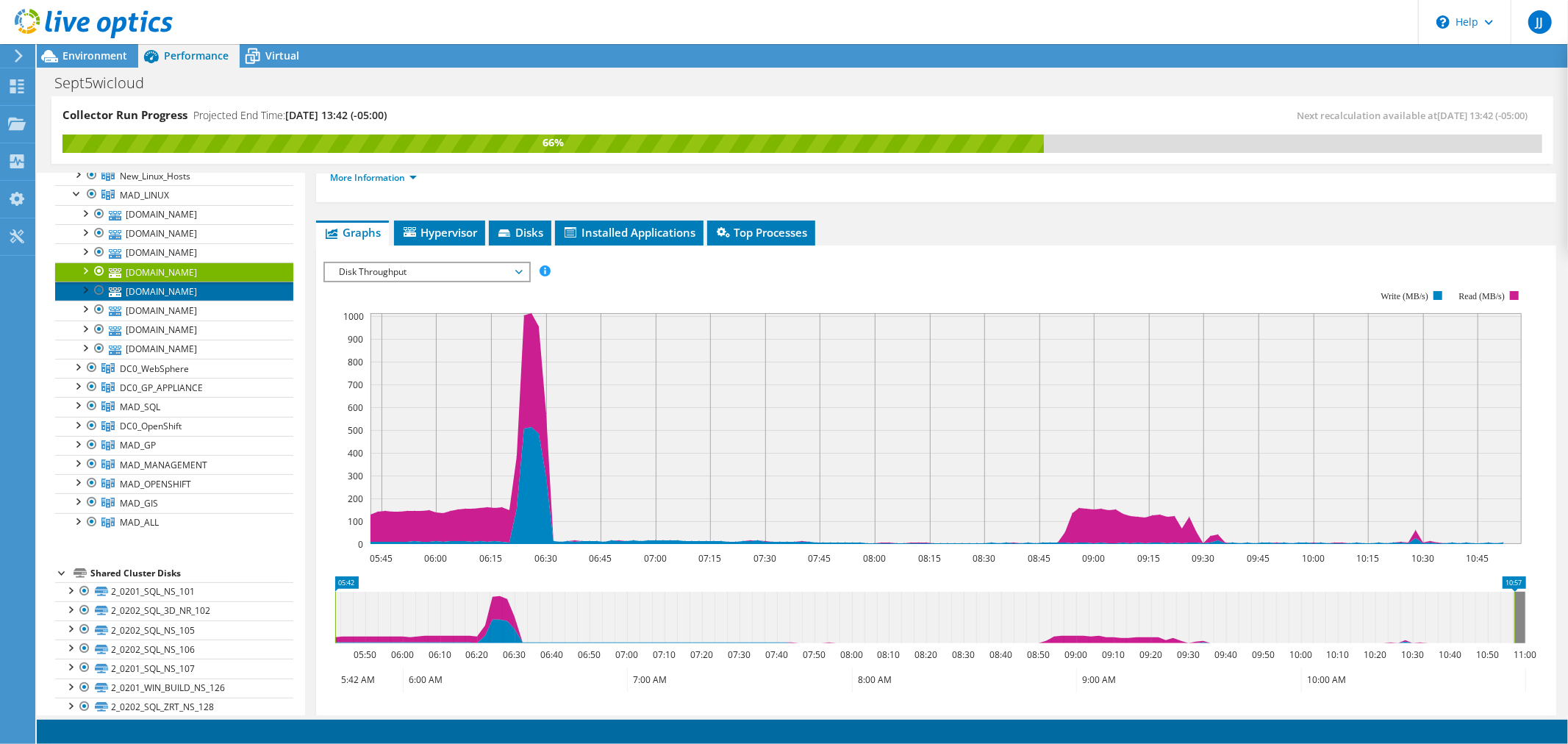
click at [212, 292] on link "[DOMAIN_NAME]" at bounding box center [174, 291] width 238 height 19
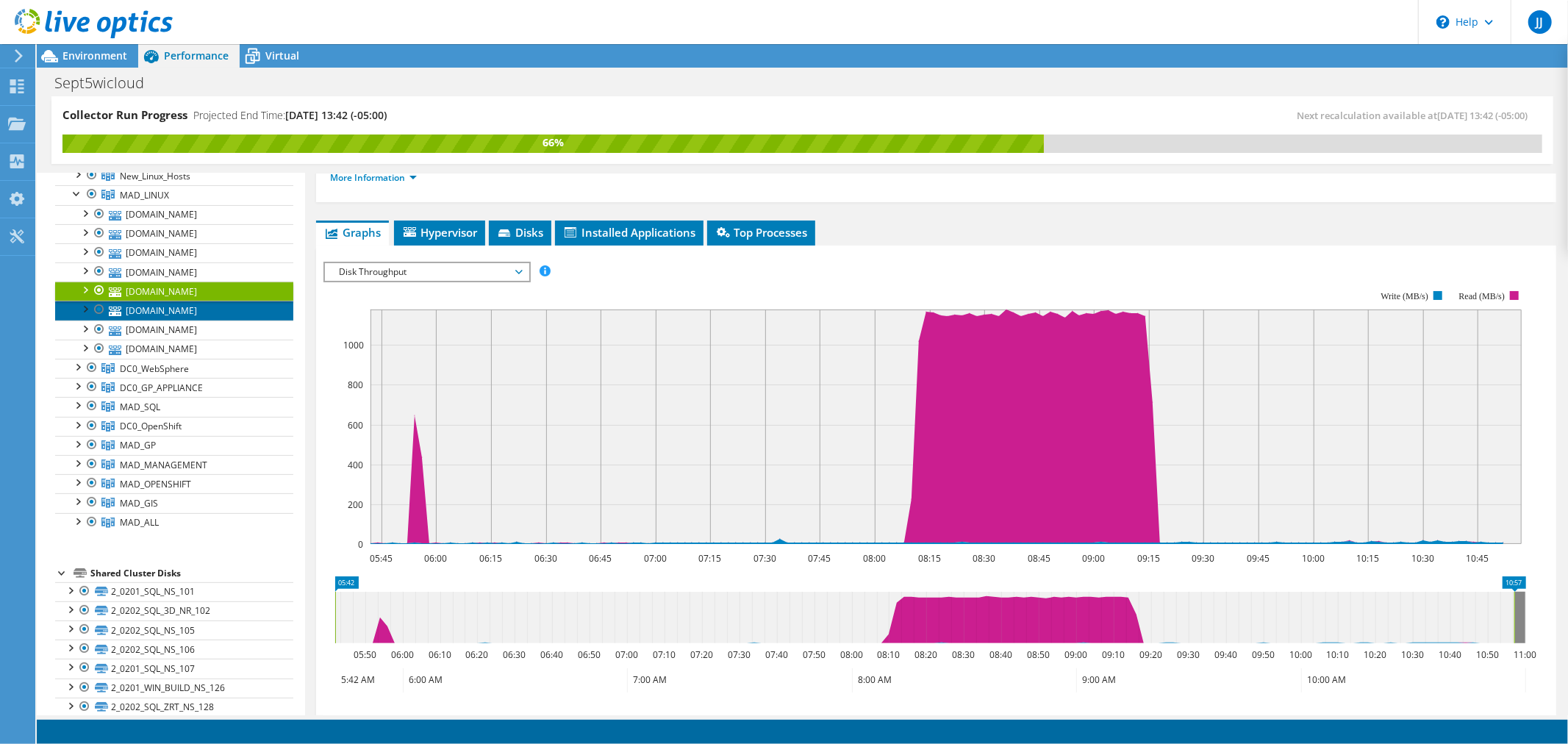
click at [207, 312] on link "[DOMAIN_NAME]" at bounding box center [174, 310] width 238 height 19
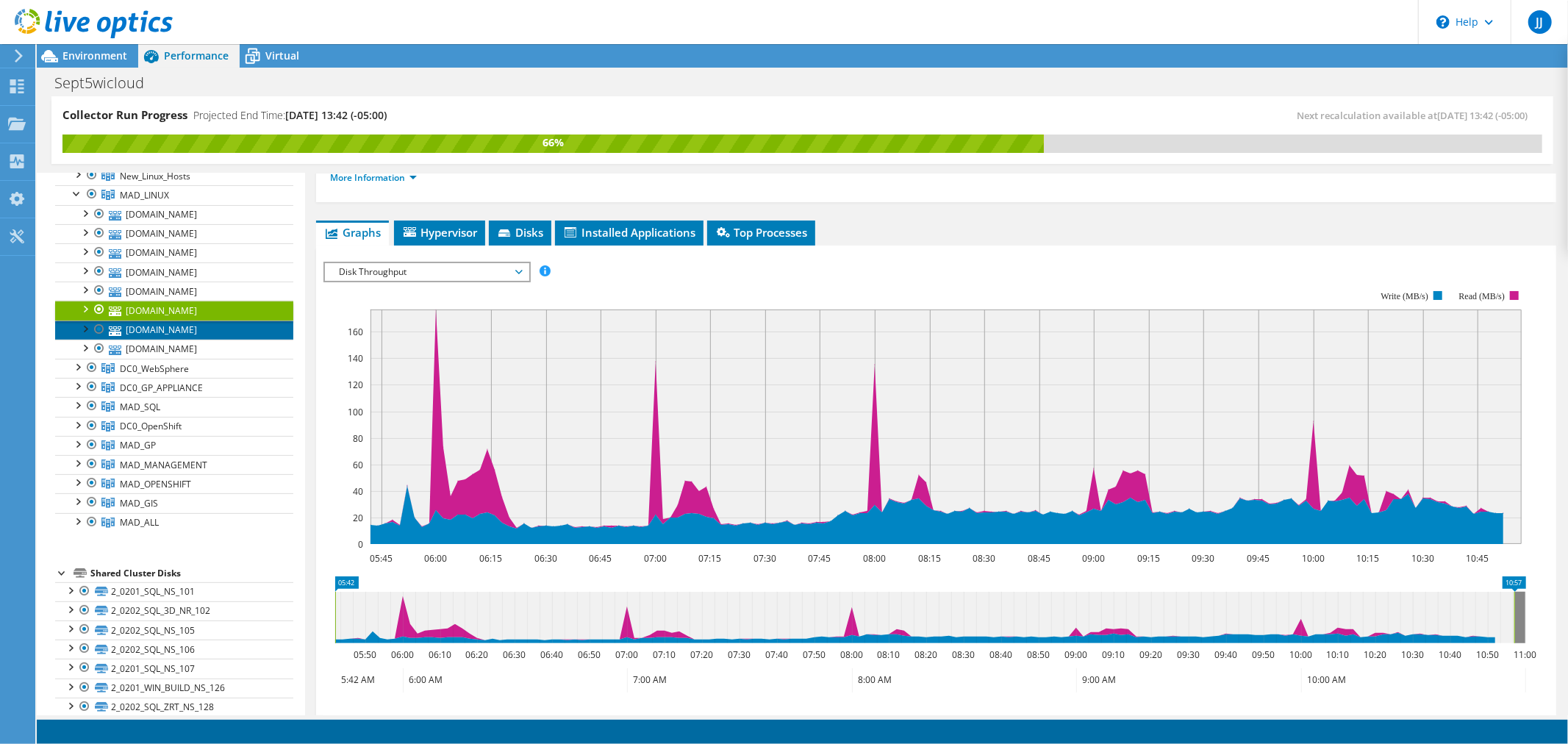
click at [208, 328] on link "[DOMAIN_NAME]" at bounding box center [174, 330] width 238 height 19
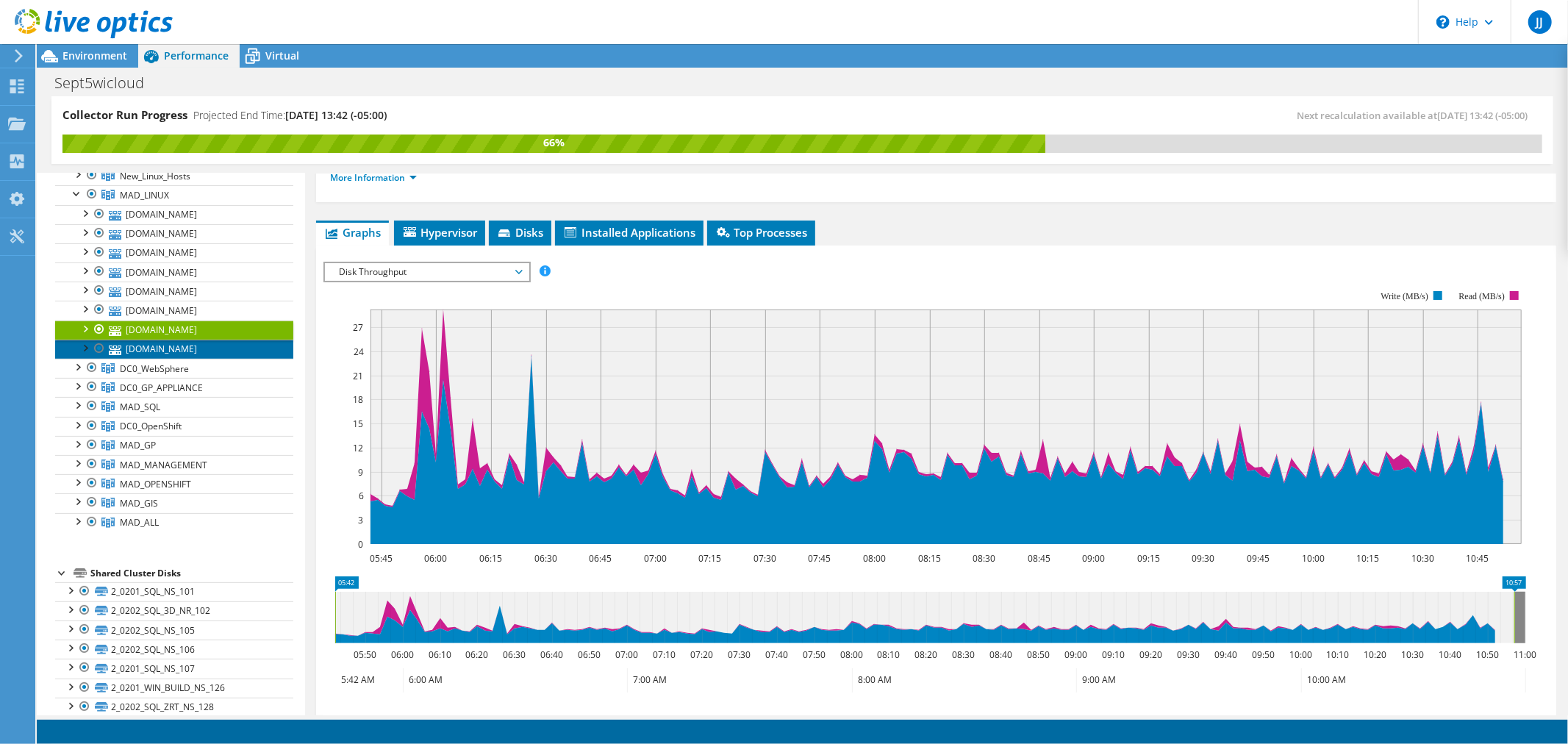
click at [253, 349] on link "[DOMAIN_NAME]" at bounding box center [174, 349] width 238 height 19
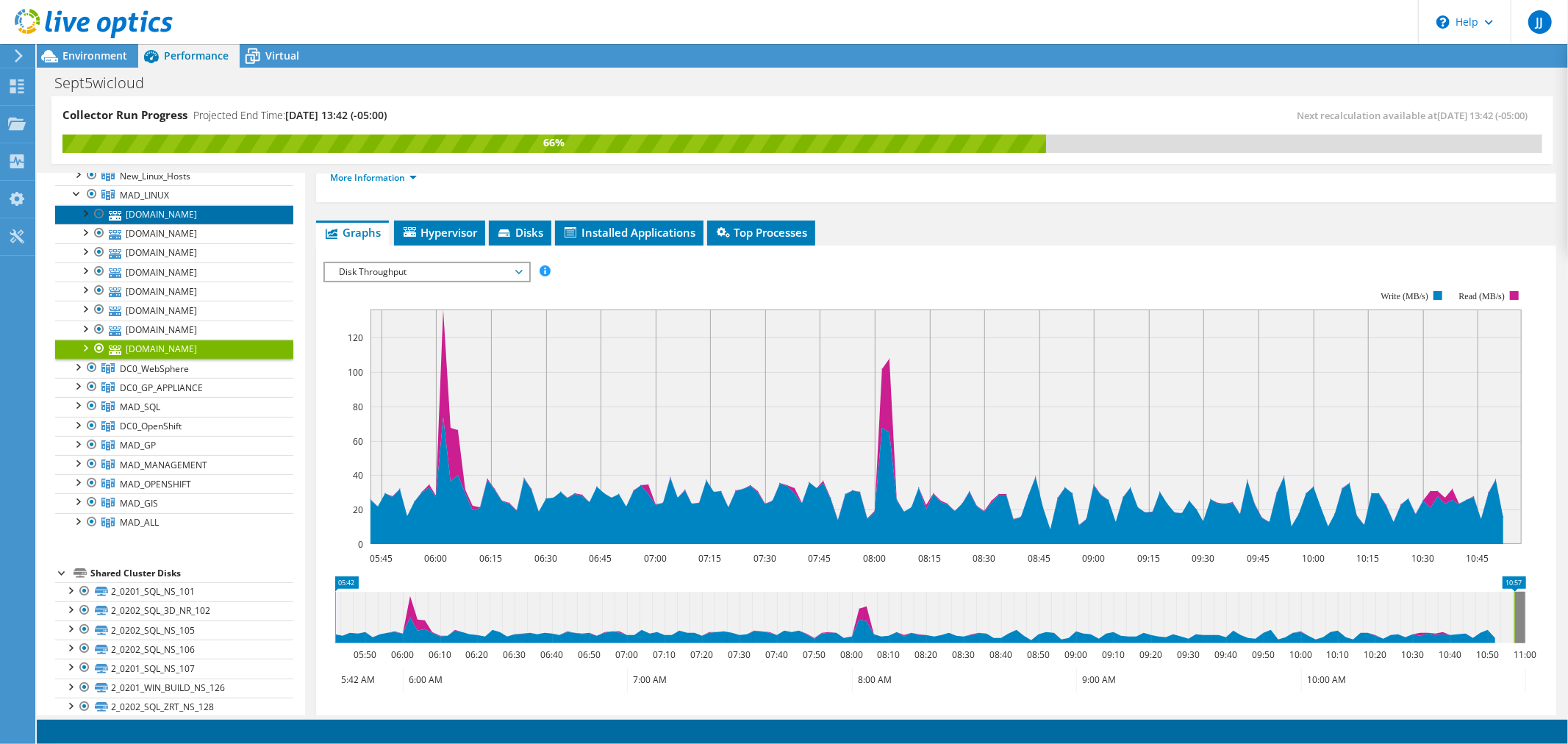
click at [229, 214] on link "[DOMAIN_NAME]" at bounding box center [174, 214] width 238 height 19
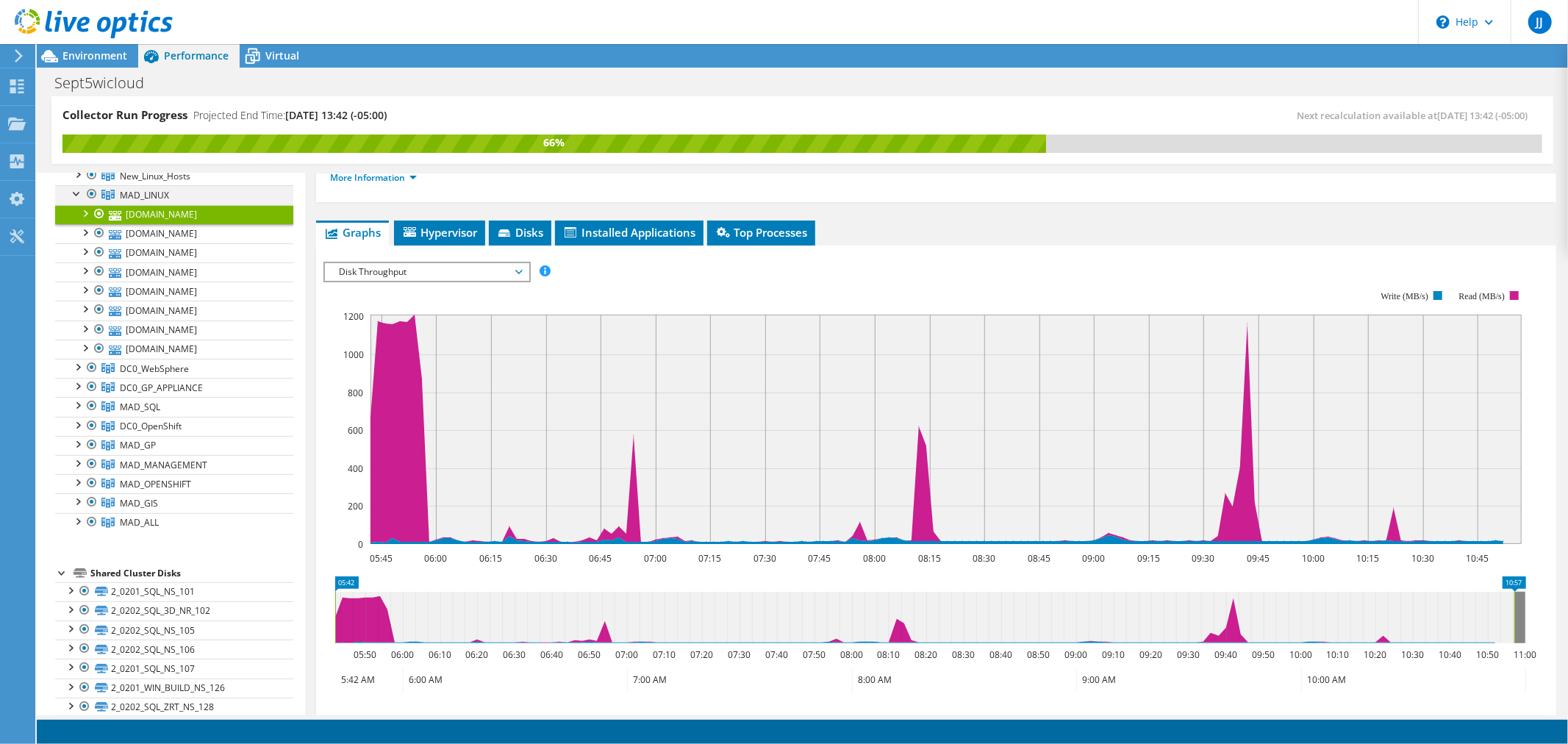
click at [77, 195] on div at bounding box center [77, 192] width 14 height 14
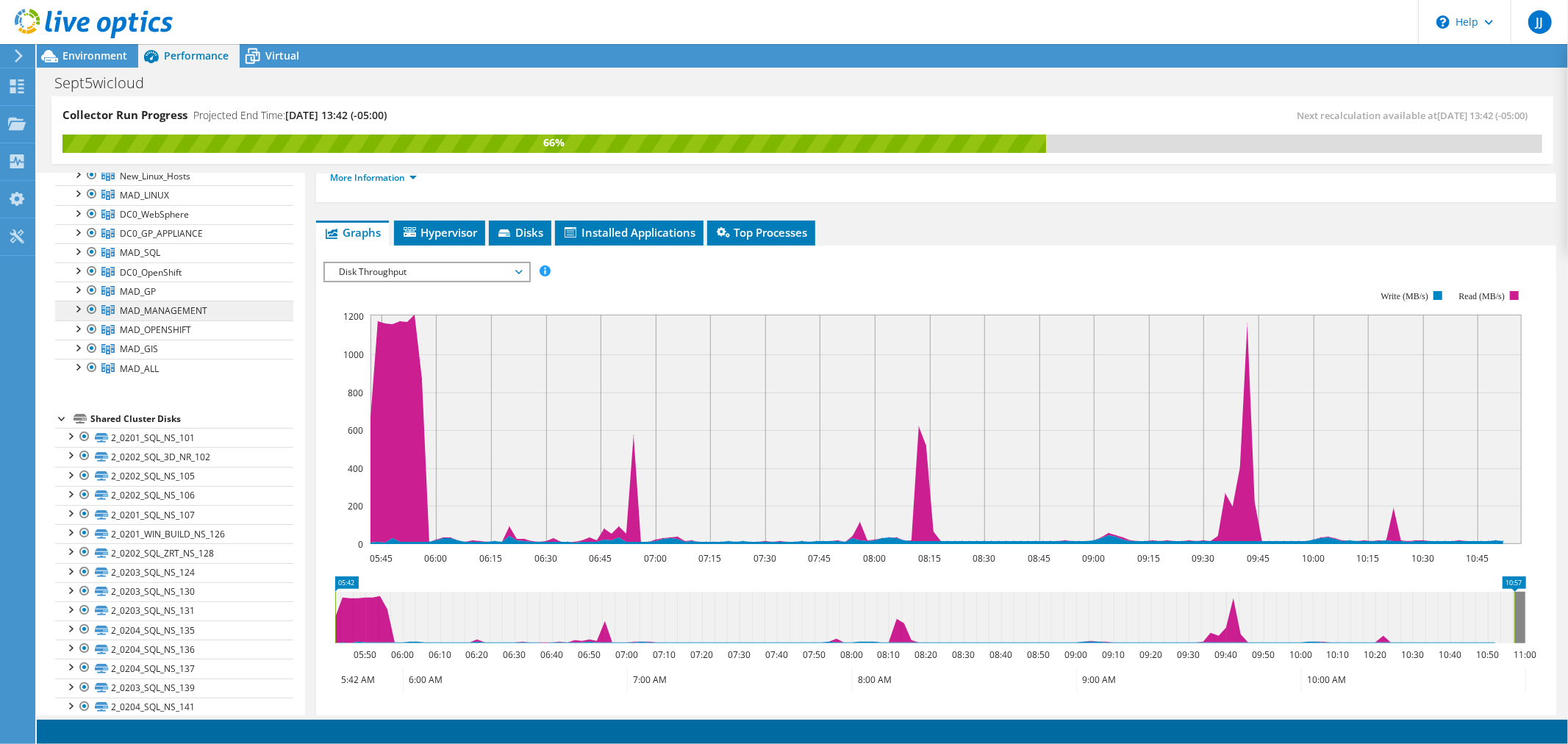
click at [150, 312] on span "MAD_MANAGEMENT" at bounding box center [163, 311] width 87 height 12
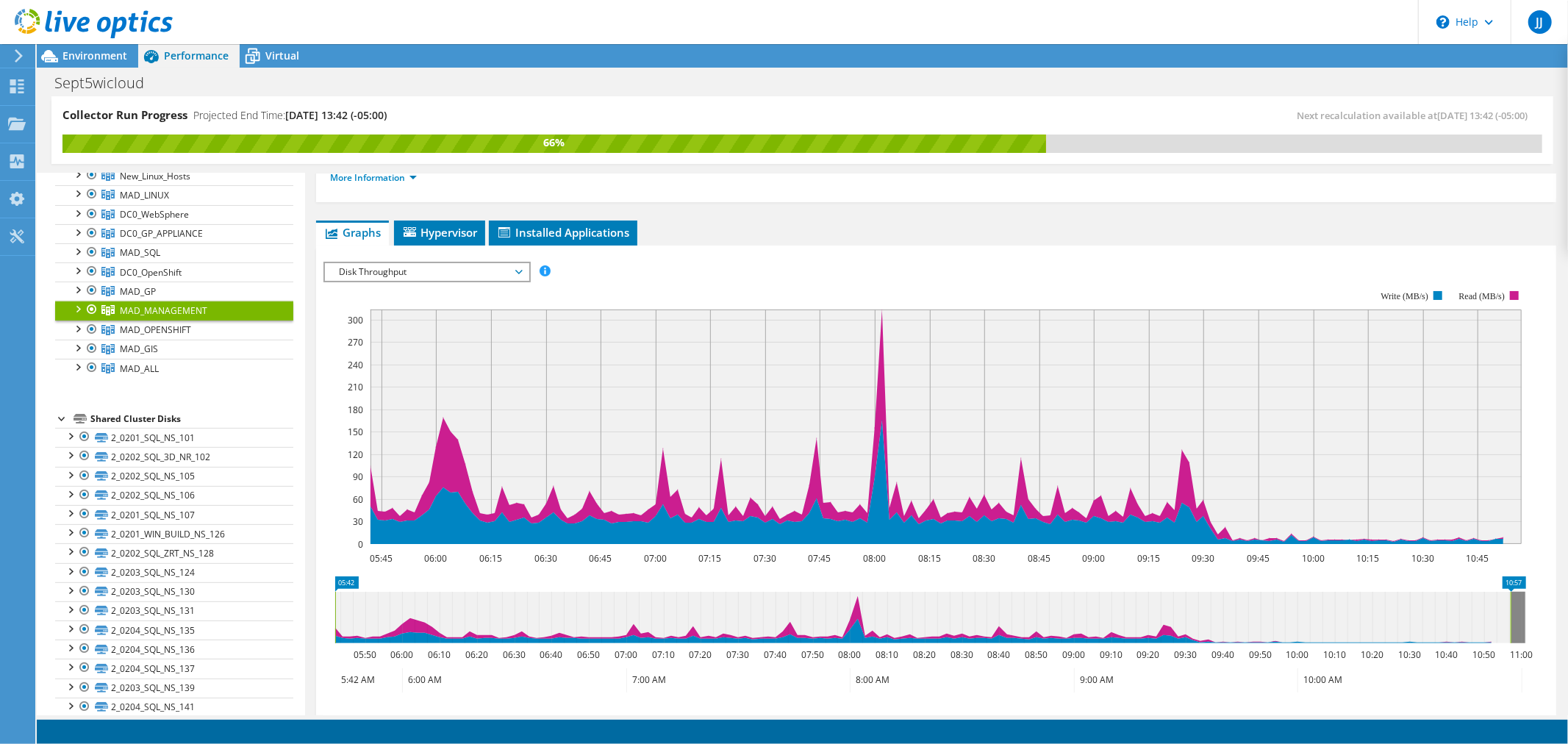
click at [77, 309] on div at bounding box center [77, 308] width 14 height 14
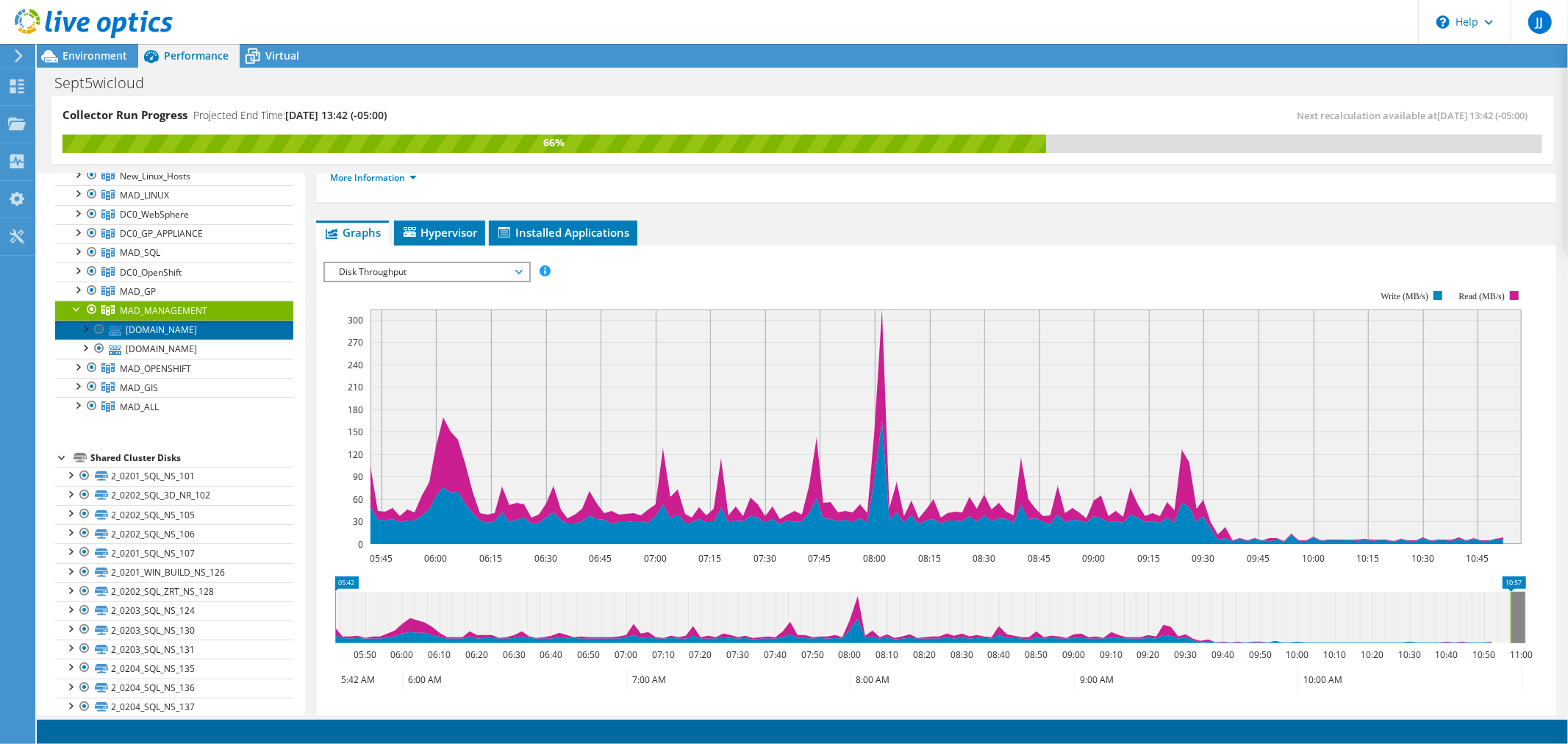
click at [128, 328] on link "[DOMAIN_NAME]" at bounding box center [174, 330] width 238 height 19
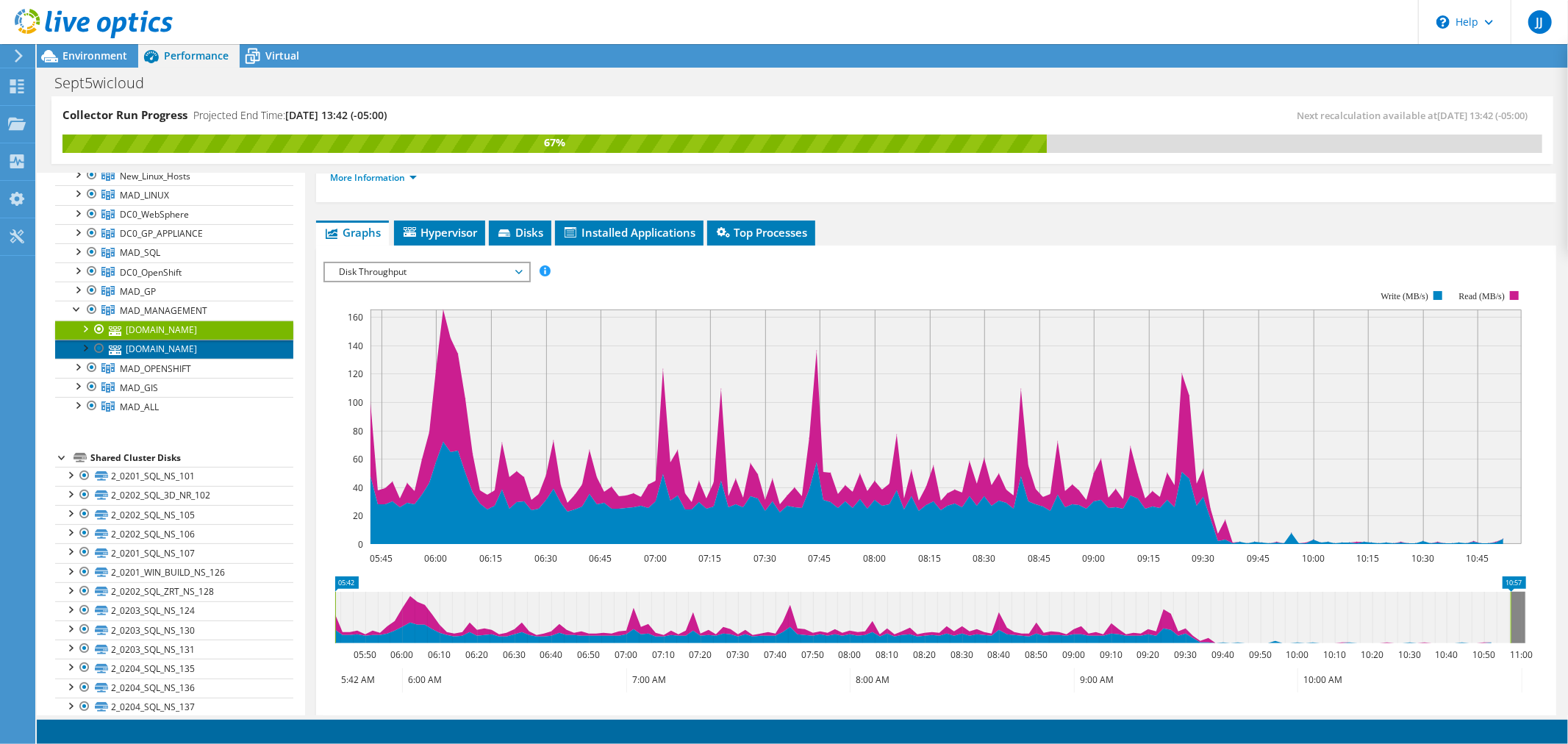
click at [141, 350] on link "[DOMAIN_NAME]" at bounding box center [174, 349] width 238 height 19
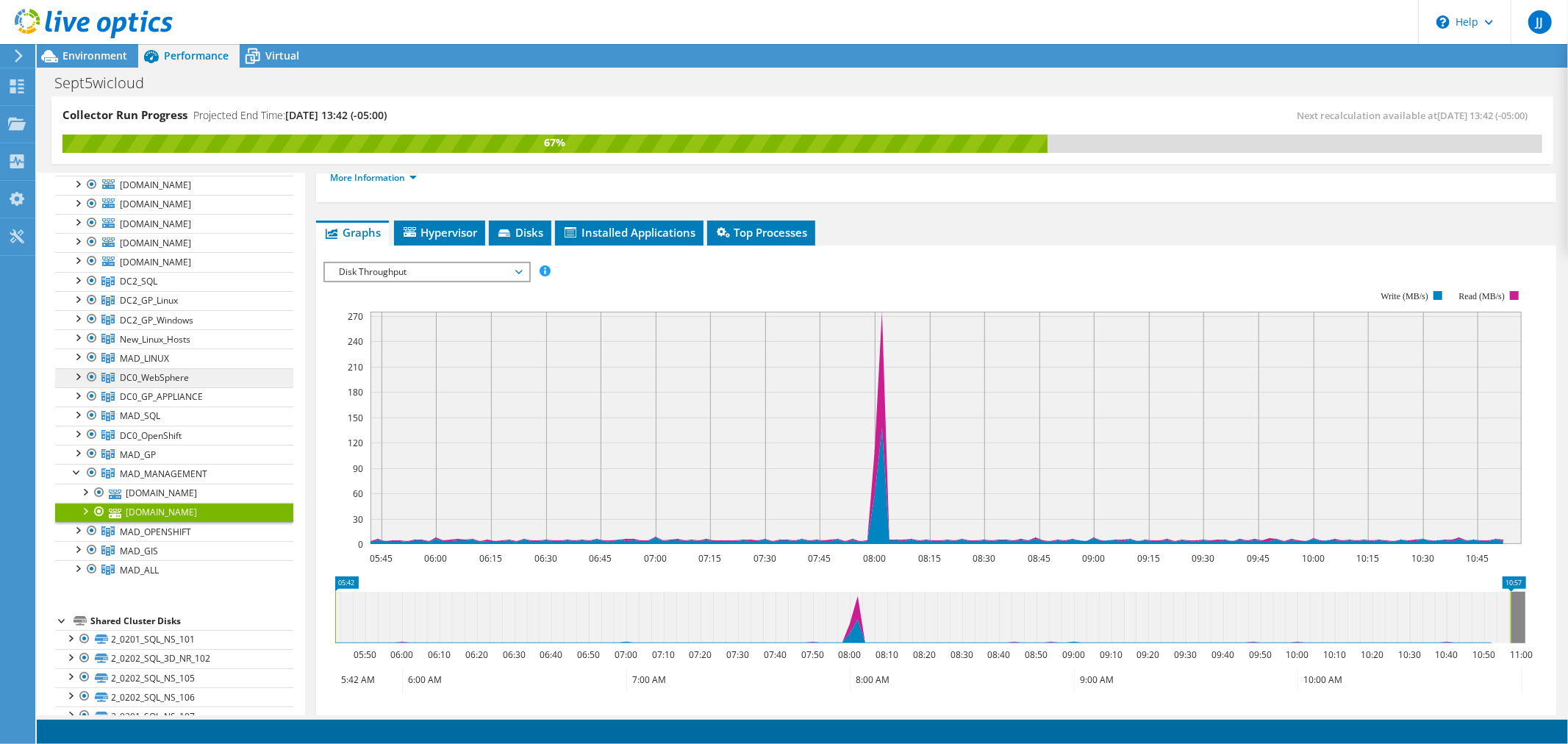
click at [229, 377] on link "DC0_WebSphere" at bounding box center [174, 378] width 238 height 19
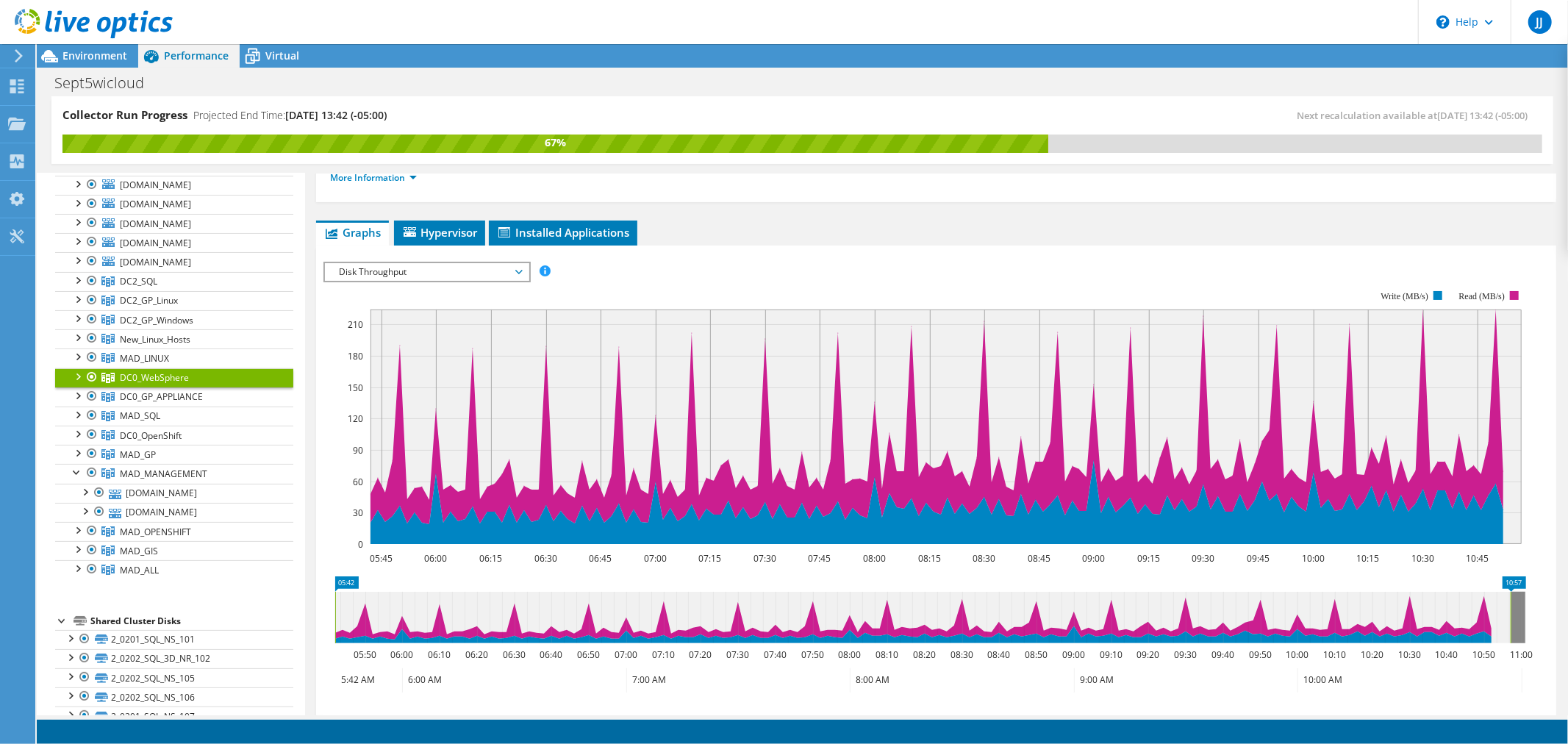
click at [450, 268] on span "Disk Throughput" at bounding box center [426, 271] width 189 height 17
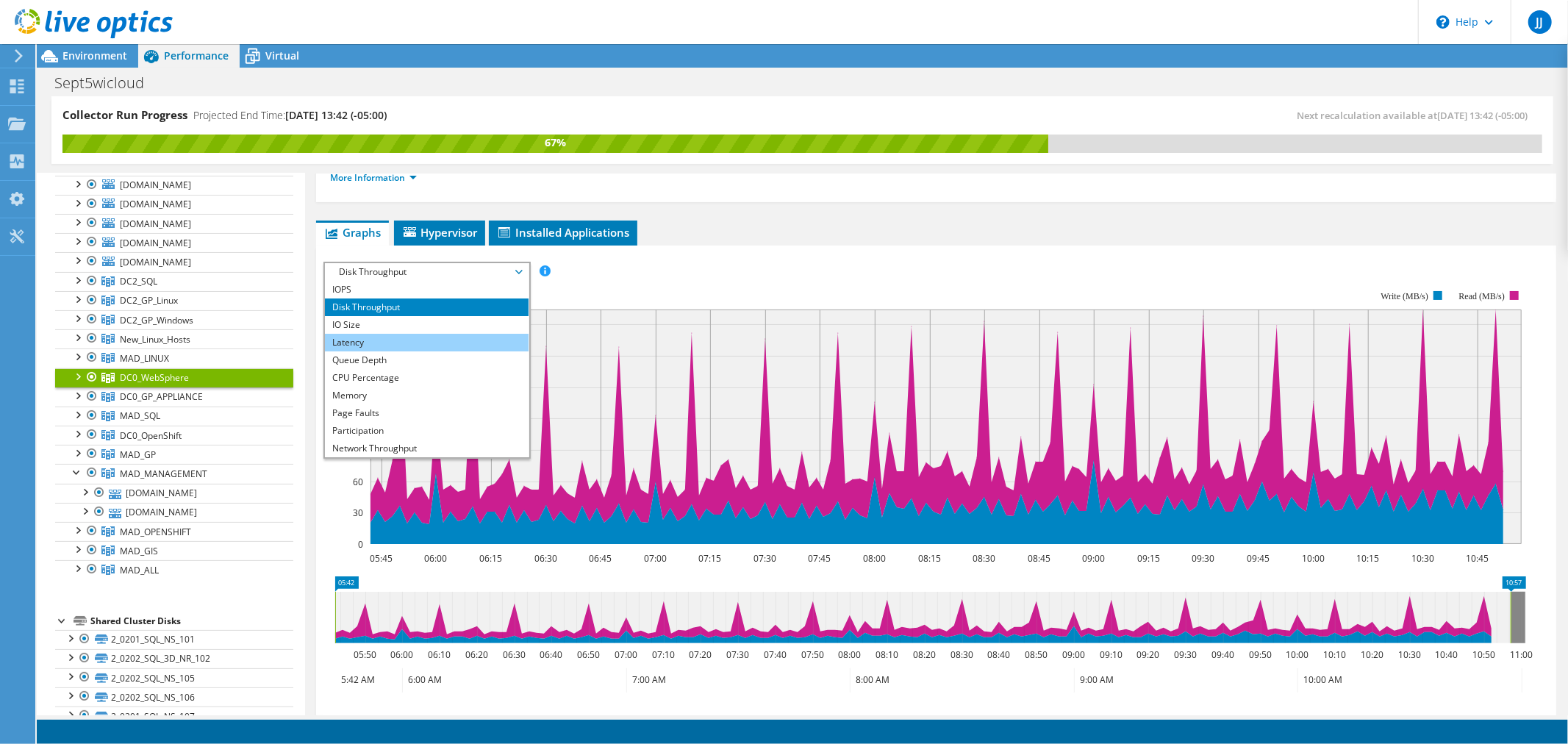
click at [369, 341] on li "Latency" at bounding box center [427, 342] width 204 height 17
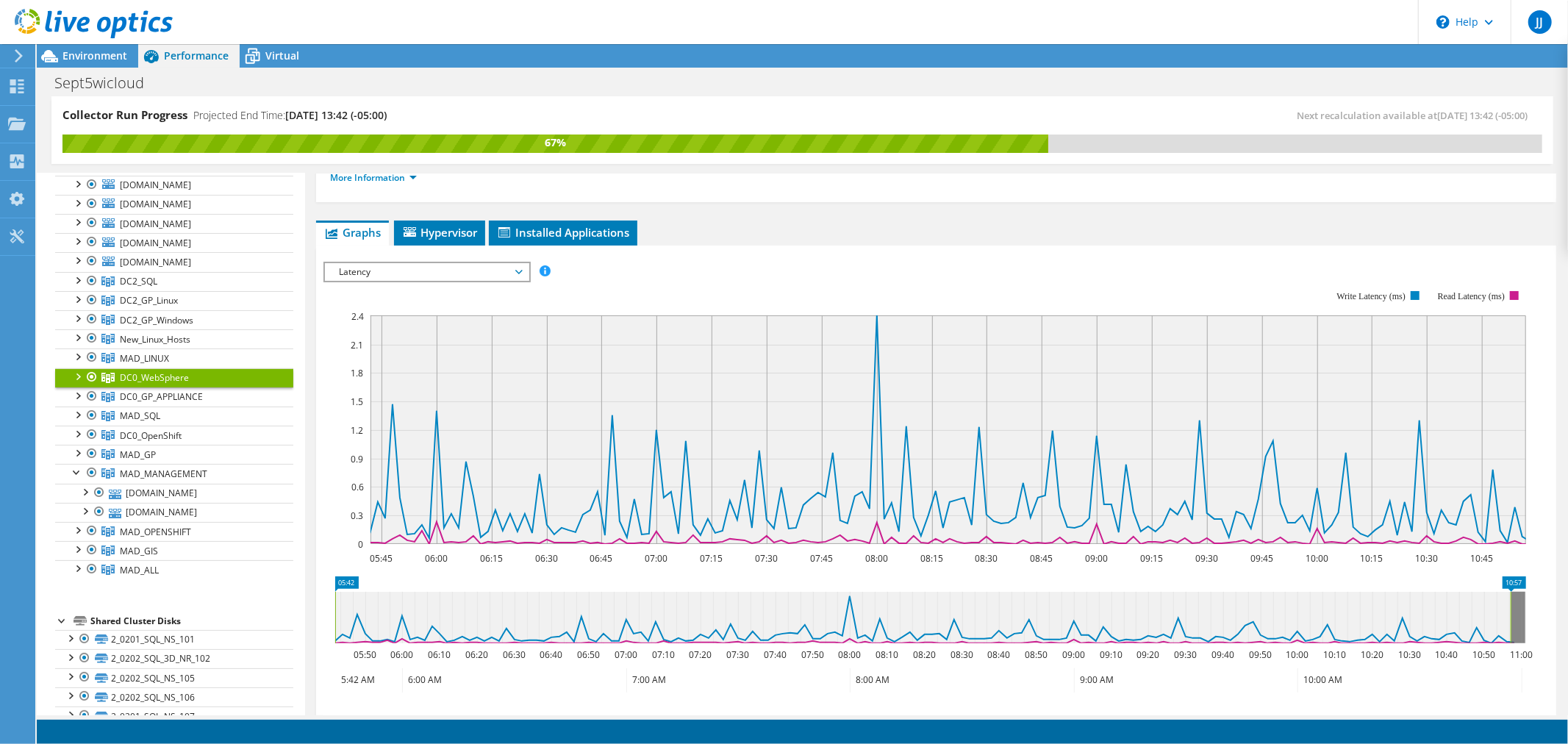
click at [447, 267] on span "Latency" at bounding box center [426, 271] width 189 height 17
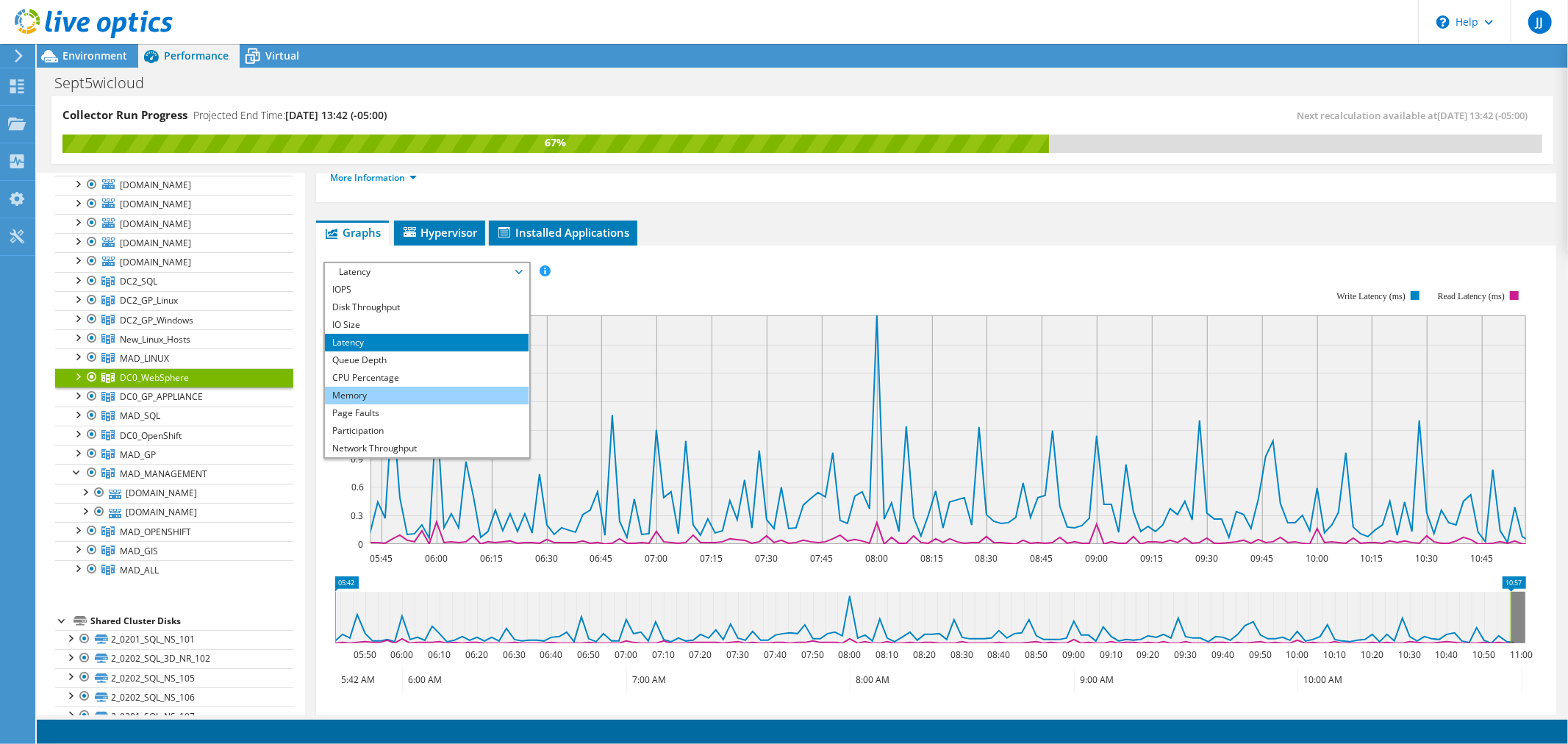
click at [393, 395] on li "Memory" at bounding box center [427, 395] width 204 height 17
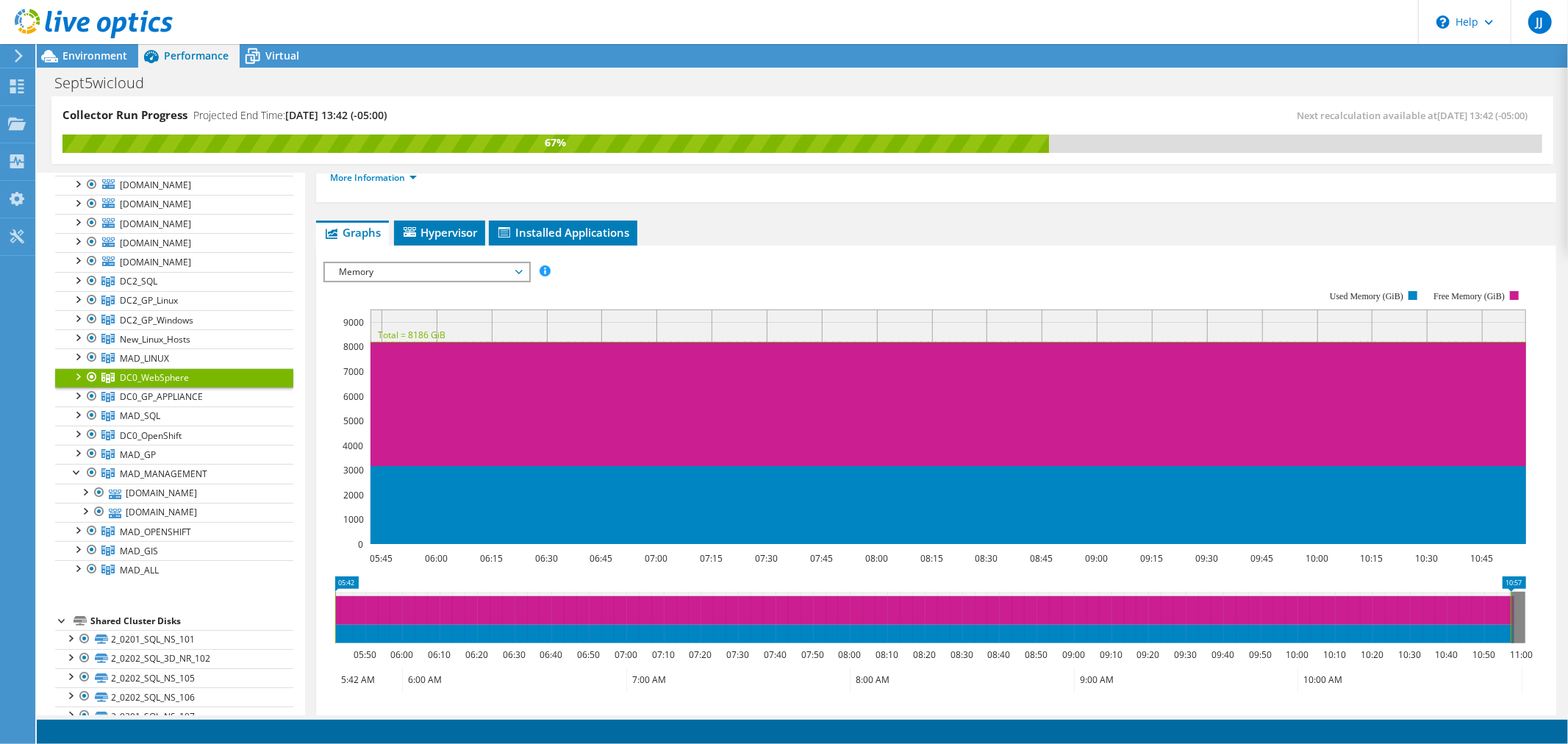
click at [466, 268] on span "Memory" at bounding box center [426, 271] width 189 height 17
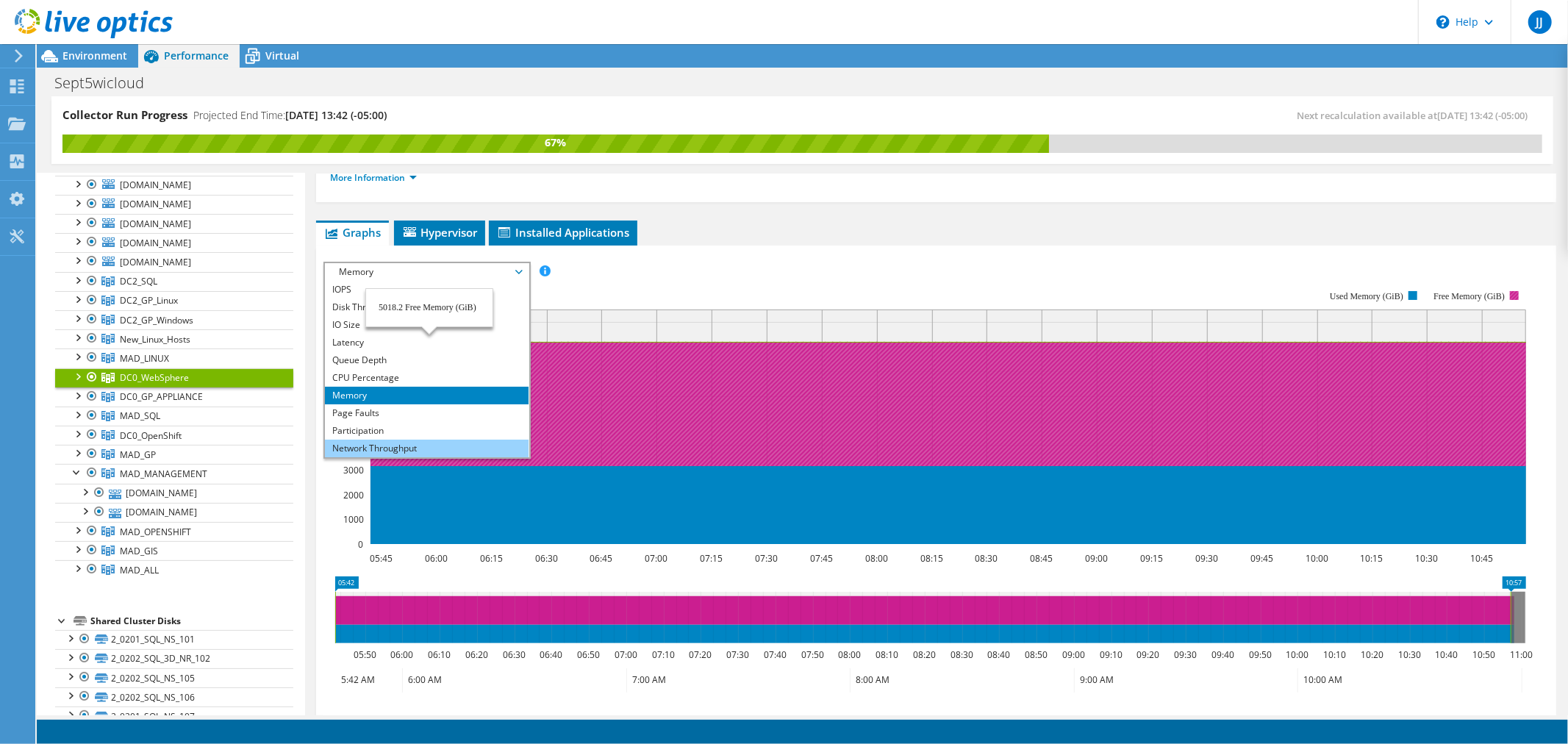
click at [429, 447] on li "Network Throughput" at bounding box center [427, 448] width 204 height 17
